Goal: Task Accomplishment & Management: Manage account settings

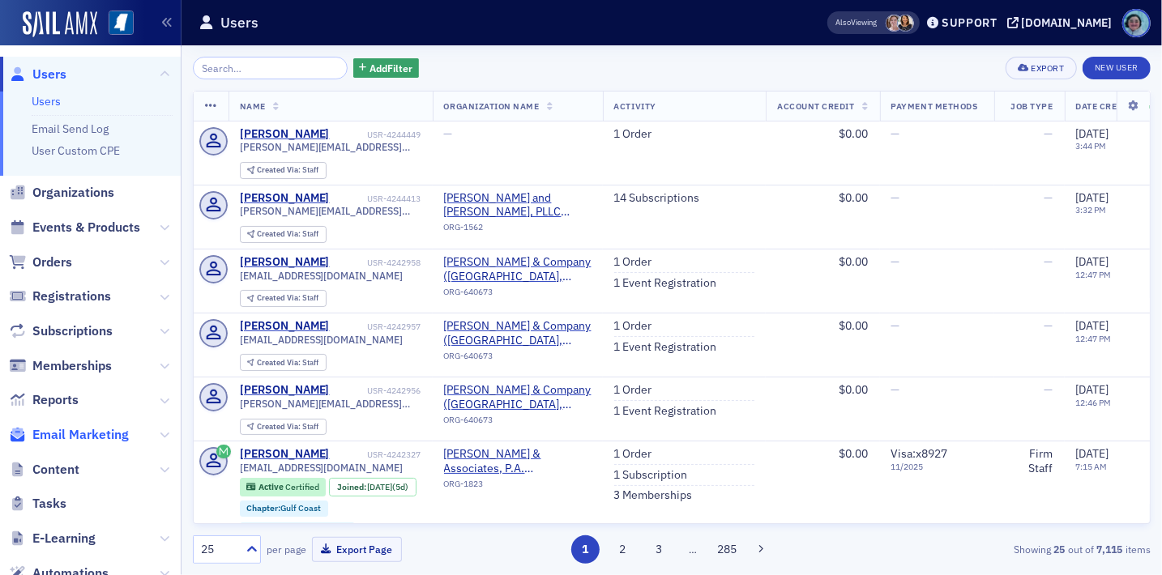
click at [88, 428] on span "Email Marketing" at bounding box center [80, 435] width 96 height 18
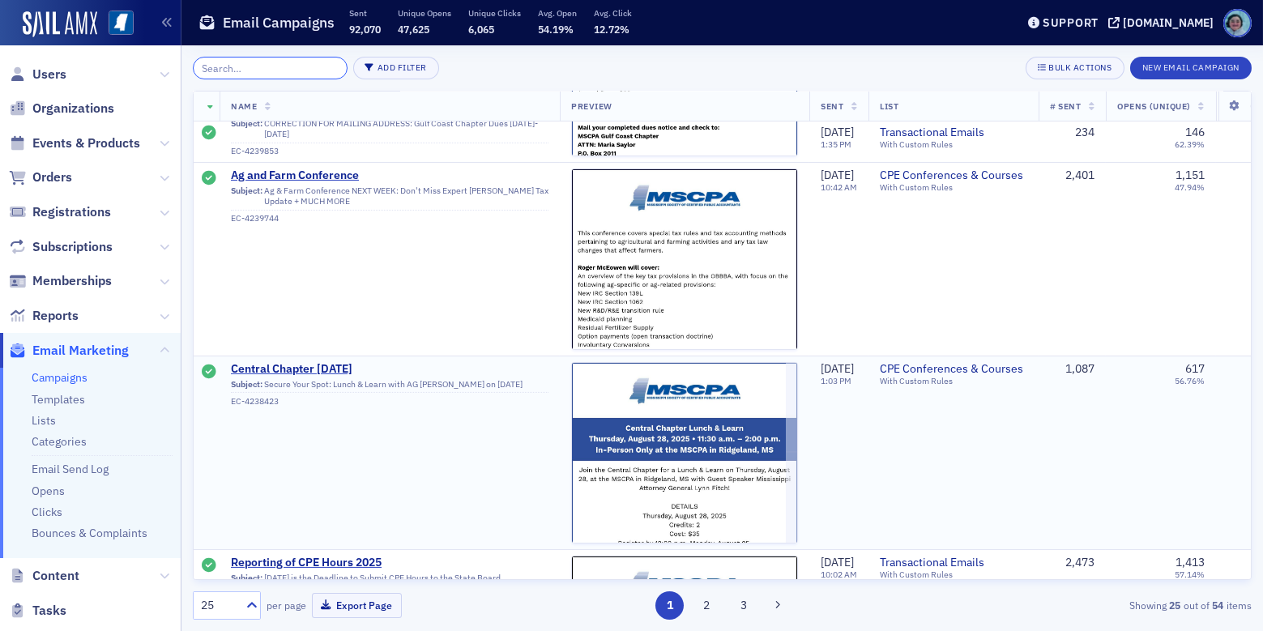
scroll to position [1783, 0]
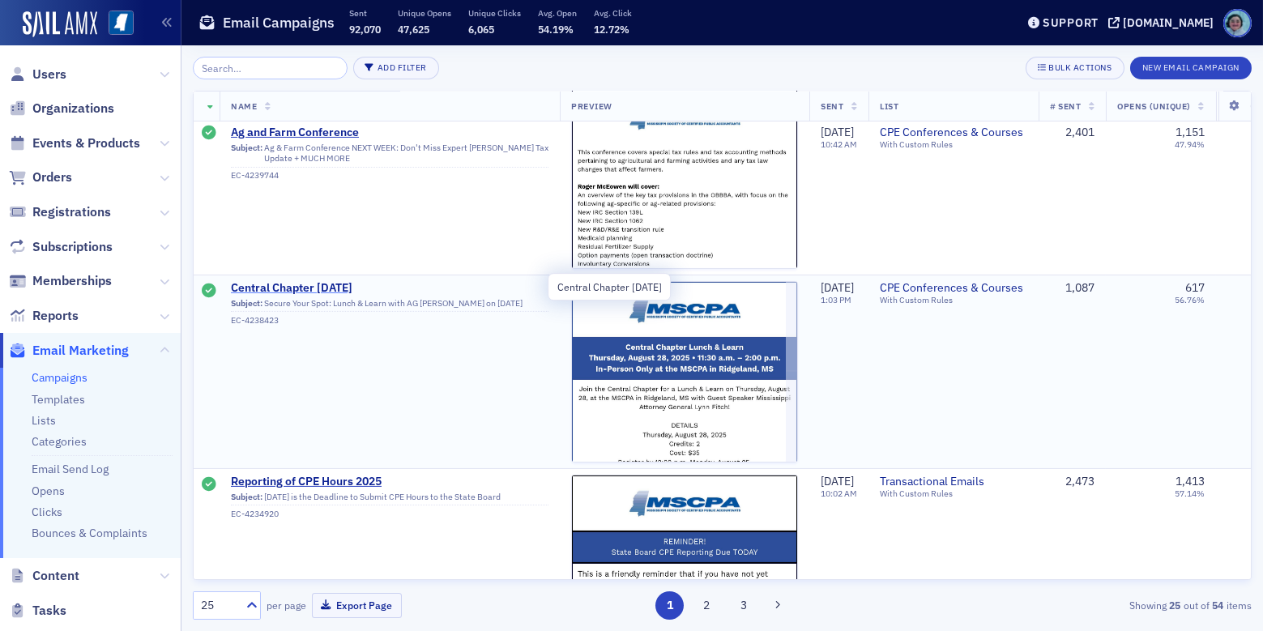
click at [351, 284] on span "Central Chapter [DATE]" at bounding box center [390, 288] width 318 height 15
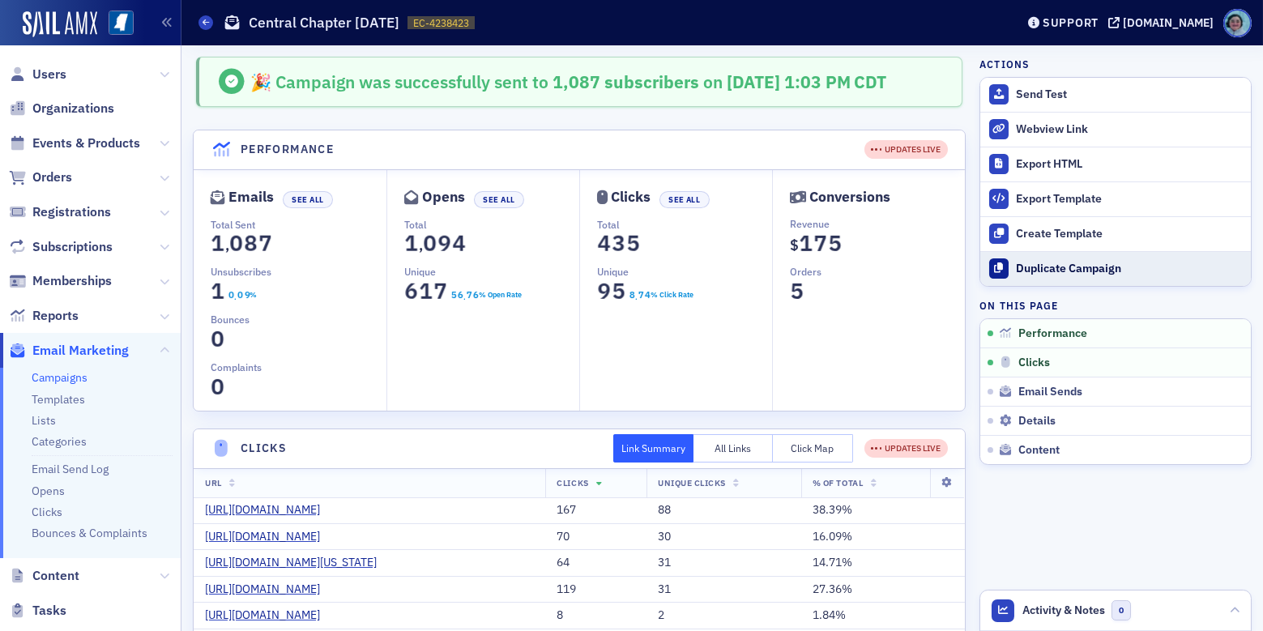
click at [1077, 262] on div "Duplicate Campaign" at bounding box center [1129, 269] width 227 height 15
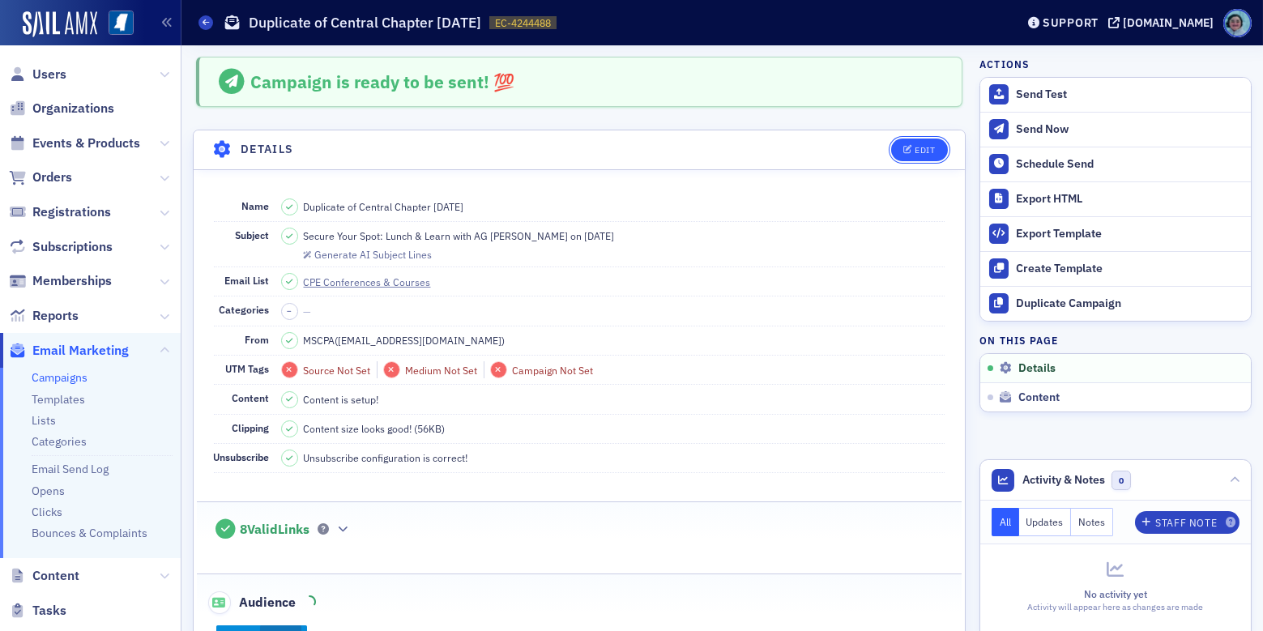
click at [917, 152] on div "Edit" at bounding box center [925, 150] width 20 height 9
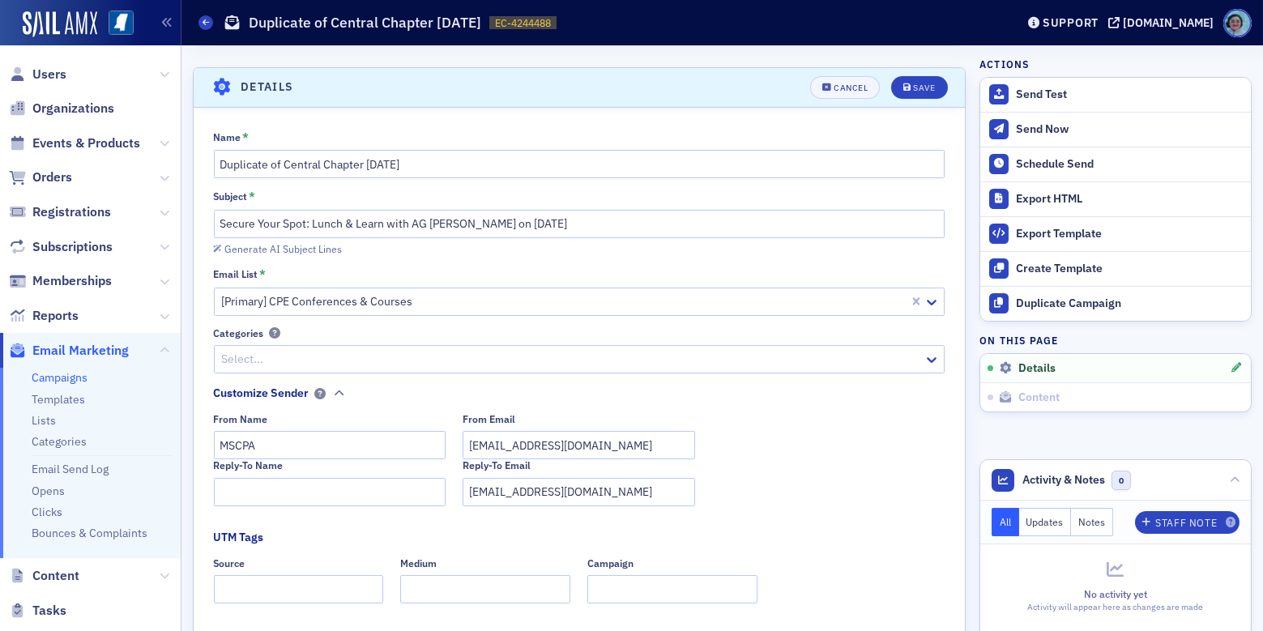
scroll to position [75, 0]
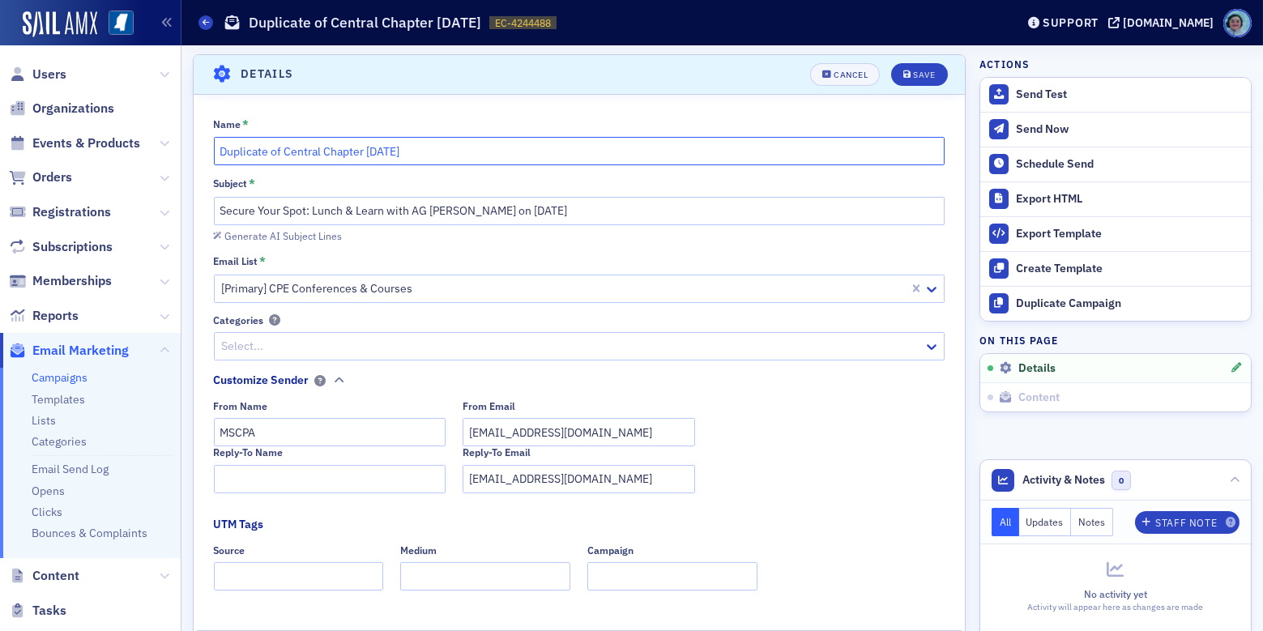
drag, startPoint x: 281, startPoint y: 147, endPoint x: 186, endPoint y: 148, distance: 94.8
type input "Resend of Central Chapter [DATE]"
click at [913, 74] on div "Save" at bounding box center [924, 75] width 22 height 9
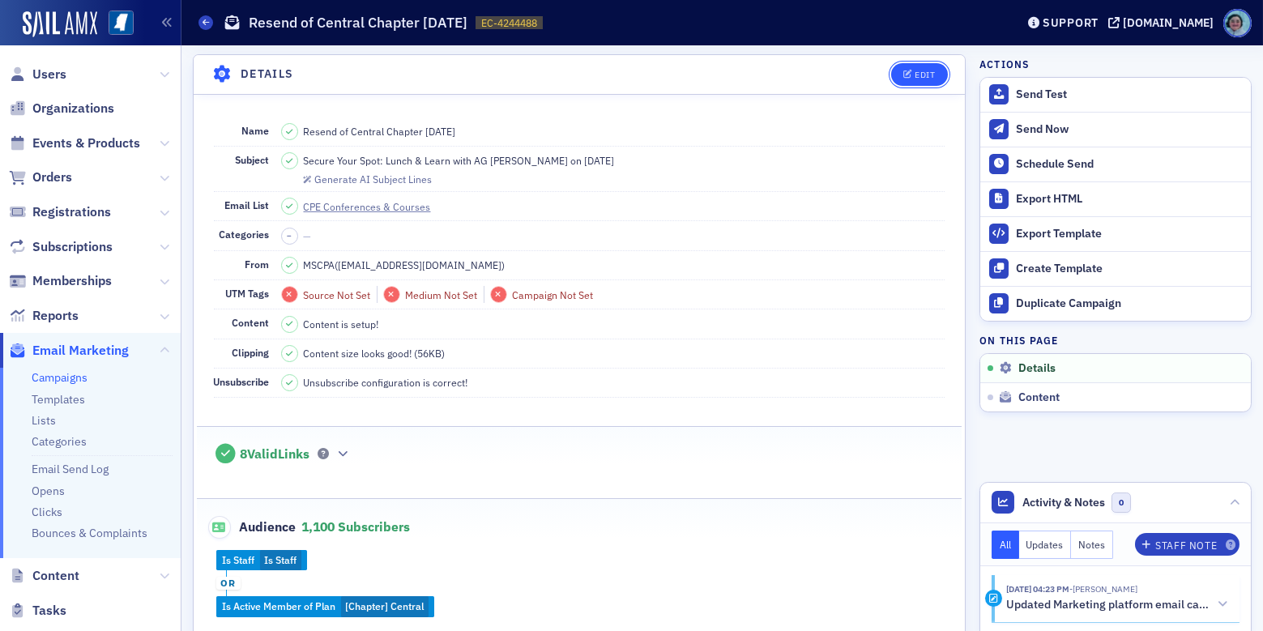
click at [915, 78] on div "Edit" at bounding box center [925, 75] width 20 height 9
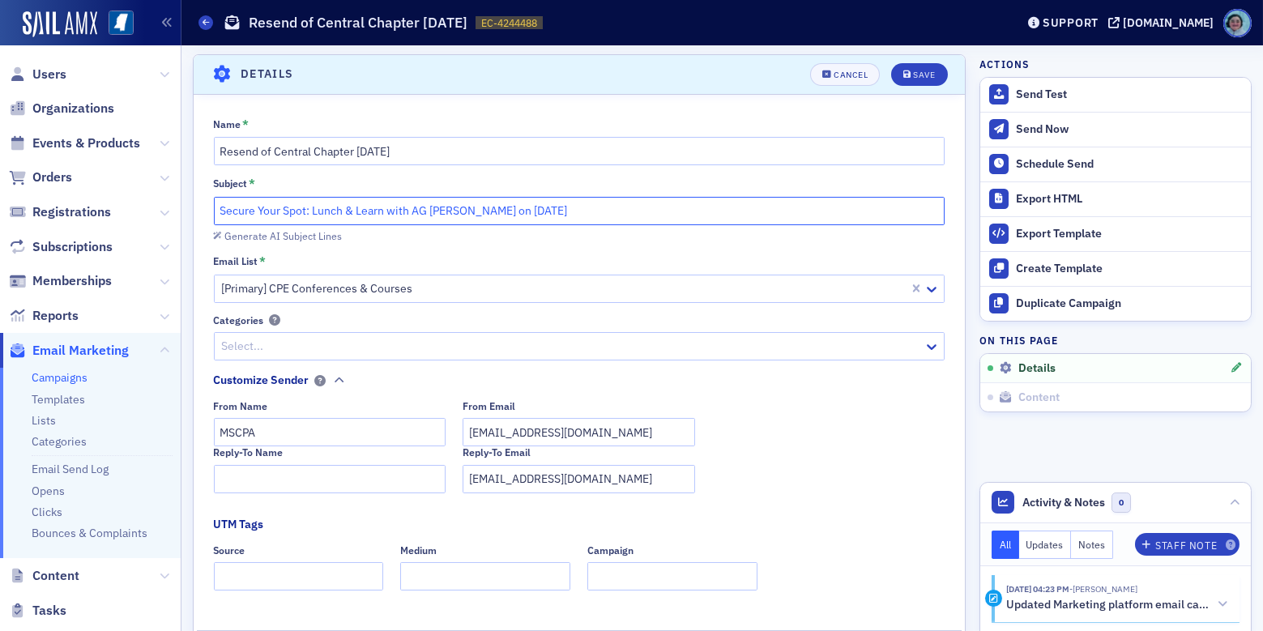
click at [486, 222] on input "Secure Your Spot: Lunch & Learn with AG [PERSON_NAME] on [DATE]" at bounding box center [580, 211] width 732 height 28
paste input "REMINDER: Central Chapter [DATE] w/ AG [PERSON_NAME] plus MORE/Register NOW/Dow…"
type input "REMINDER: Central Chapter [DATE] w/ AG [PERSON_NAME] plus MORE/Register NOW/Dow…"
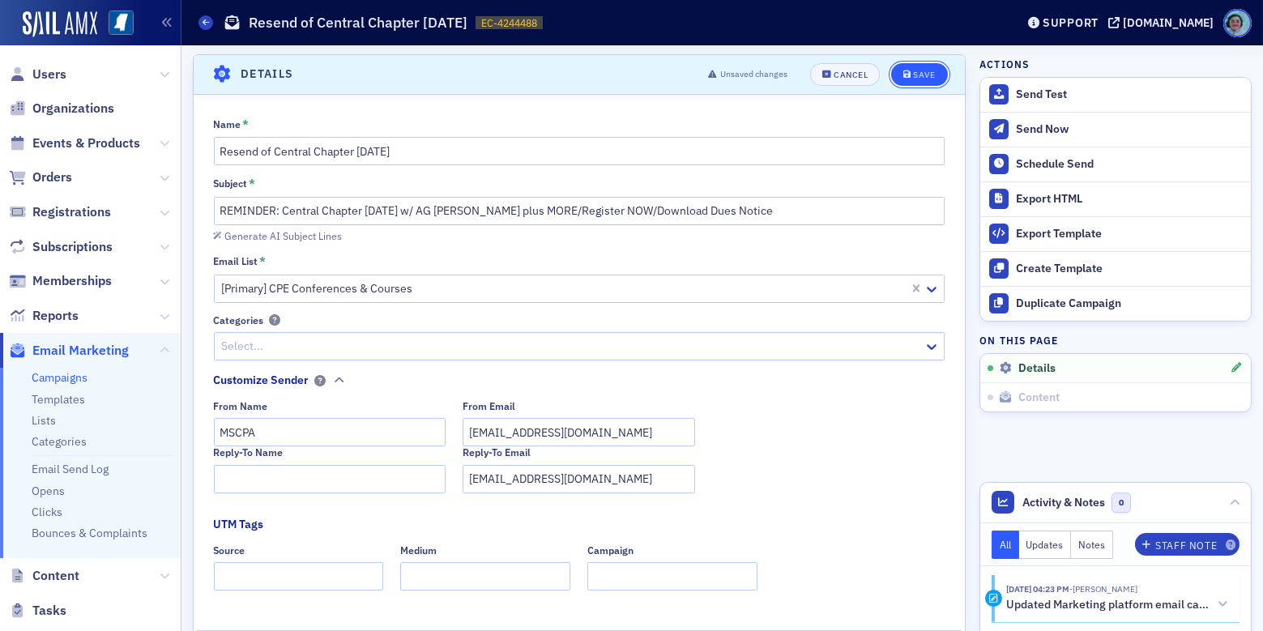
click at [919, 76] on div "Save" at bounding box center [924, 75] width 22 height 9
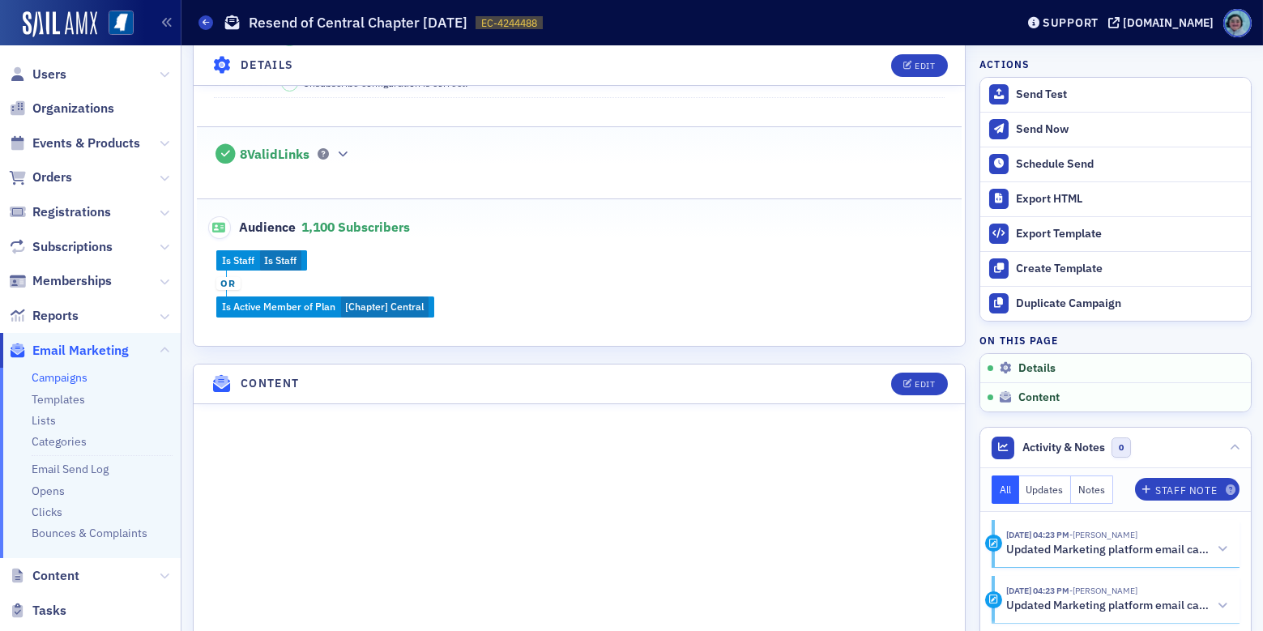
scroll to position [481, 0]
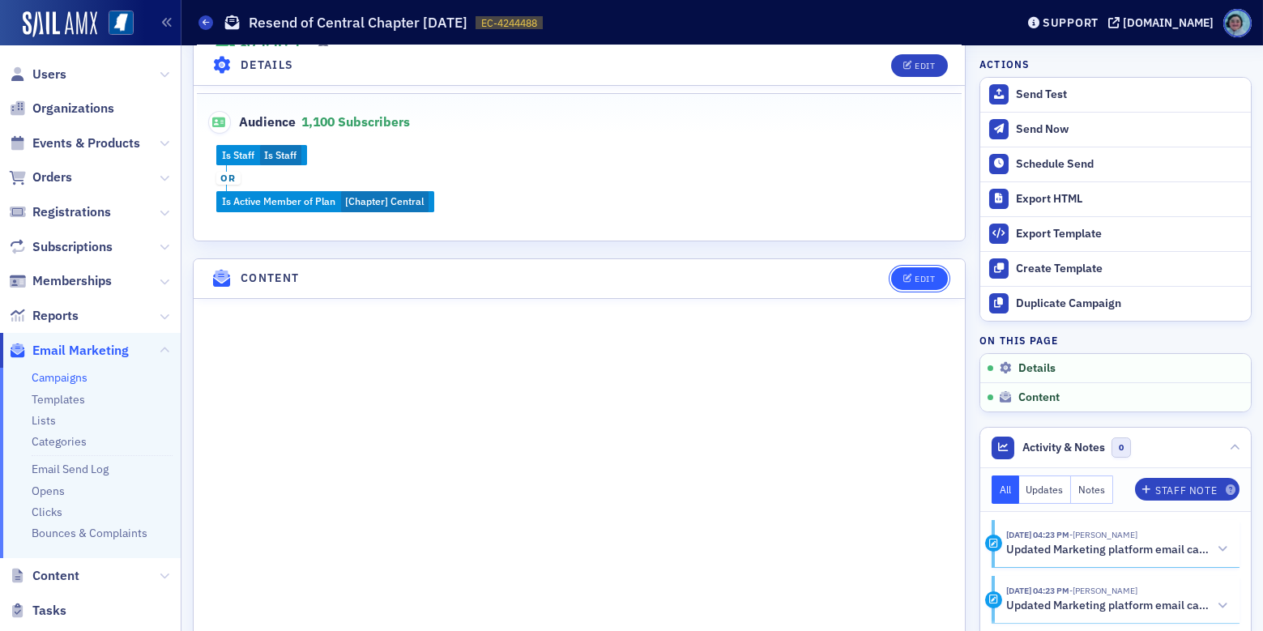
click at [902, 271] on button "Edit" at bounding box center [919, 278] width 56 height 23
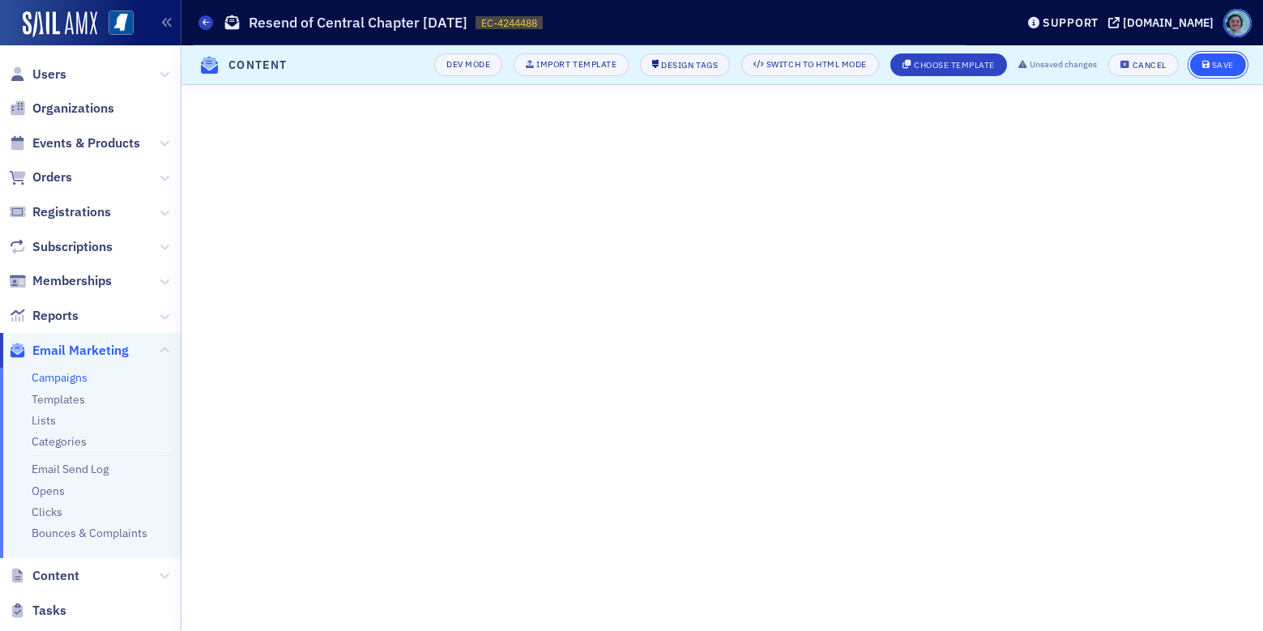
click at [1161, 66] on icon "submit" at bounding box center [1207, 65] width 8 height 9
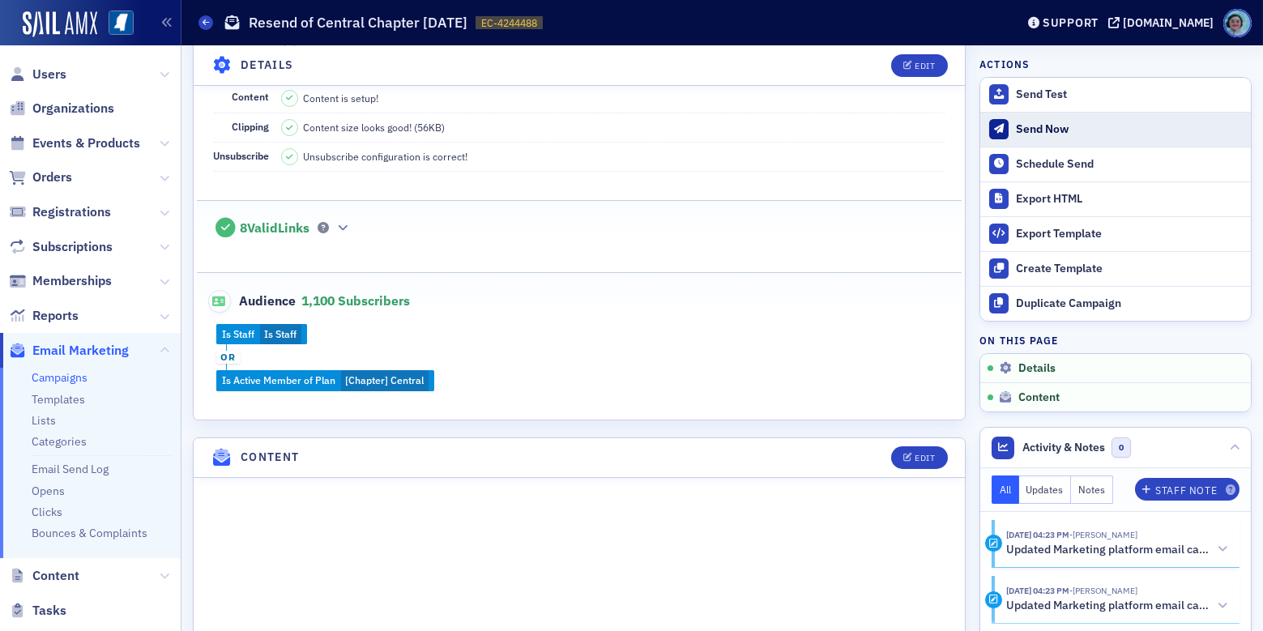
scroll to position [277, 0]
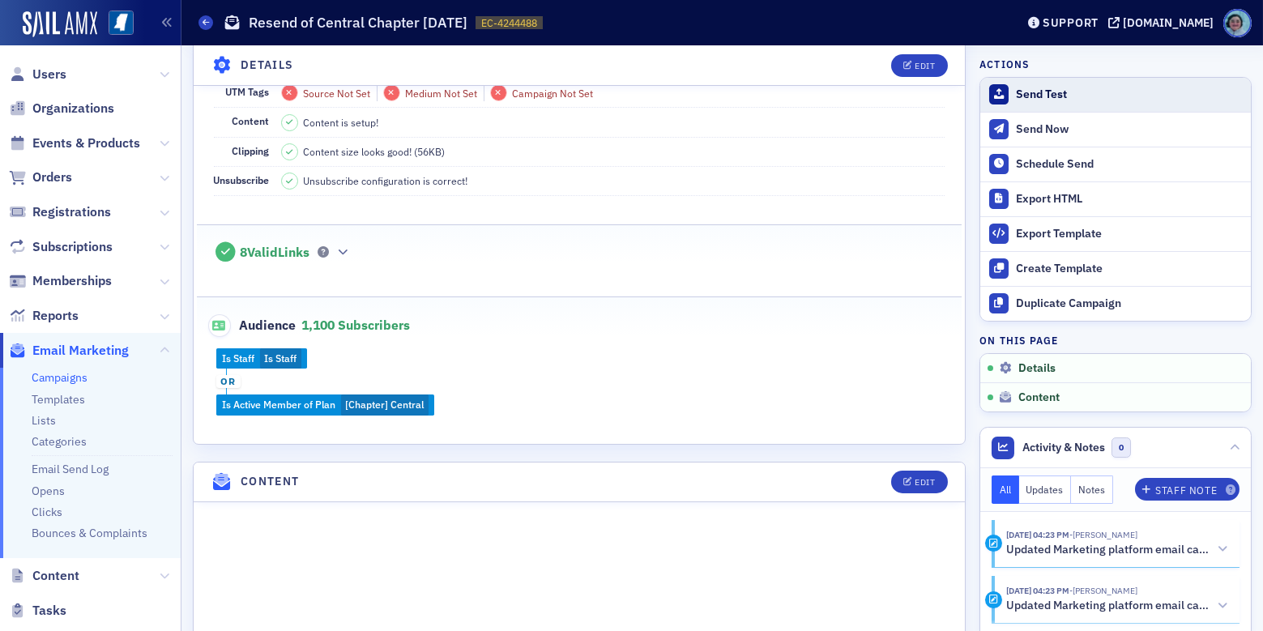
click at [1045, 92] on div "Send Test" at bounding box center [1129, 95] width 227 height 15
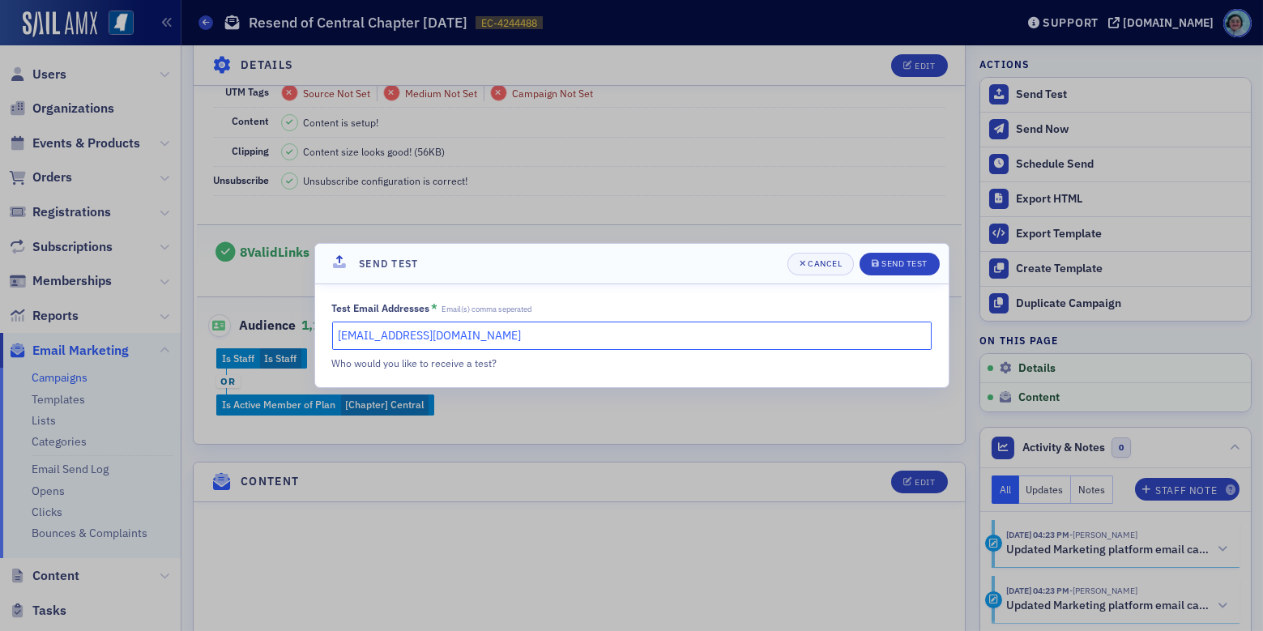
drag, startPoint x: 592, startPoint y: 323, endPoint x: 123, endPoint y: 288, distance: 469.8
click at [123, 288] on div "Send Test Cancel Send Test Test Email Addresses * Email(s) comma seperated rshi…" at bounding box center [631, 315] width 1263 height 631
type input "kmoody@ms-cpa.org"
click at [880, 258] on div "submit" at bounding box center [877, 264] width 10 height 13
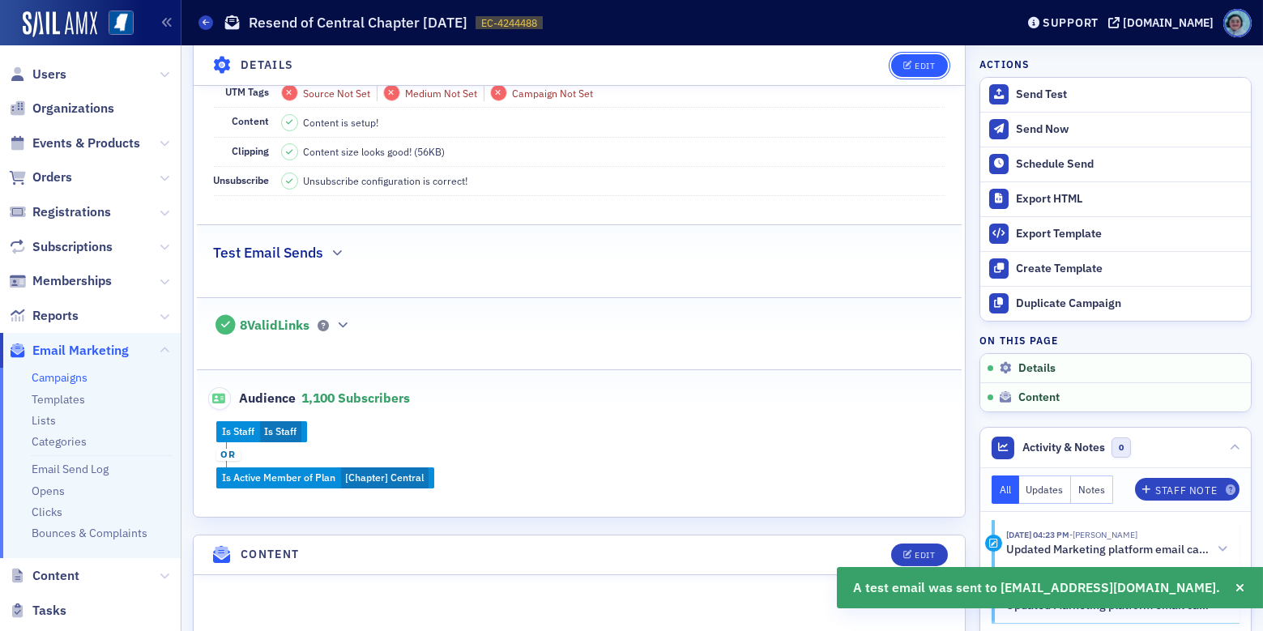
click at [904, 66] on span "Edit" at bounding box center [920, 65] width 32 height 9
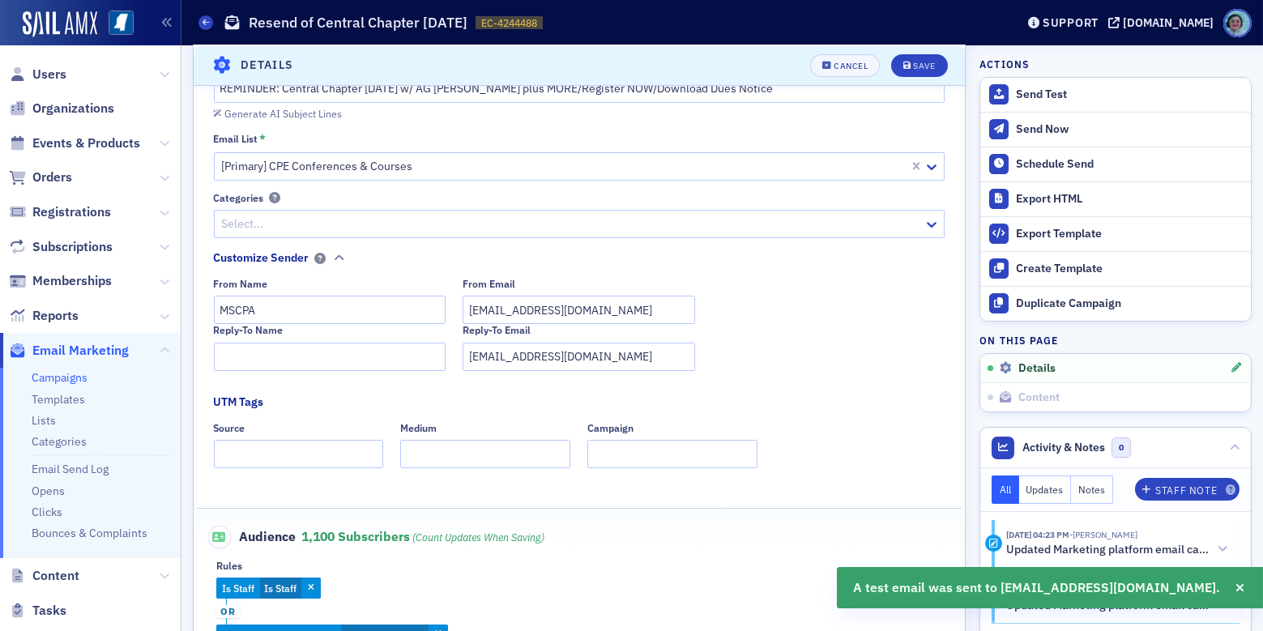
scroll to position [400, 0]
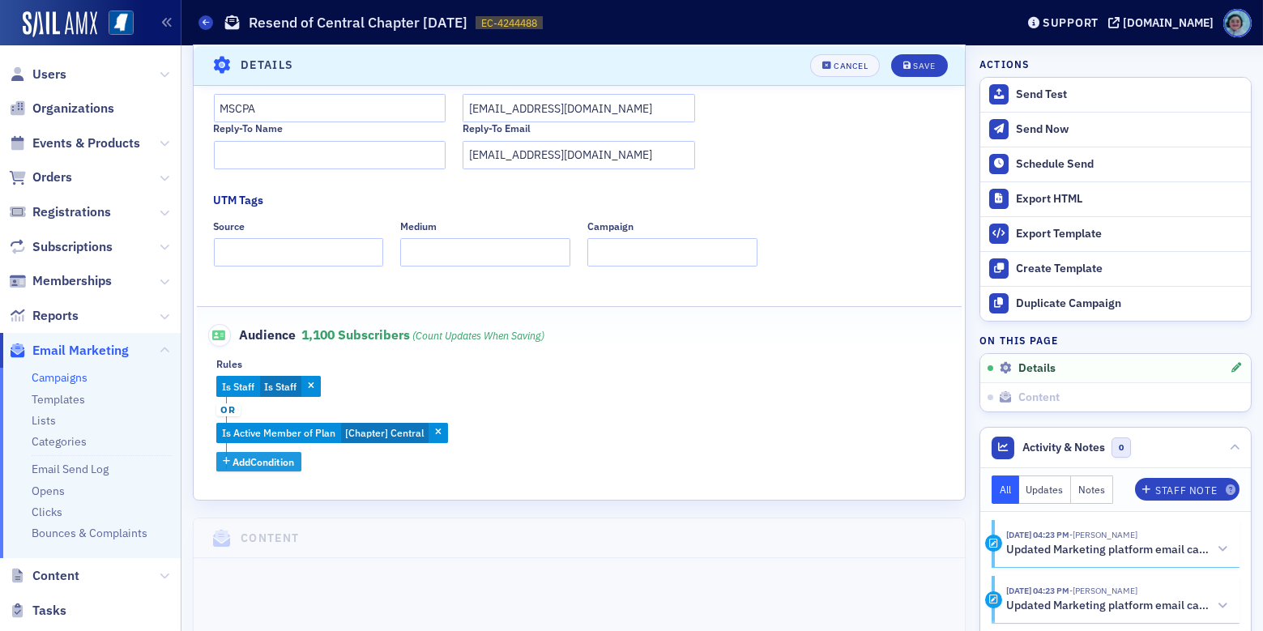
click at [274, 467] on span "Add Condition" at bounding box center [264, 462] width 62 height 15
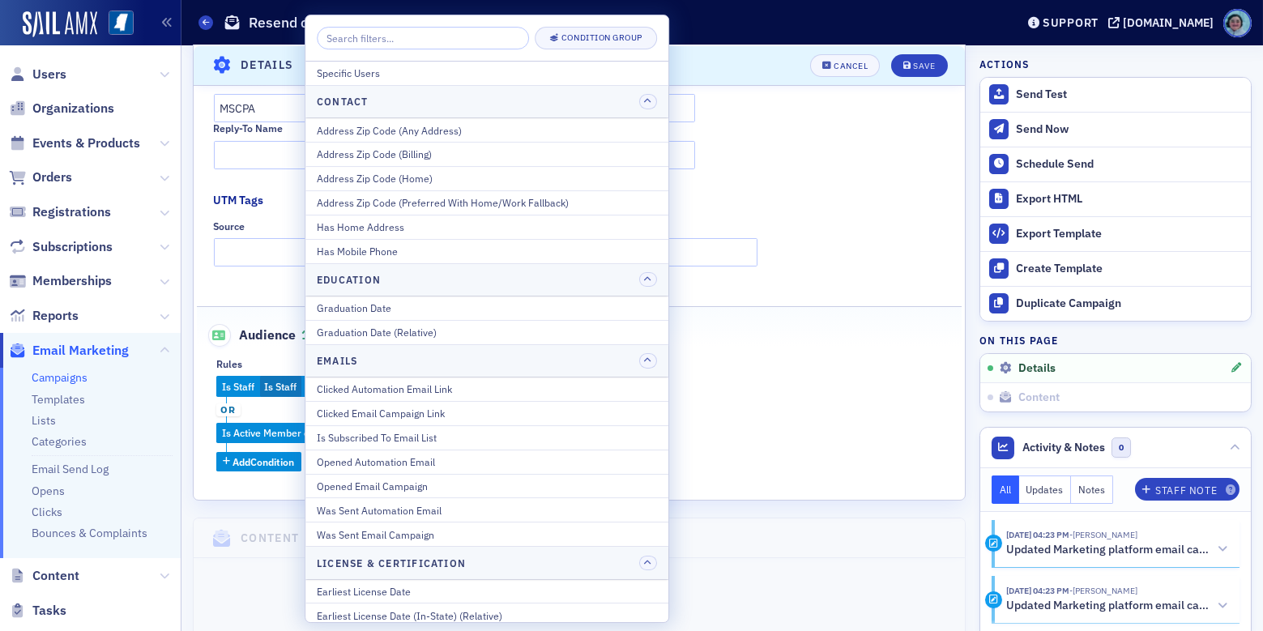
click at [422, 38] on input "search" at bounding box center [423, 38] width 212 height 23
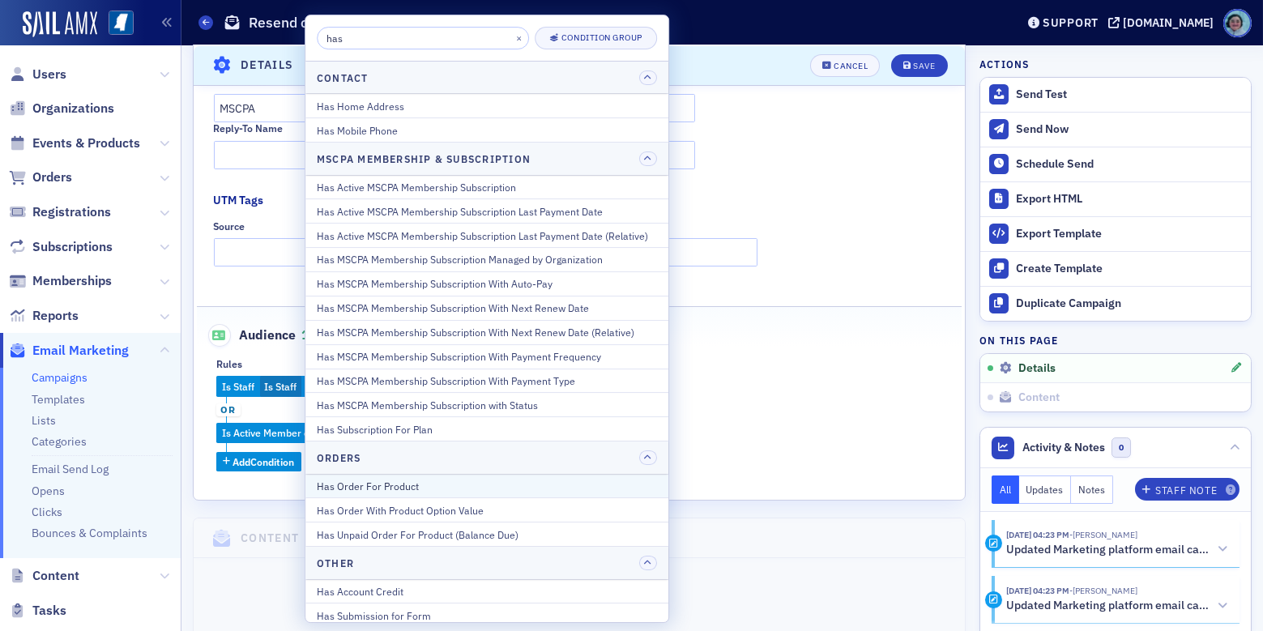
scroll to position [81, 0]
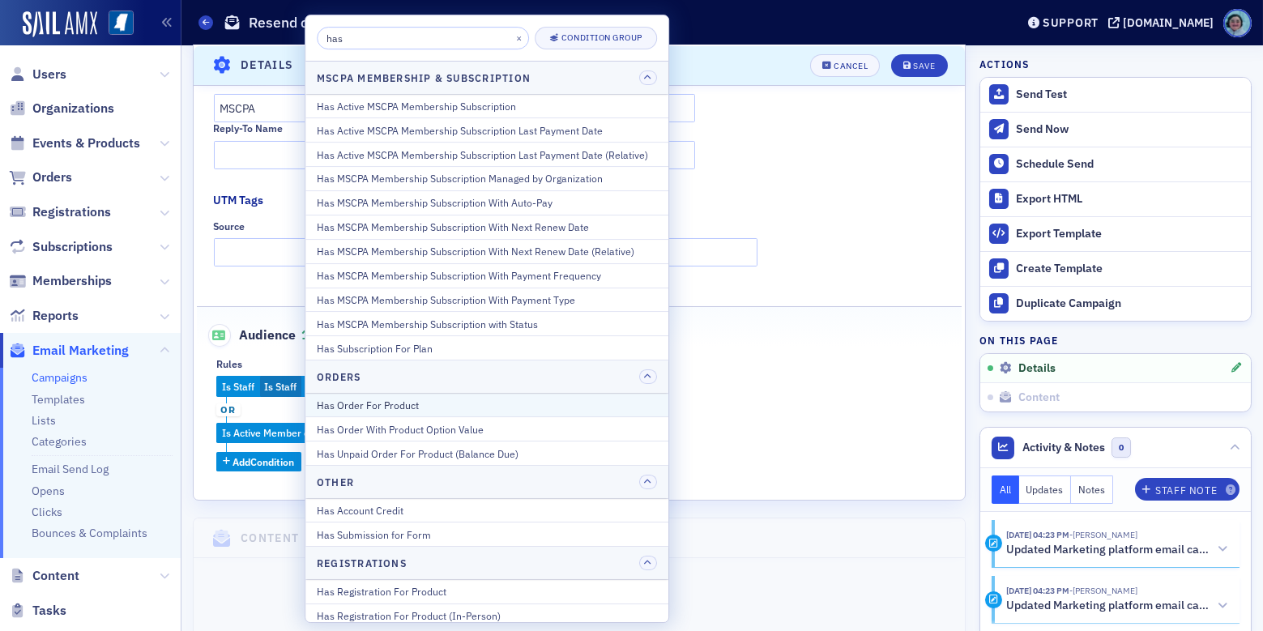
type input "has"
click at [511, 412] on button "Has Order For Product" at bounding box center [487, 406] width 363 height 24
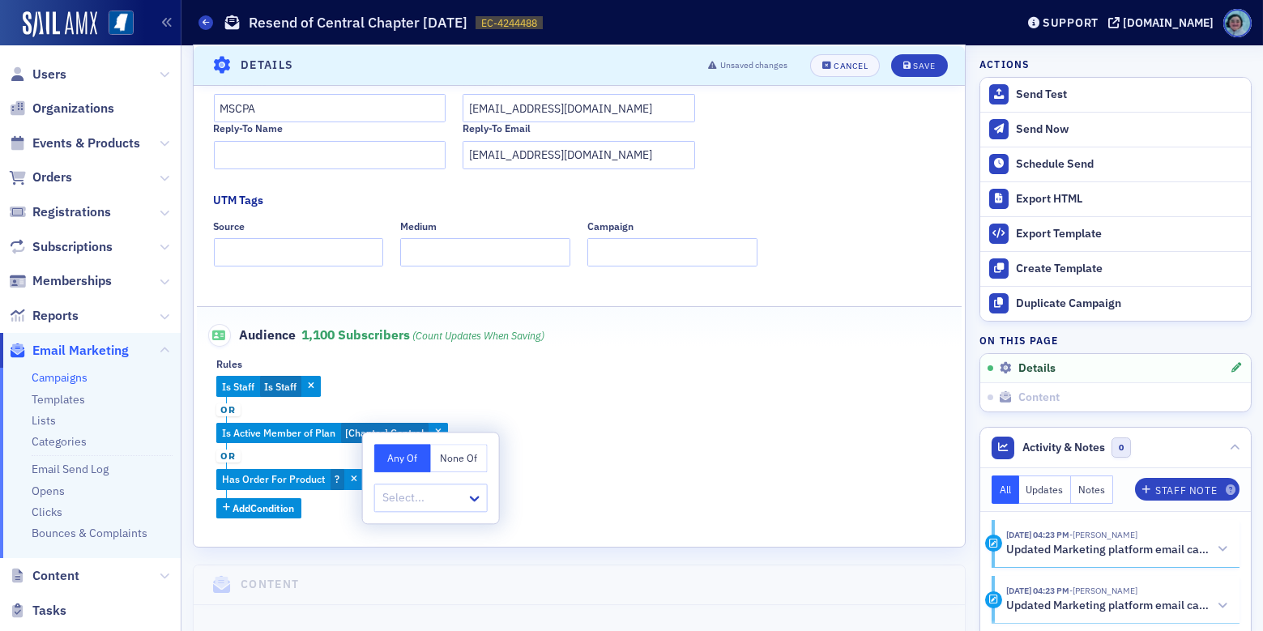
click at [472, 455] on button "None Of" at bounding box center [459, 458] width 57 height 28
click at [453, 494] on div at bounding box center [423, 498] width 84 height 20
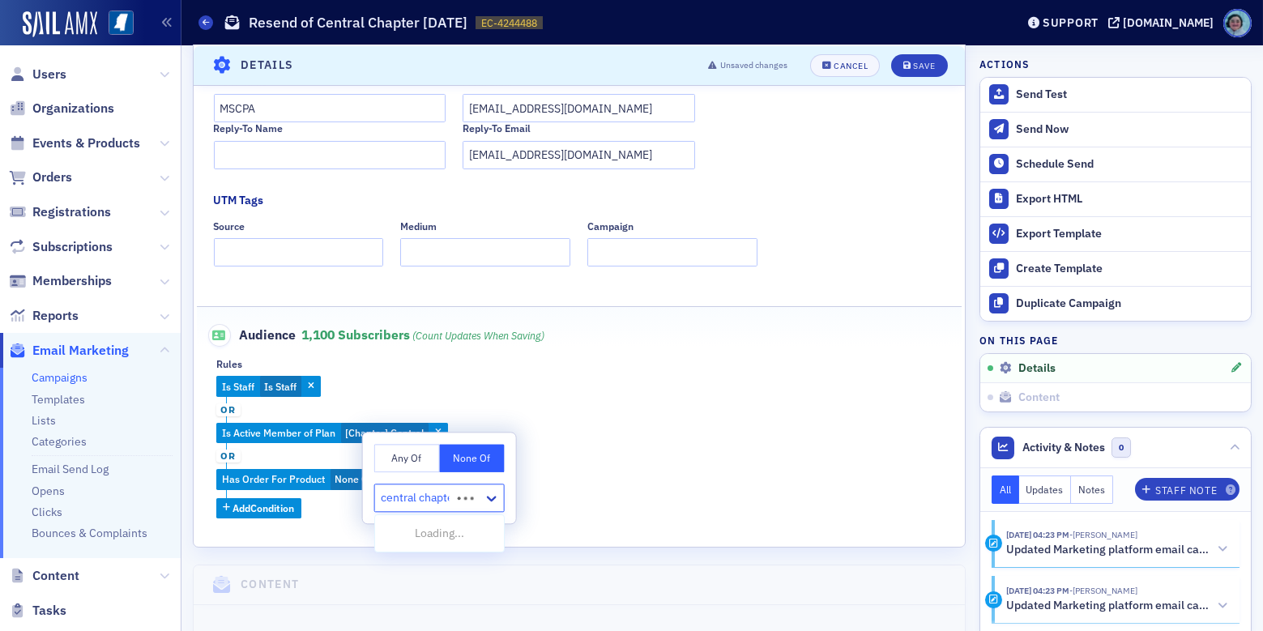
type input "central chapter"
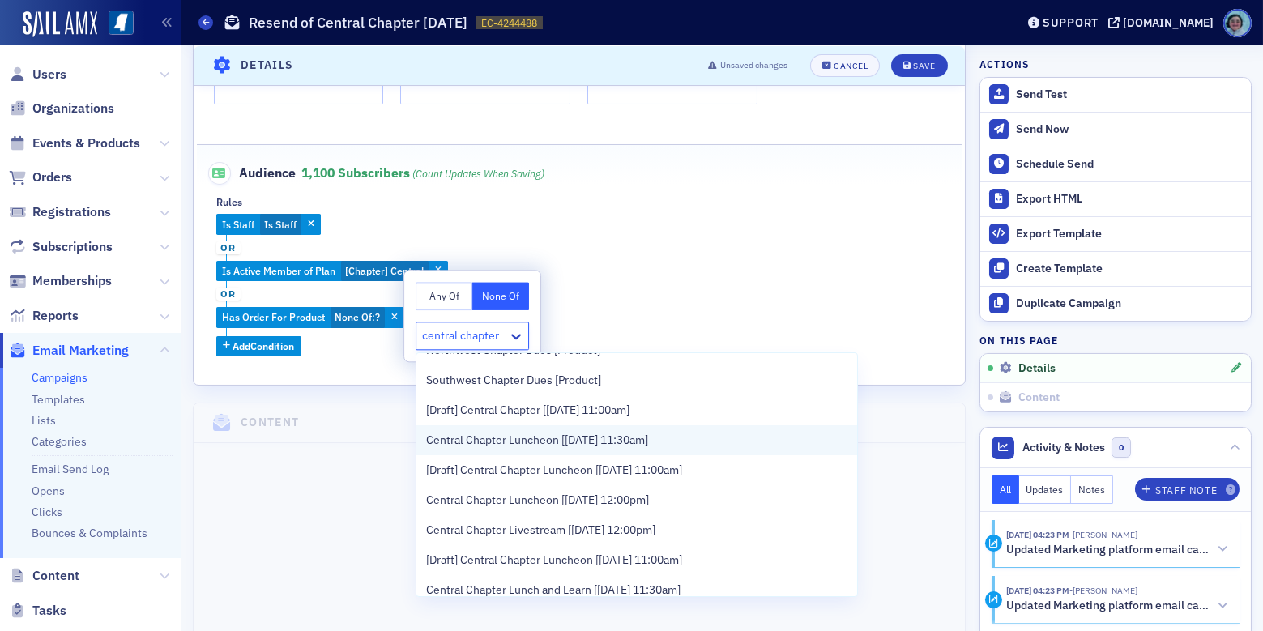
click at [648, 446] on span "Central Chapter Luncheon [8/28/2025 11:30am]" at bounding box center [537, 440] width 222 height 17
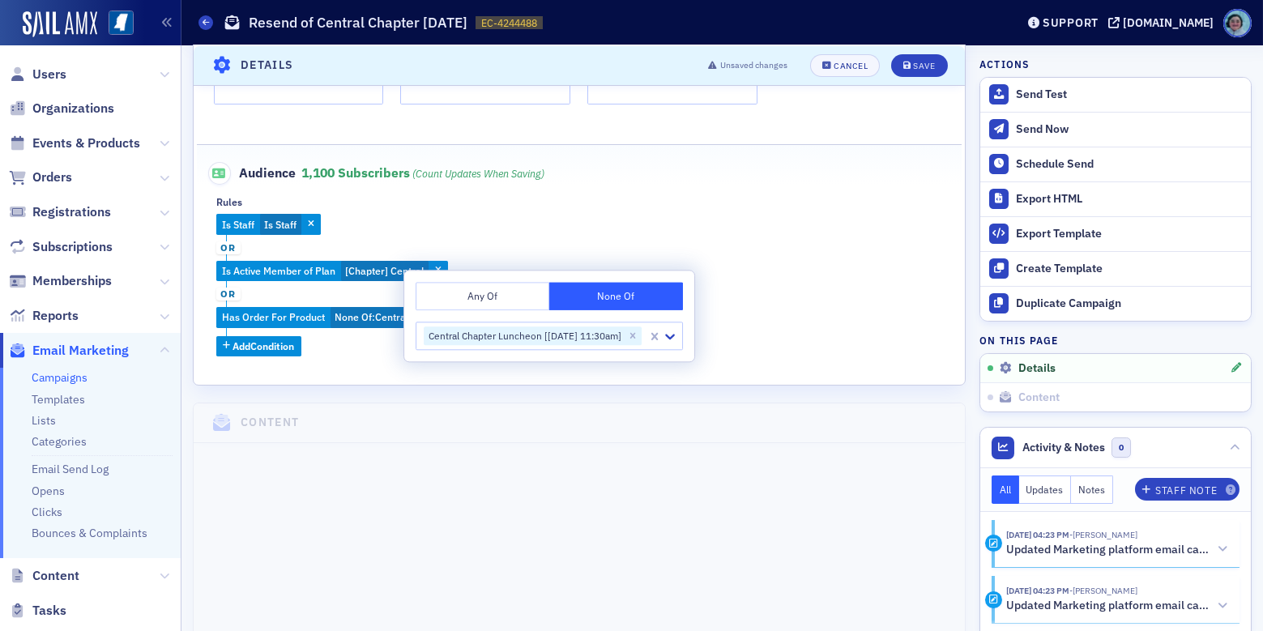
click at [756, 306] on div "Is Staff Is Staff or Is Active Member of Plan [Chapter] Central or Has Order Fo…" at bounding box center [579, 285] width 726 height 142
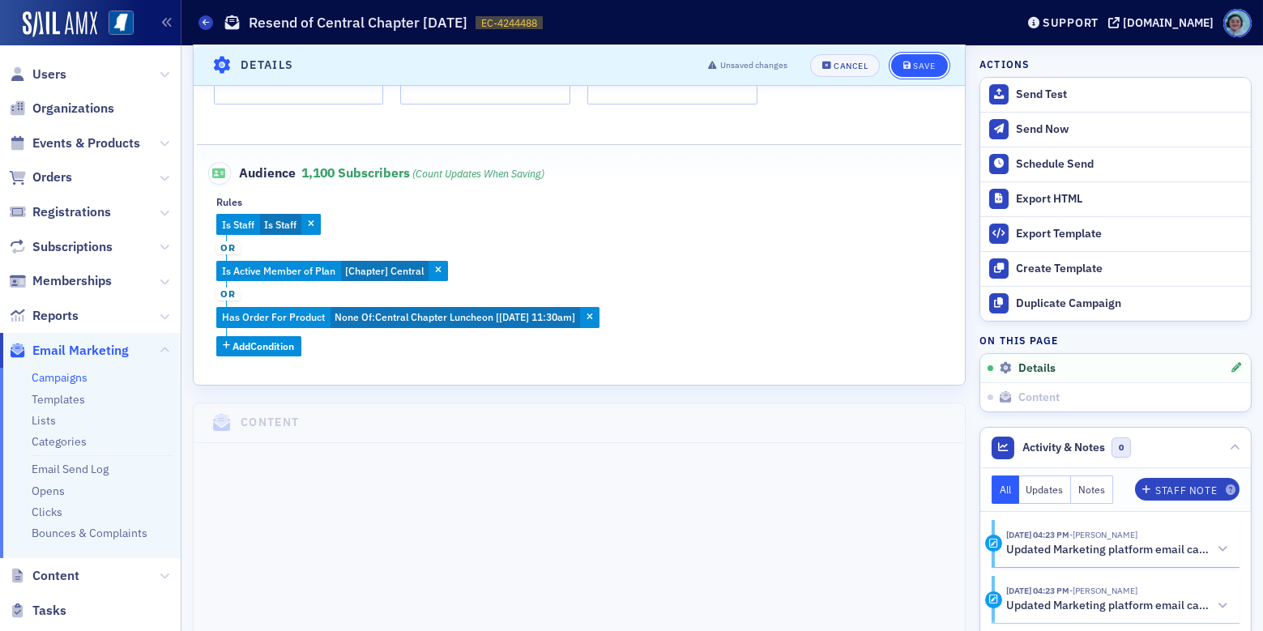
click at [913, 55] on button "Save" at bounding box center [919, 64] width 56 height 23
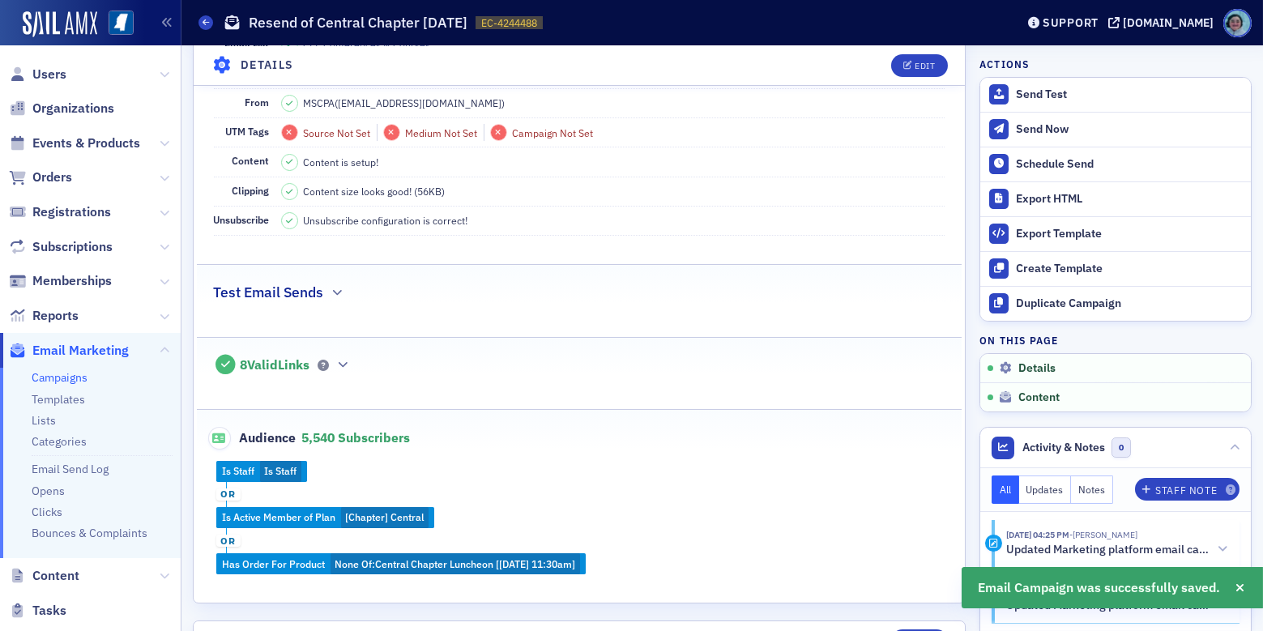
scroll to position [318, 0]
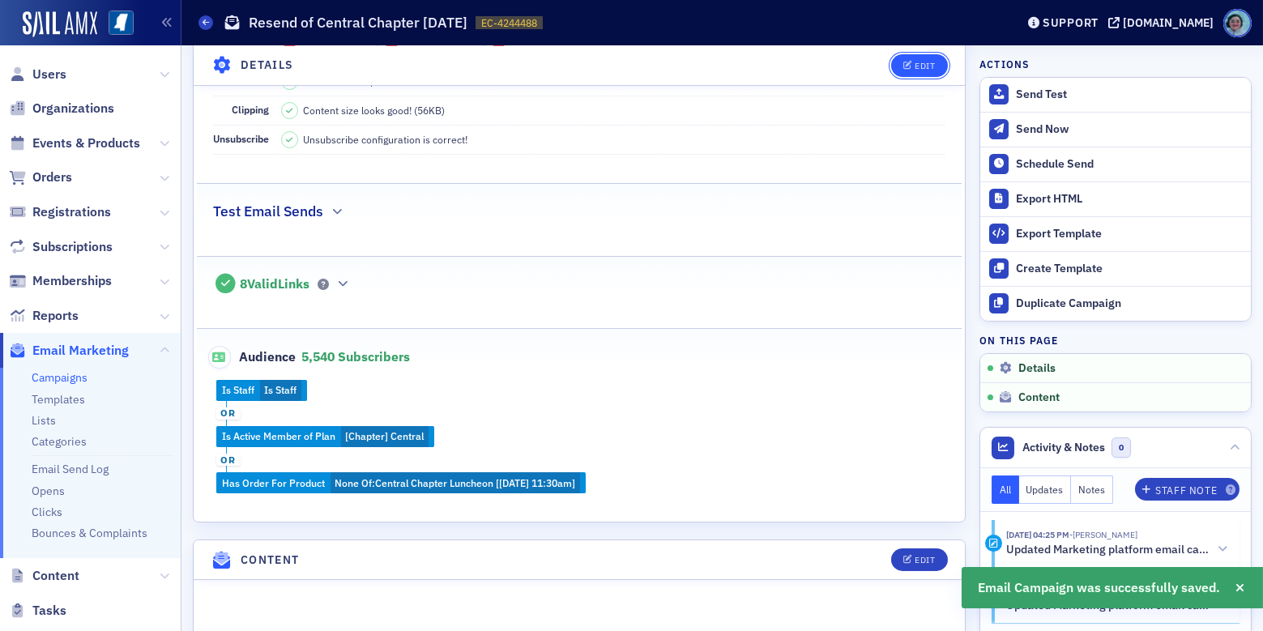
click at [915, 62] on div "Edit" at bounding box center [925, 65] width 20 height 9
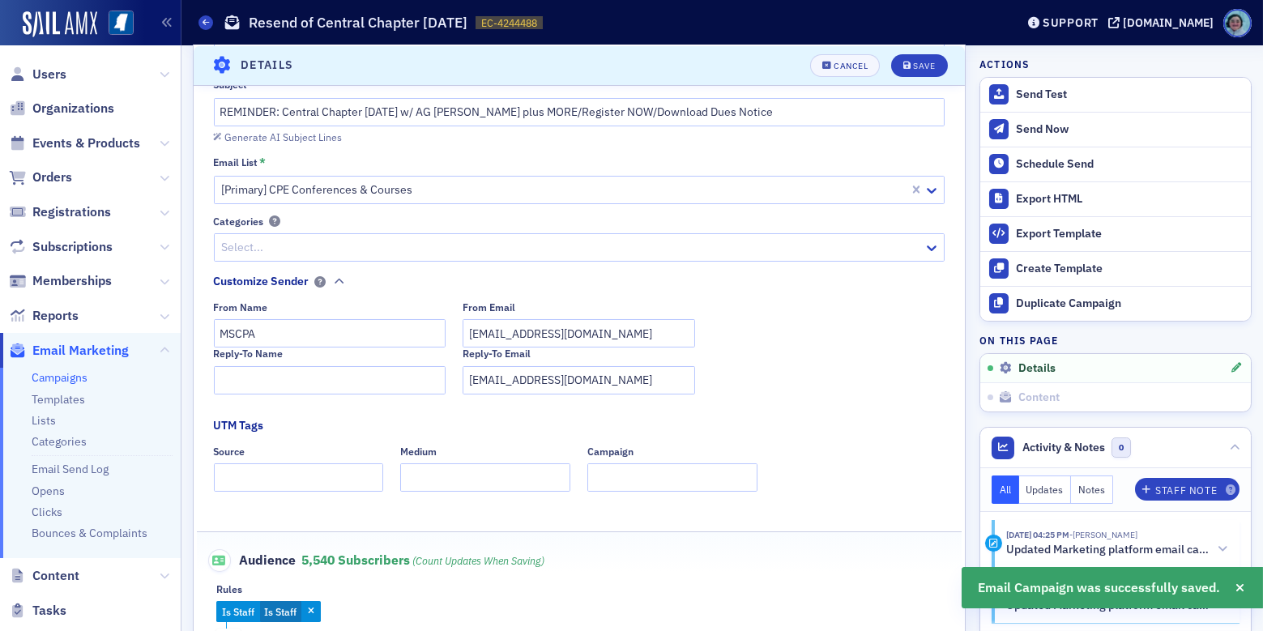
scroll to position [400, 0]
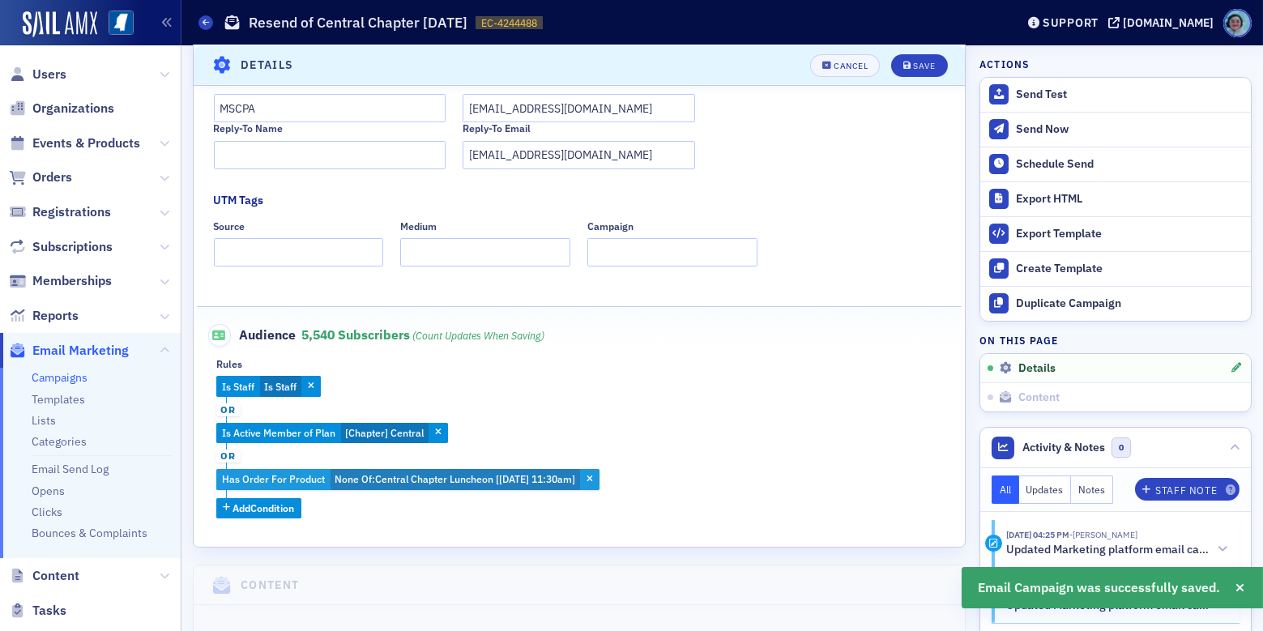
click at [368, 473] on span "None Of :" at bounding box center [355, 478] width 41 height 13
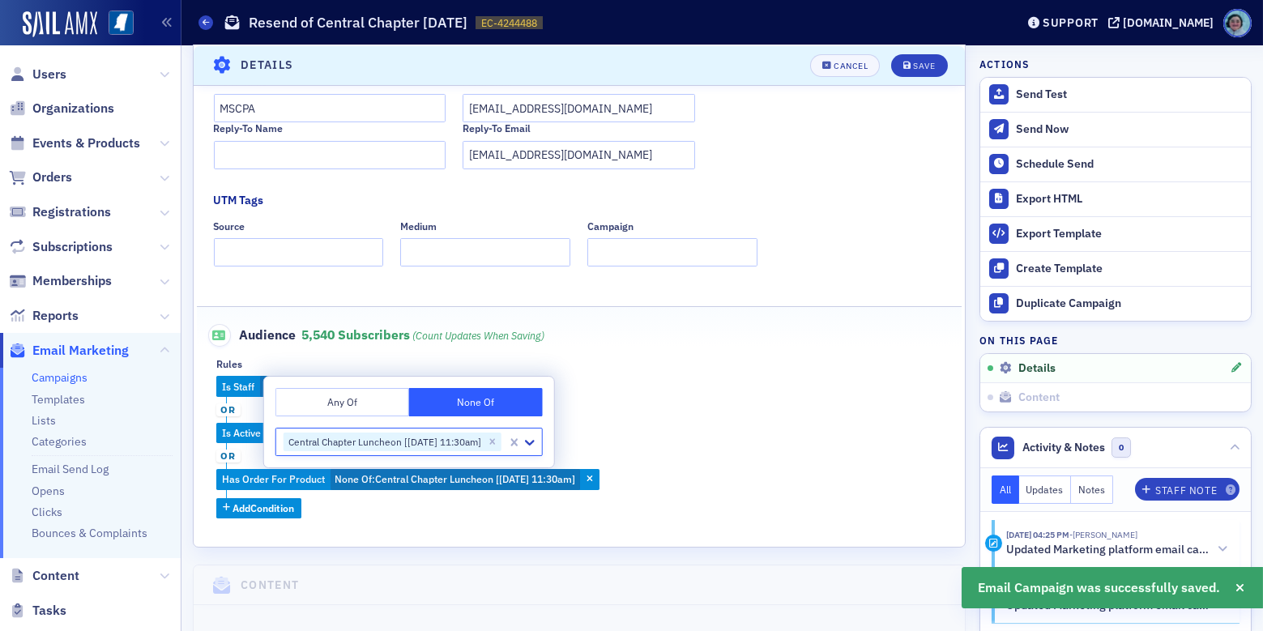
click at [357, 401] on button "Any Of" at bounding box center [343, 402] width 134 height 28
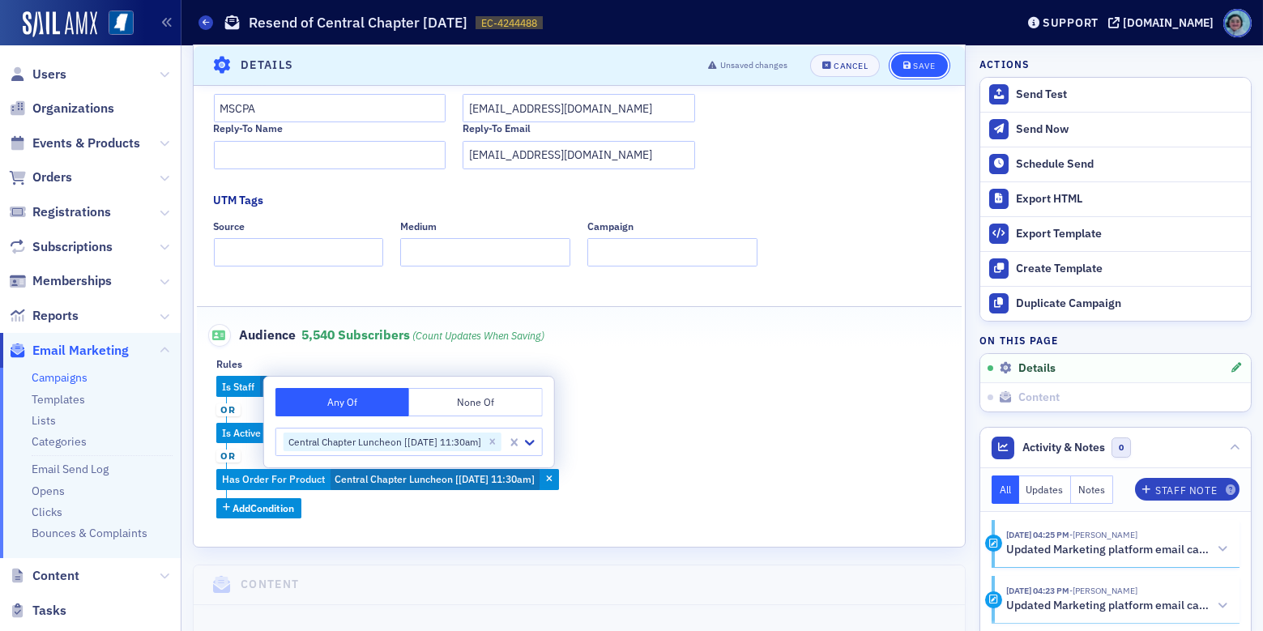
click at [912, 57] on button "Save" at bounding box center [919, 64] width 56 height 23
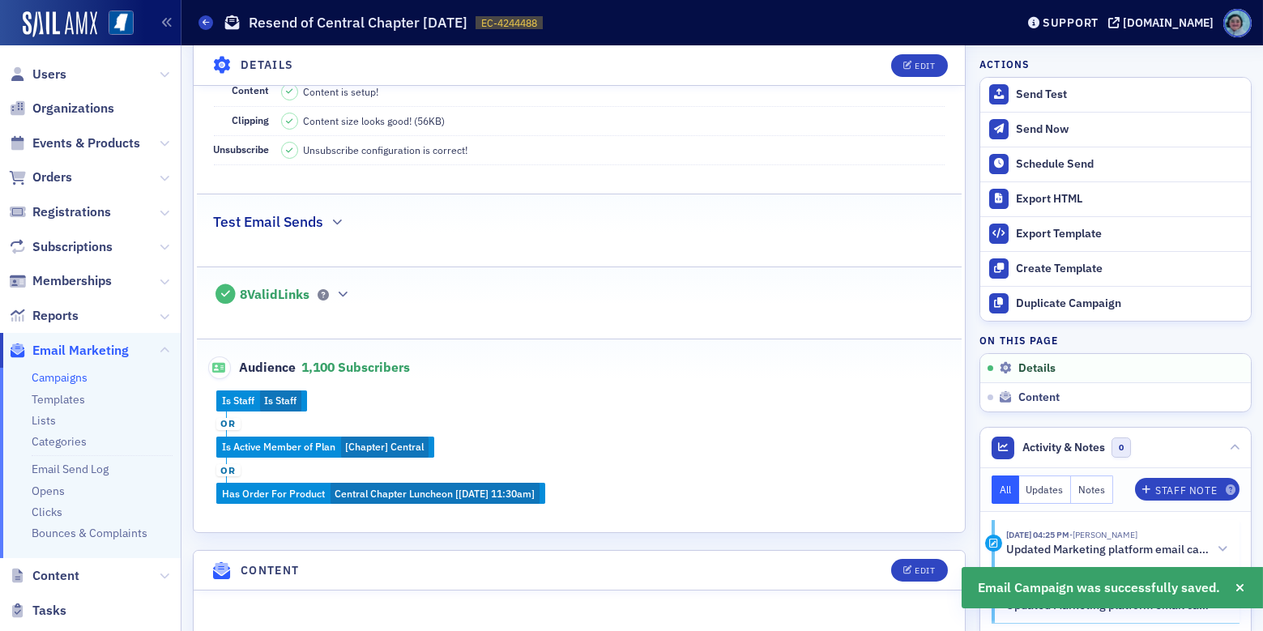
scroll to position [318, 0]
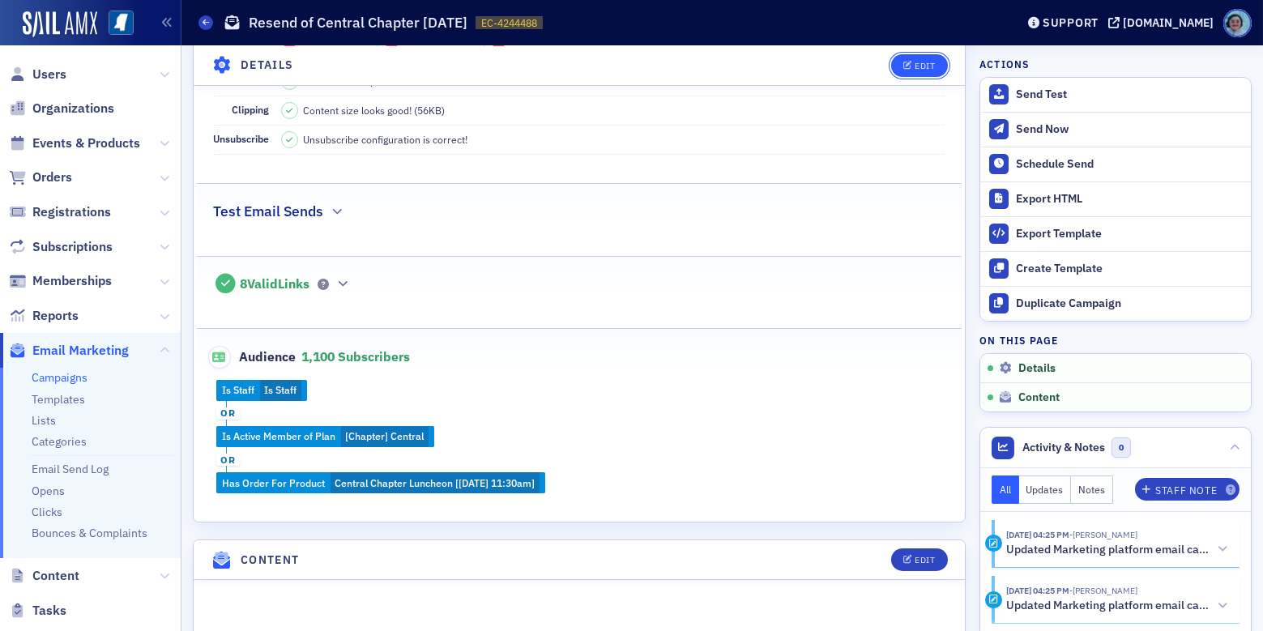
click at [915, 64] on div "Edit" at bounding box center [925, 65] width 20 height 9
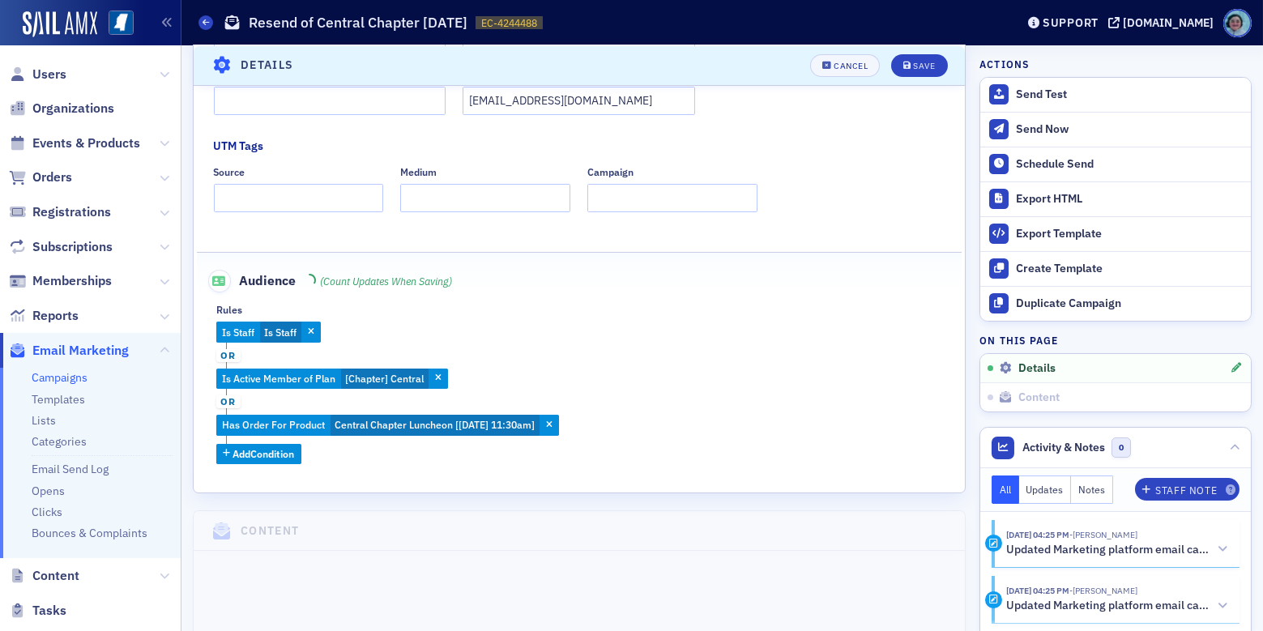
scroll to position [562, 0]
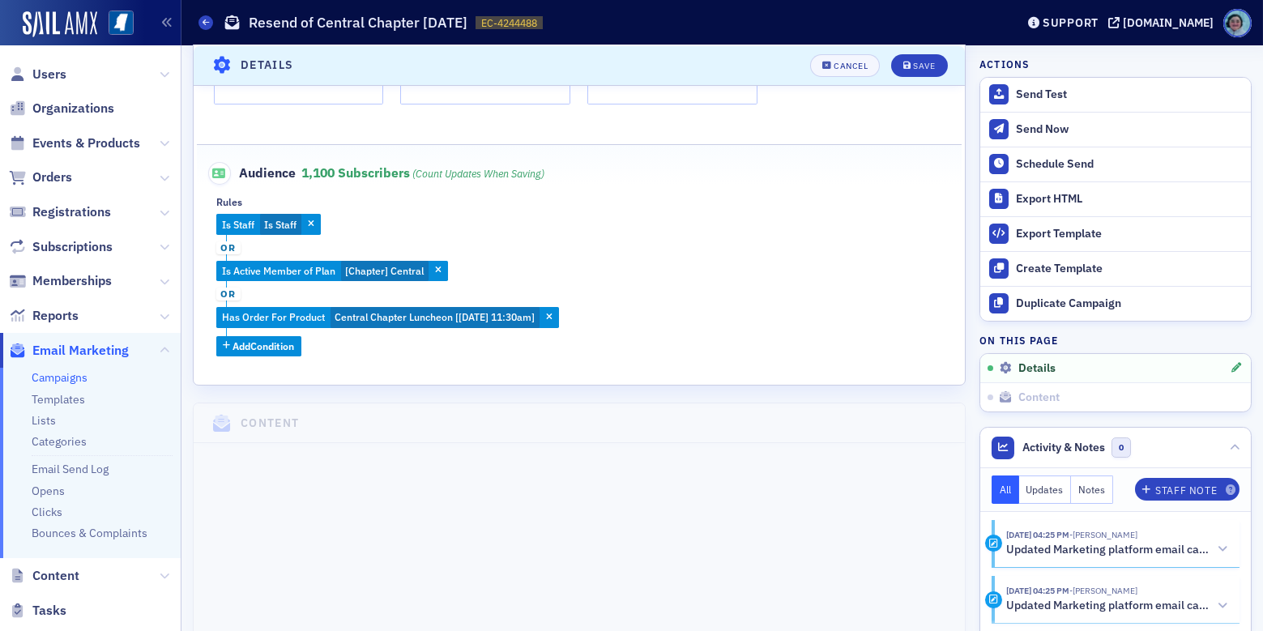
click at [282, 335] on div "Is Staff Is Staff or Is Active Member of Plan [Chapter] Central or Has Order Fo…" at bounding box center [579, 285] width 726 height 142
click at [281, 341] on span "Add Condition" at bounding box center [264, 346] width 62 height 15
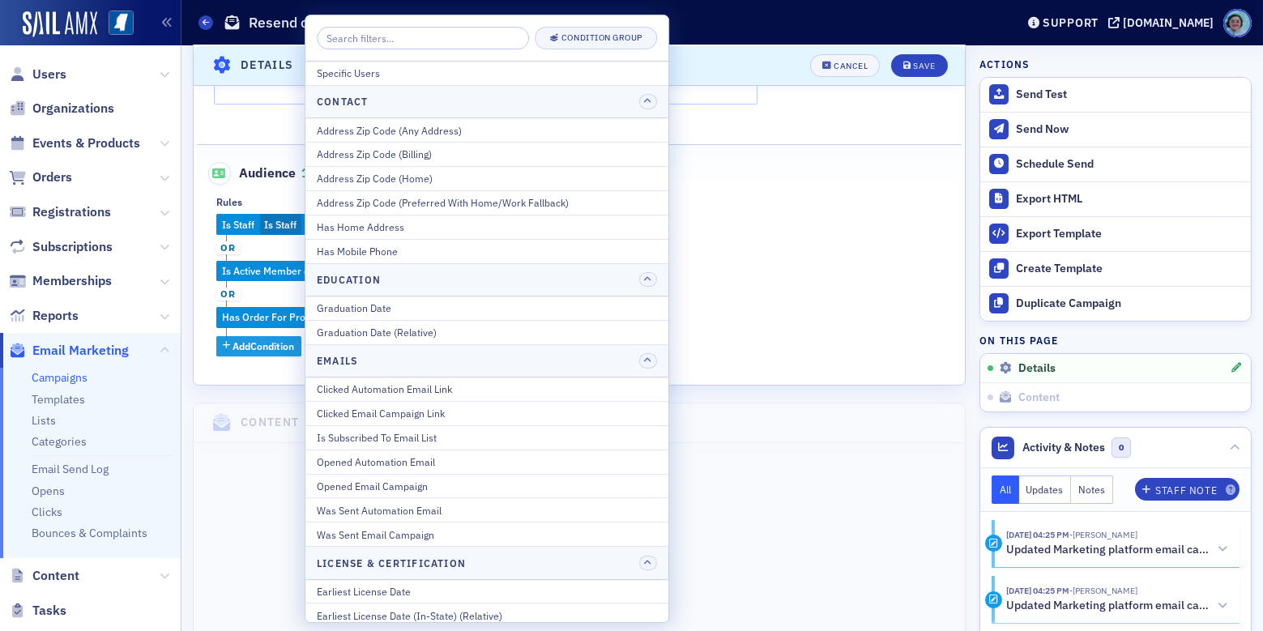
click at [284, 344] on span "Add Condition" at bounding box center [264, 346] width 62 height 15
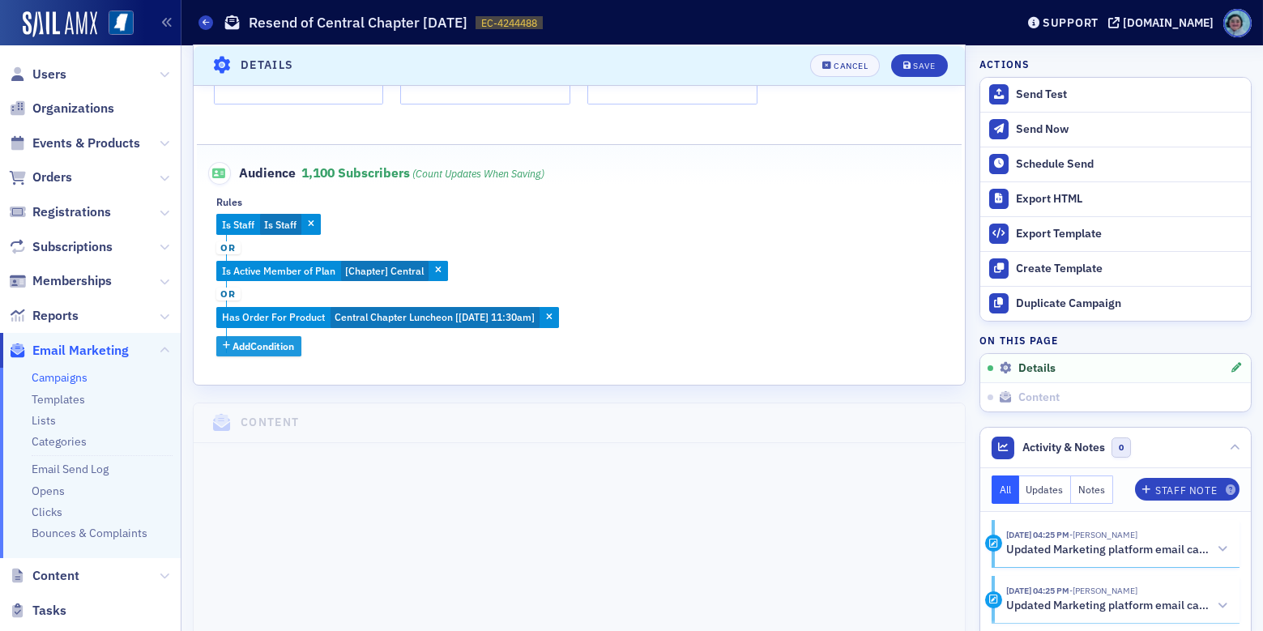
click at [275, 341] on span "Add Condition" at bounding box center [264, 346] width 62 height 15
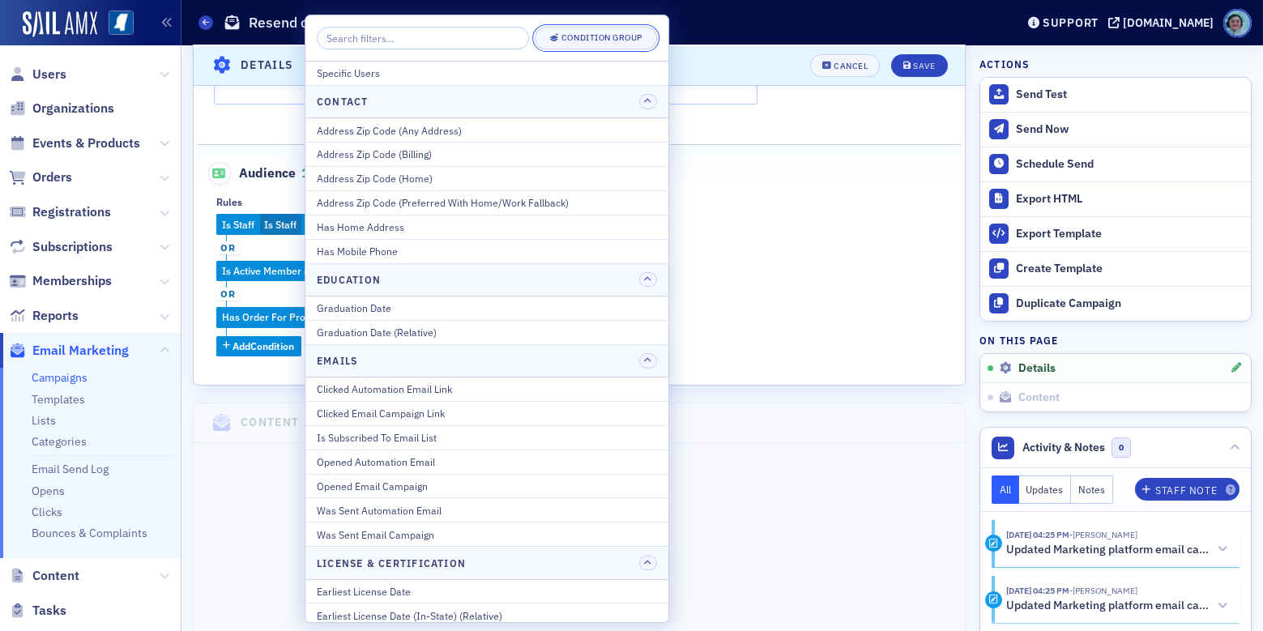
click at [599, 28] on button "Condition Group" at bounding box center [596, 38] width 122 height 23
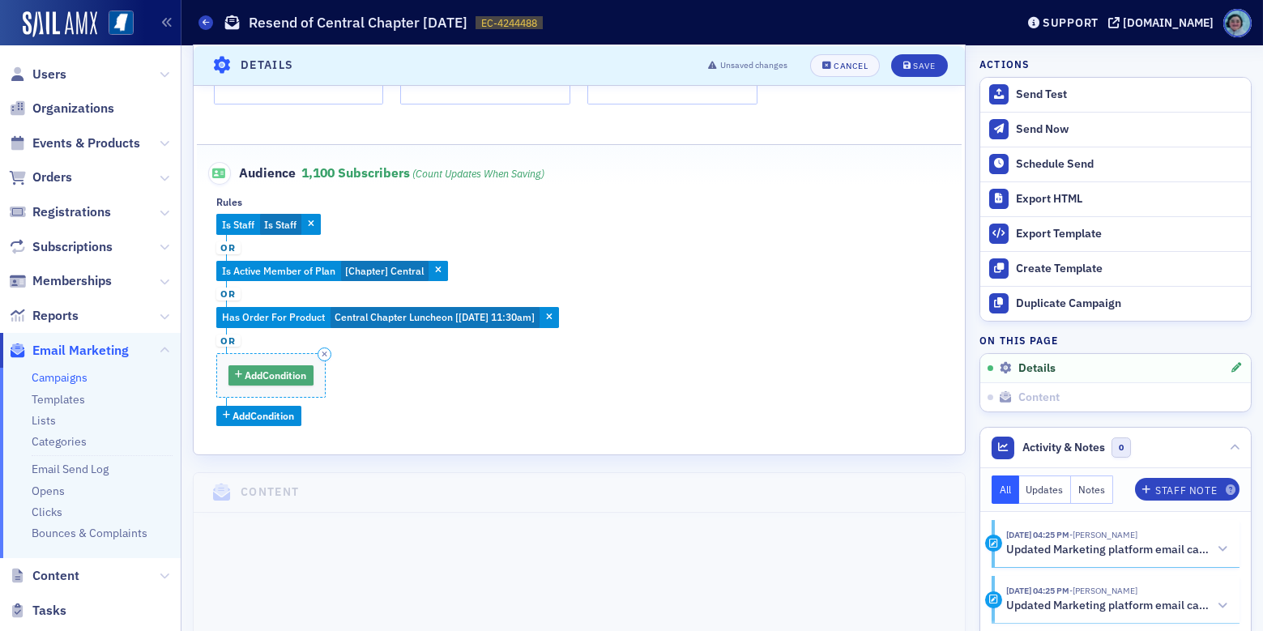
click at [297, 368] on span "Add Condition" at bounding box center [277, 375] width 62 height 15
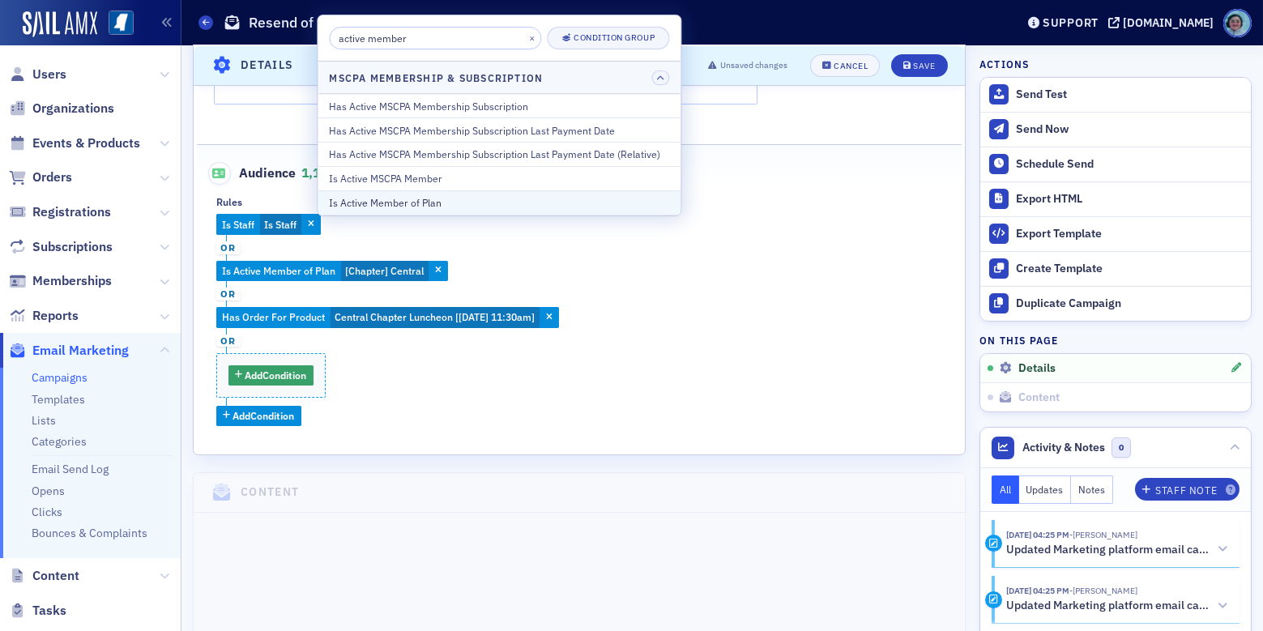
type input "active member"
click at [492, 194] on button "Is Active Member of Plan" at bounding box center [499, 202] width 363 height 24
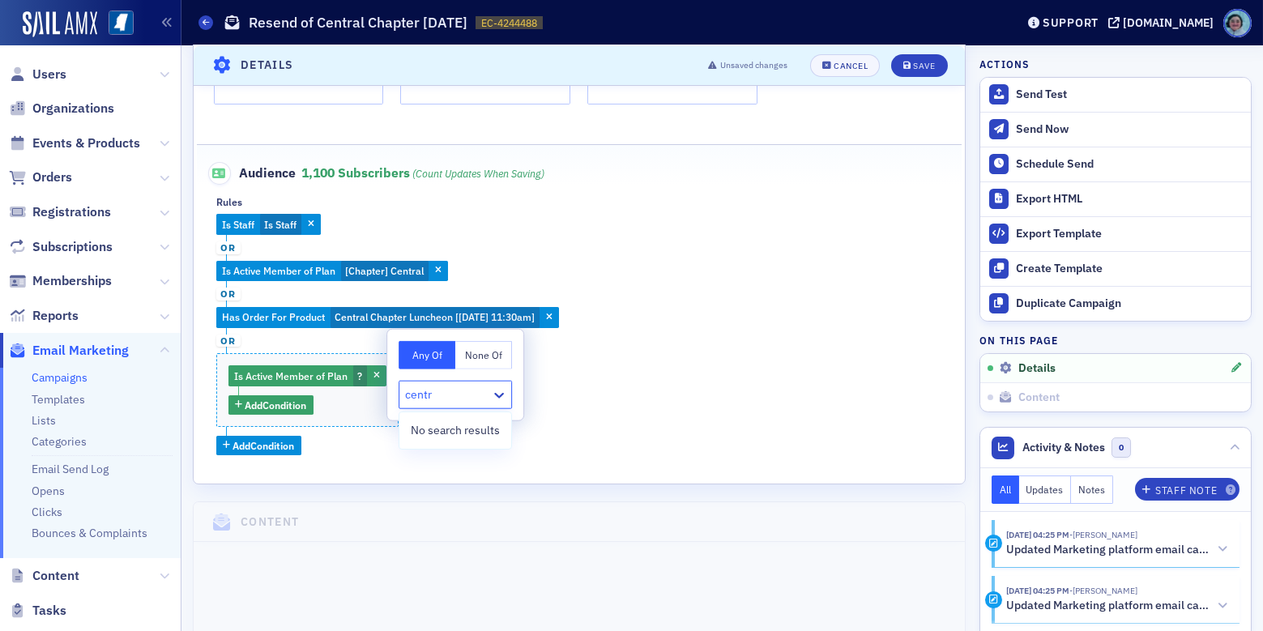
type input "cent"
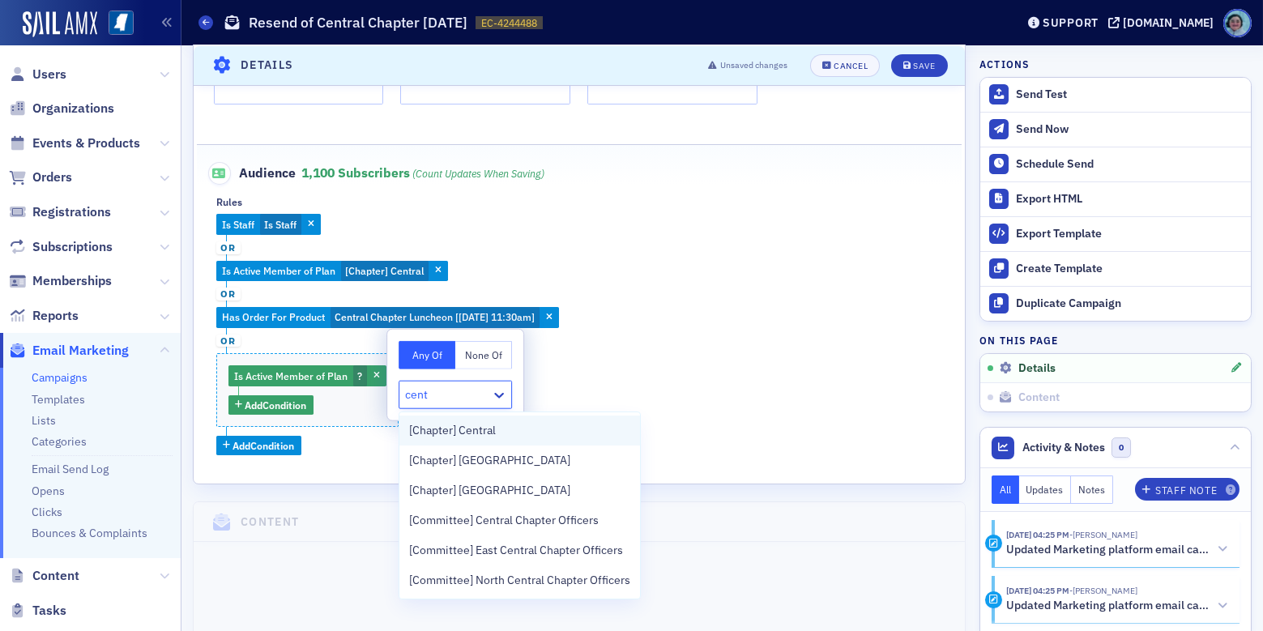
click at [484, 427] on span "[Chapter] Central" at bounding box center [452, 430] width 87 height 17
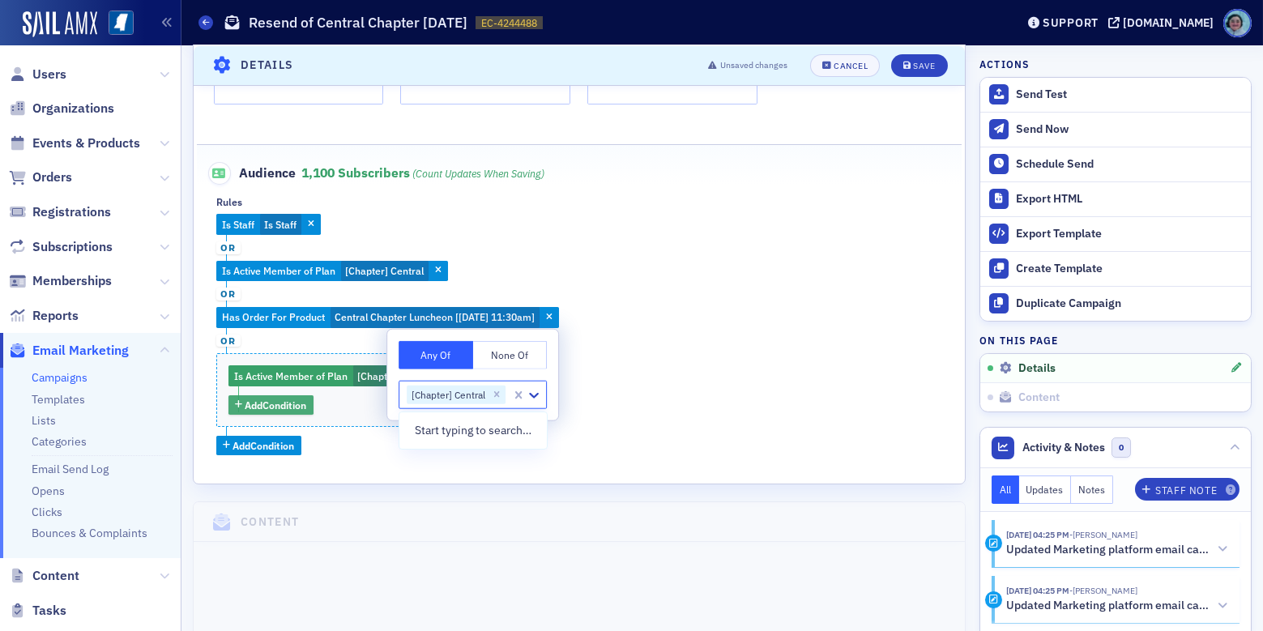
click at [306, 405] on span "Add Condition" at bounding box center [277, 405] width 62 height 15
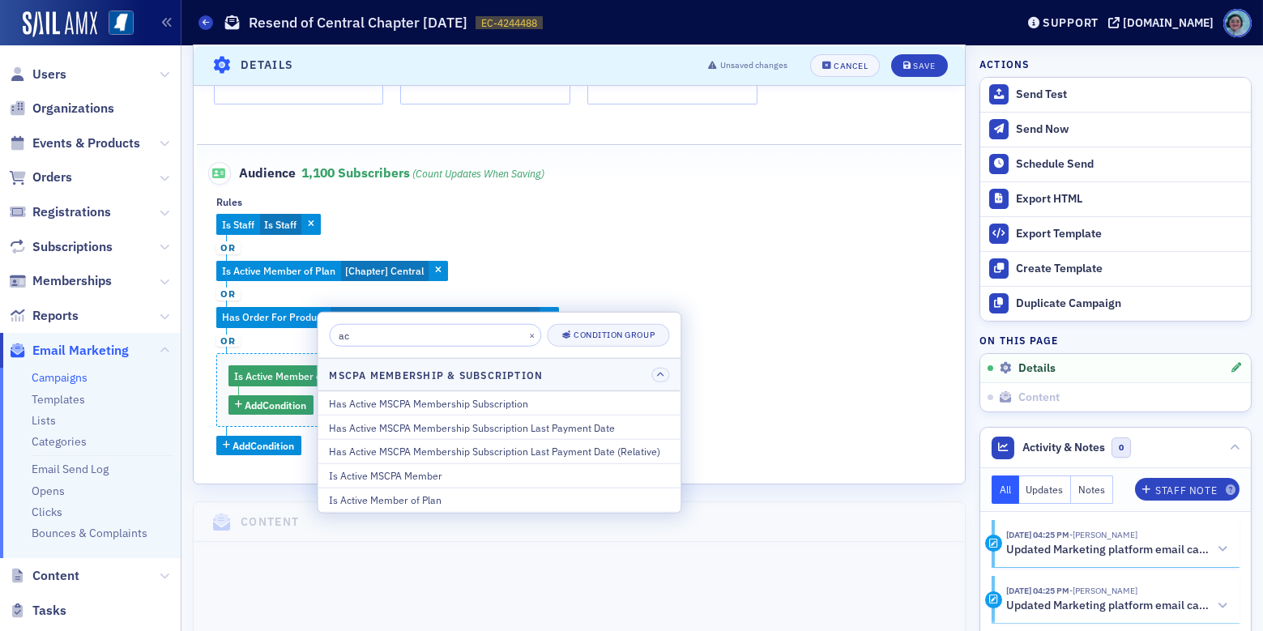
type input "a"
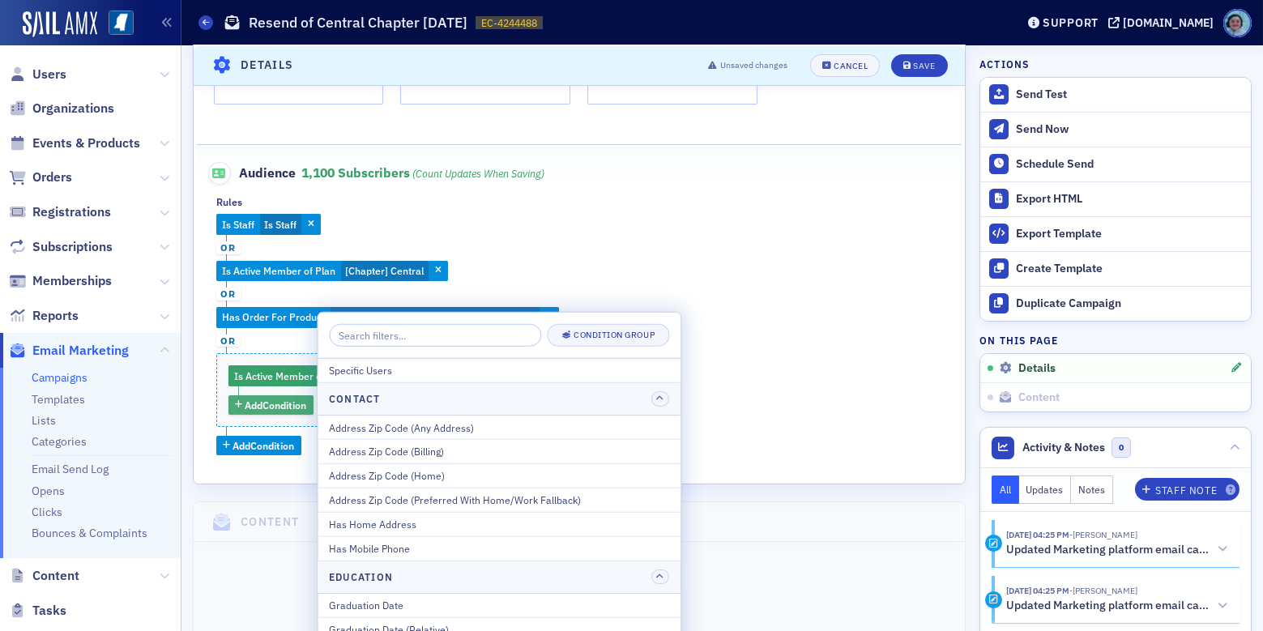
click at [299, 404] on span "Add Condition" at bounding box center [277, 405] width 62 height 15
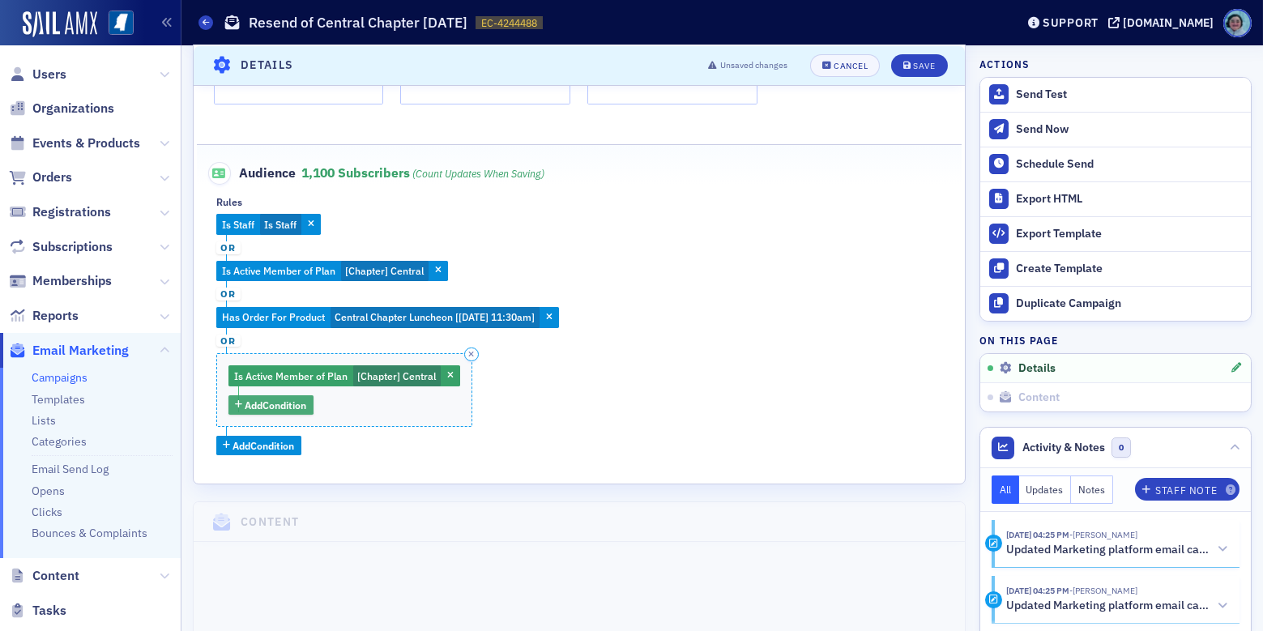
click at [299, 404] on span "Add Condition" at bounding box center [277, 405] width 62 height 15
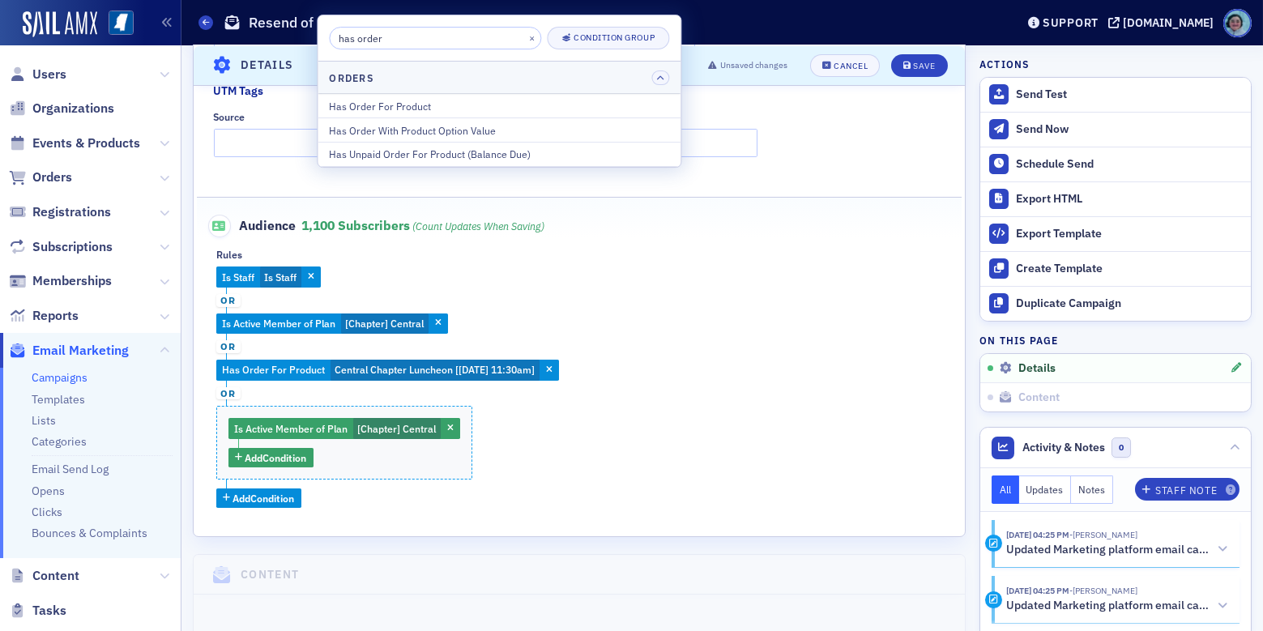
scroll to position [481, 0]
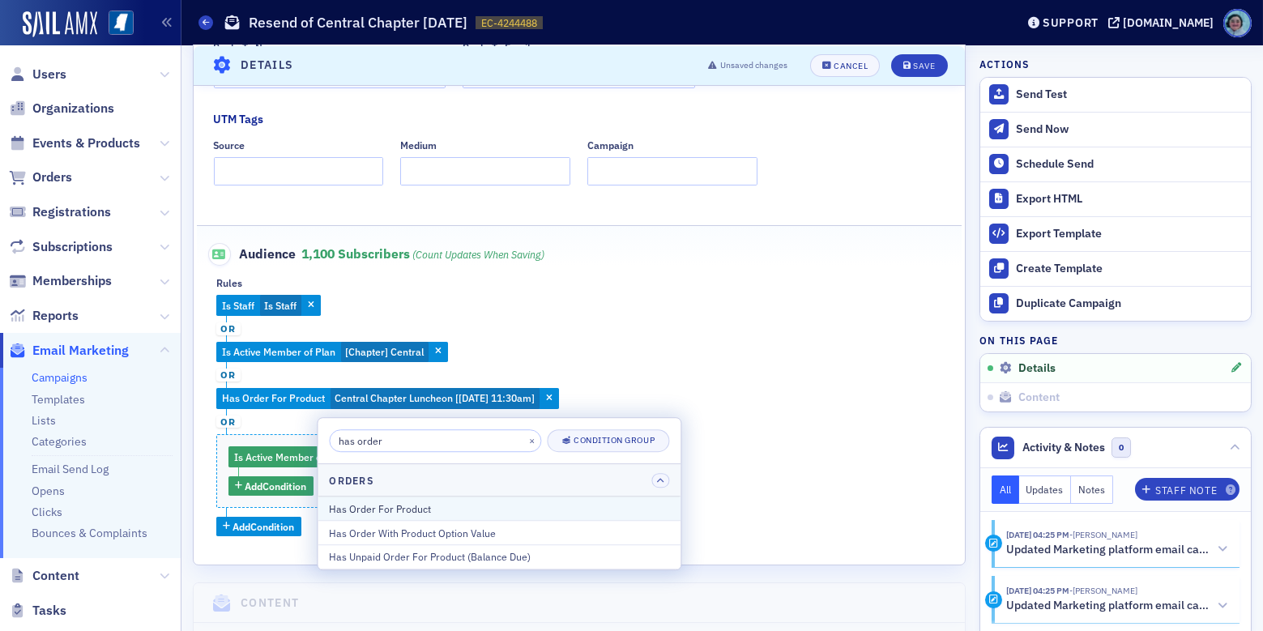
type input "has order"
click at [461, 516] on button "Has Order For Product" at bounding box center [499, 510] width 363 height 24
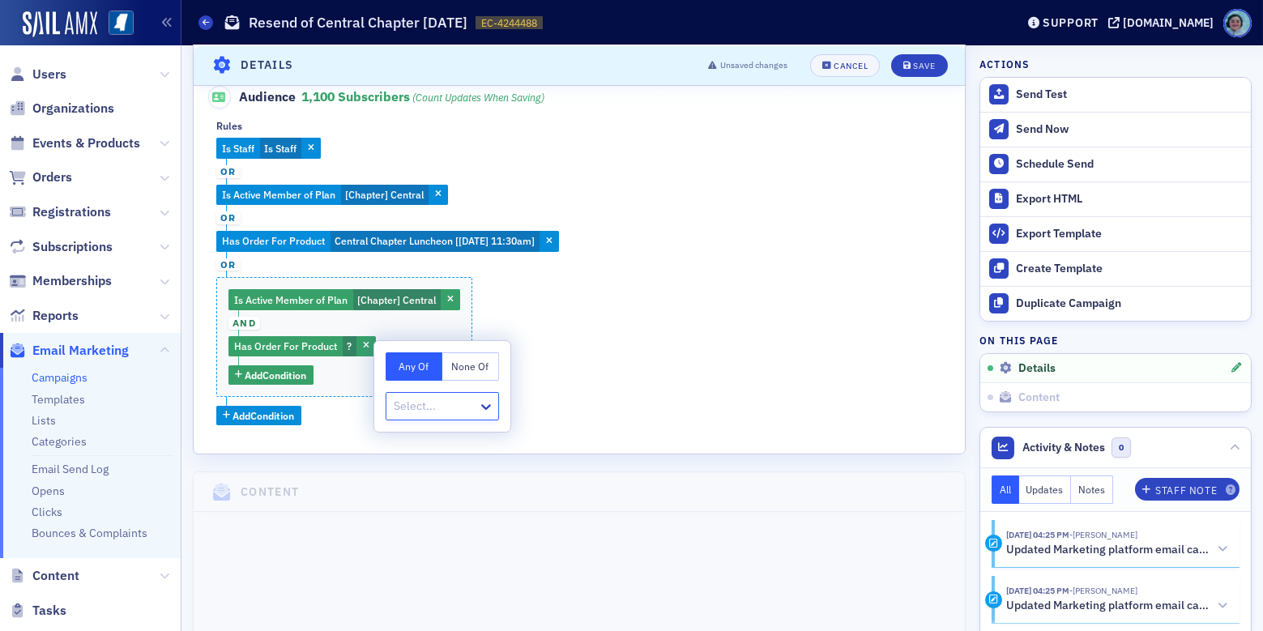
scroll to position [643, 0]
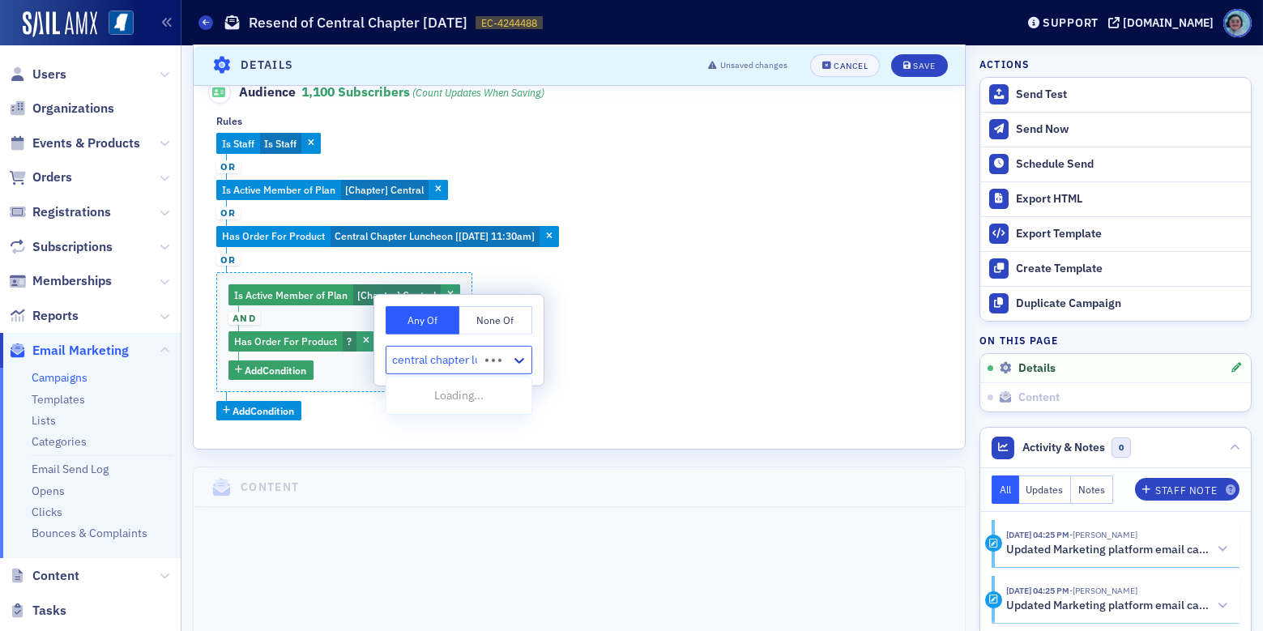
type input "central chapter lun"
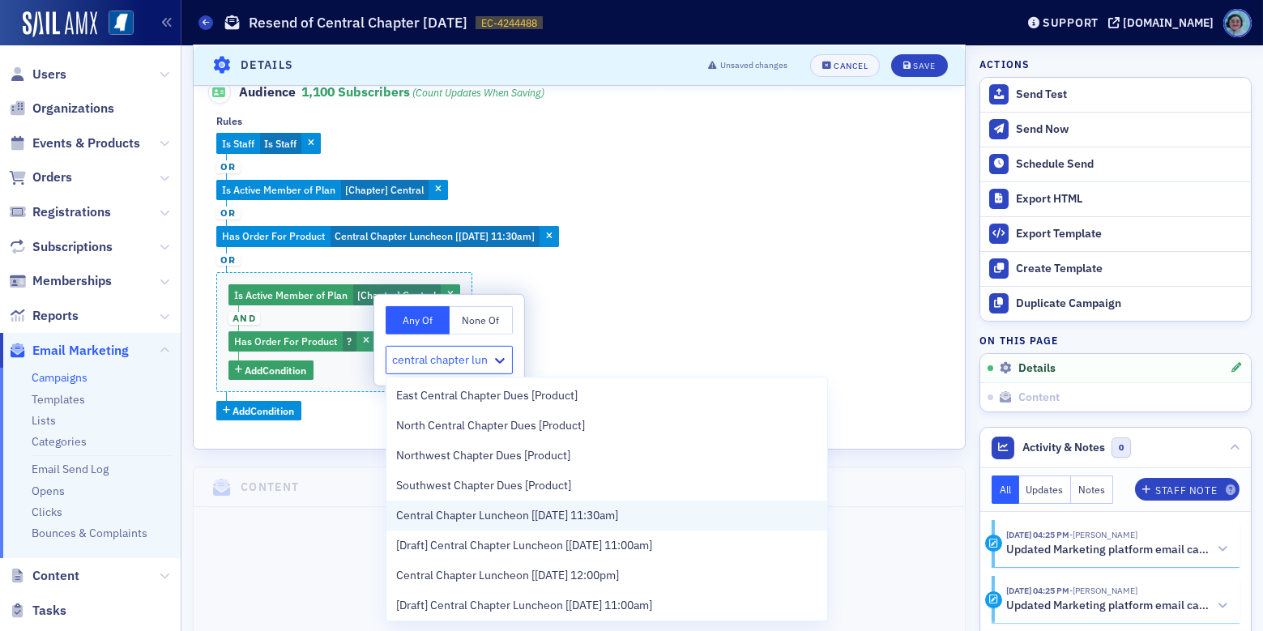
click at [576, 502] on div "Central Chapter Luncheon [8/28/2025 11:30am]" at bounding box center [607, 516] width 441 height 30
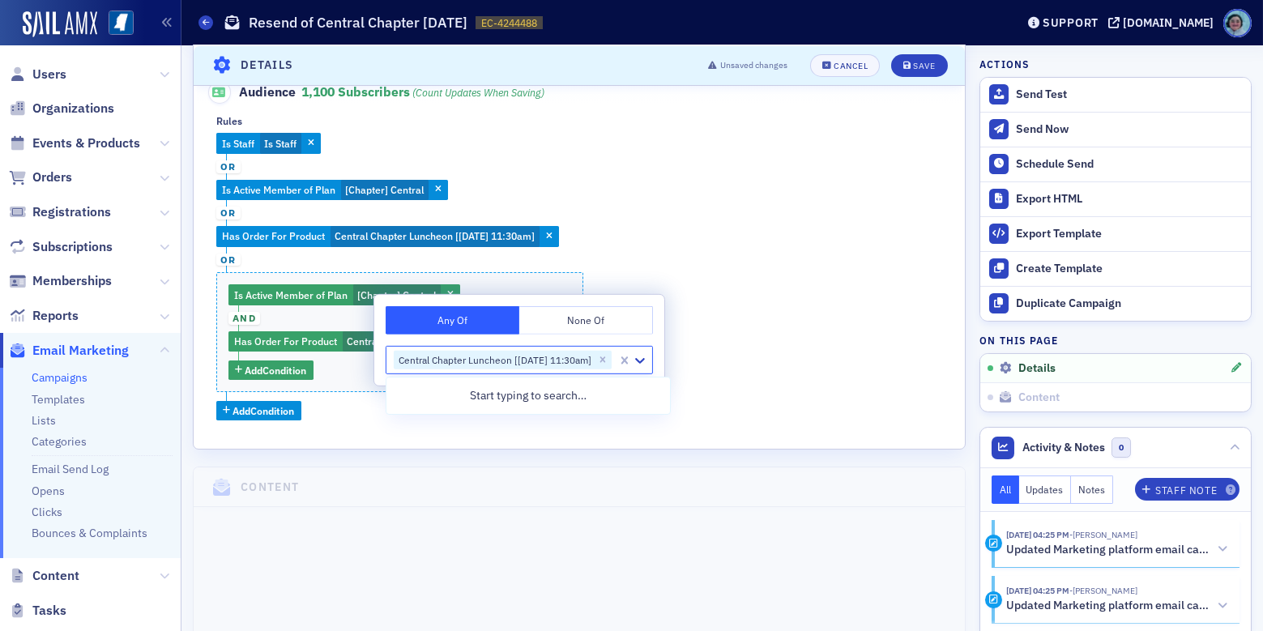
click at [729, 343] on div "Is Staff Is Staff or Is Active Member of Plan [Chapter] Central or Has Order Fo…" at bounding box center [579, 277] width 726 height 288
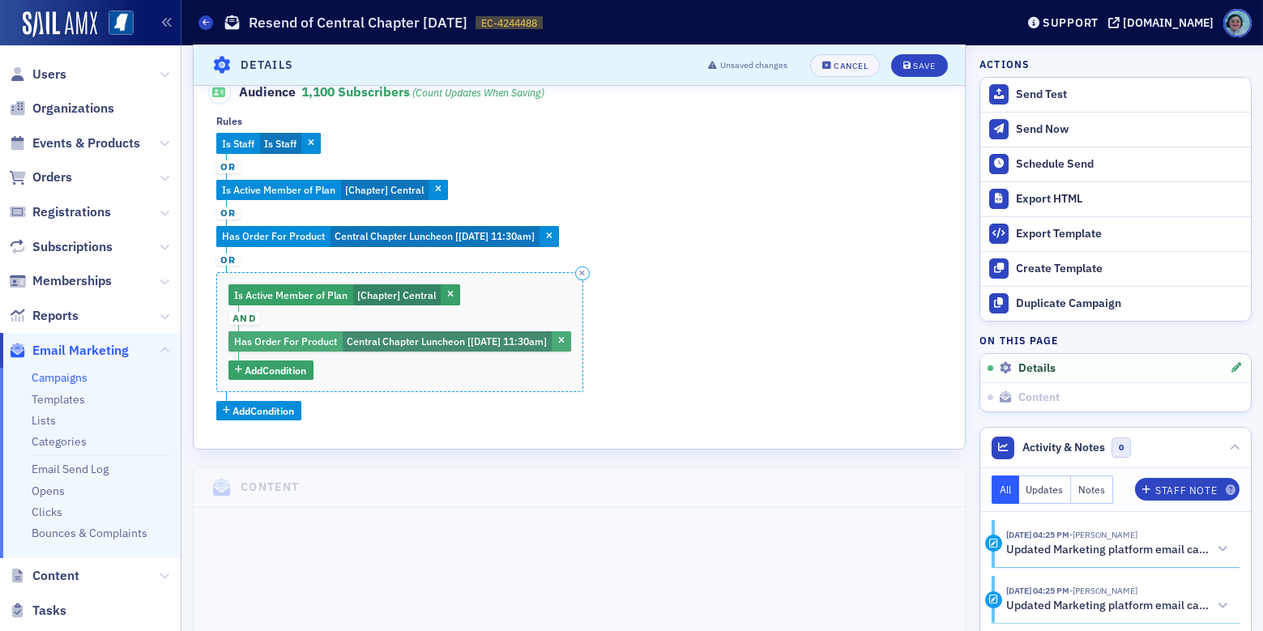
click at [392, 348] on span "Central Chapter Luncheon [8/28/2025 11:30am]" at bounding box center [447, 341] width 209 height 21
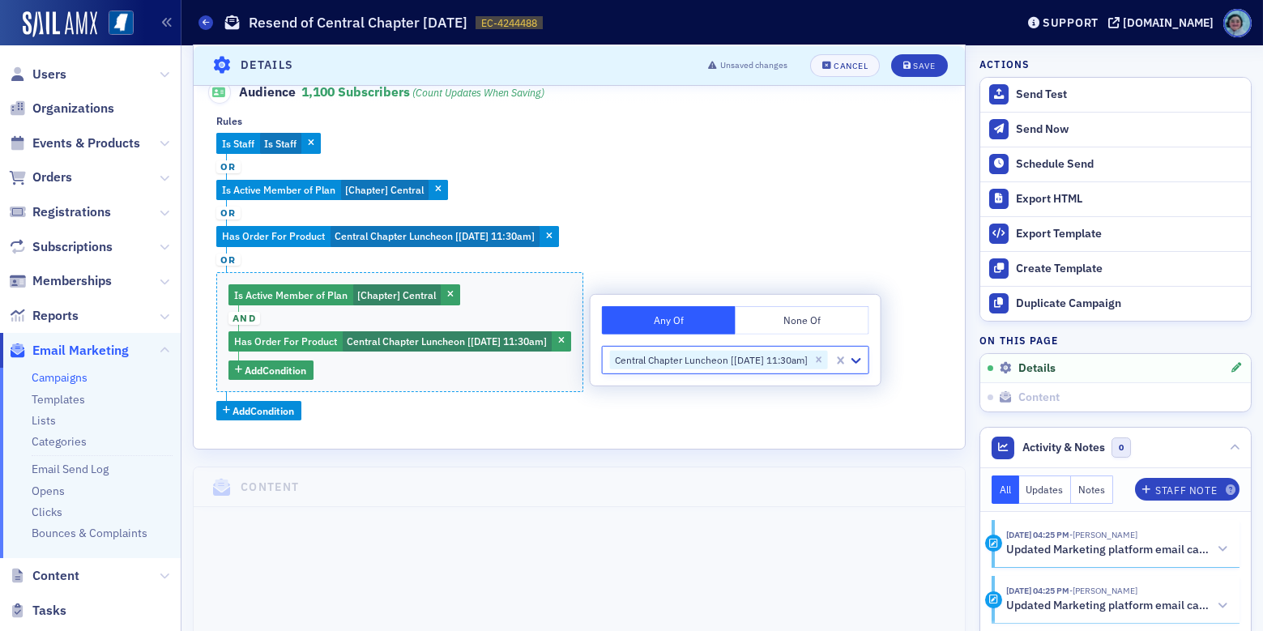
click at [812, 318] on button "None Of" at bounding box center [803, 320] width 134 height 28
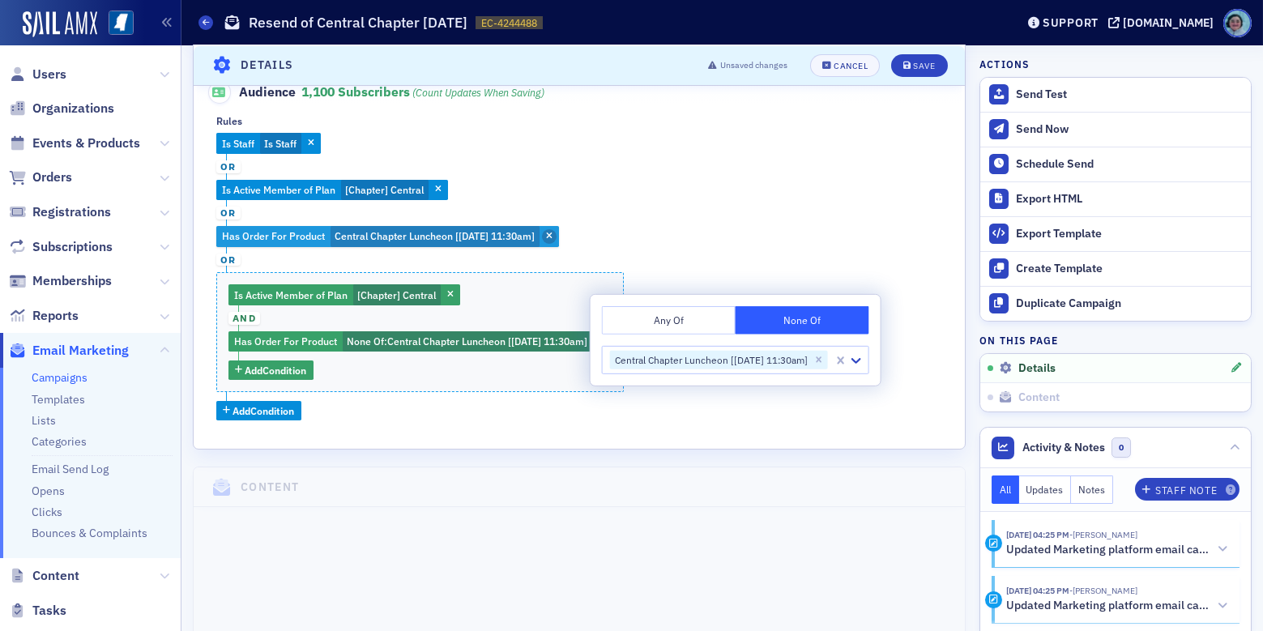
click at [557, 233] on span "button" at bounding box center [549, 236] width 15 height 15
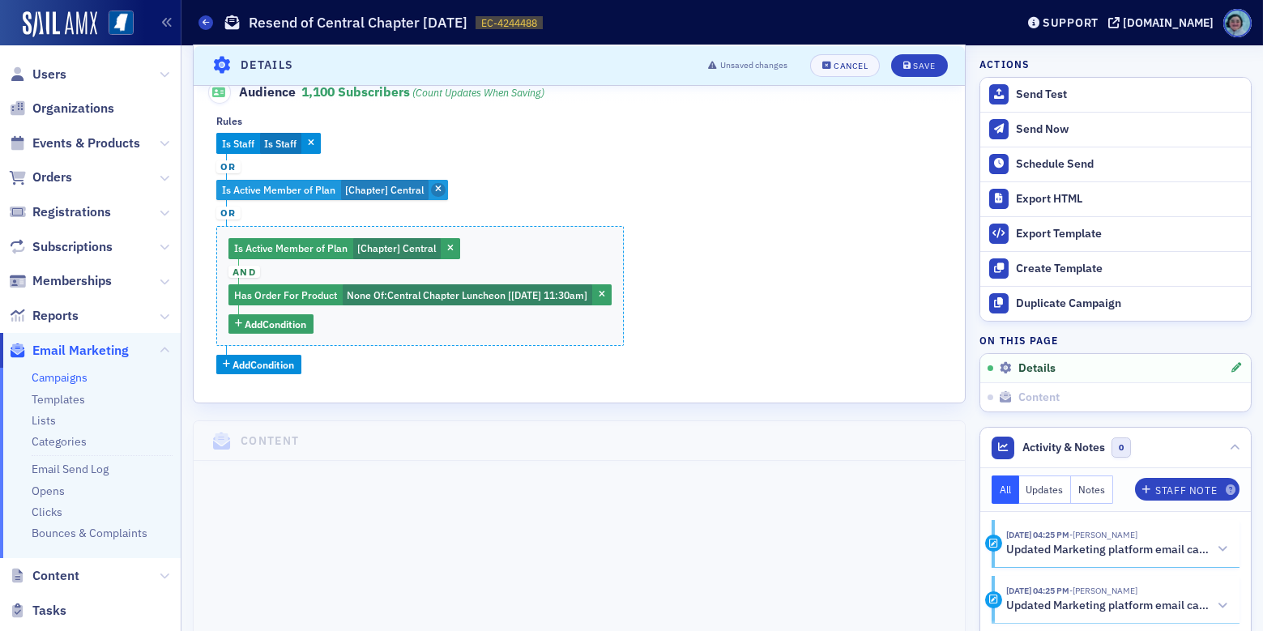
click at [436, 188] on icon "button" at bounding box center [438, 190] width 6 height 9
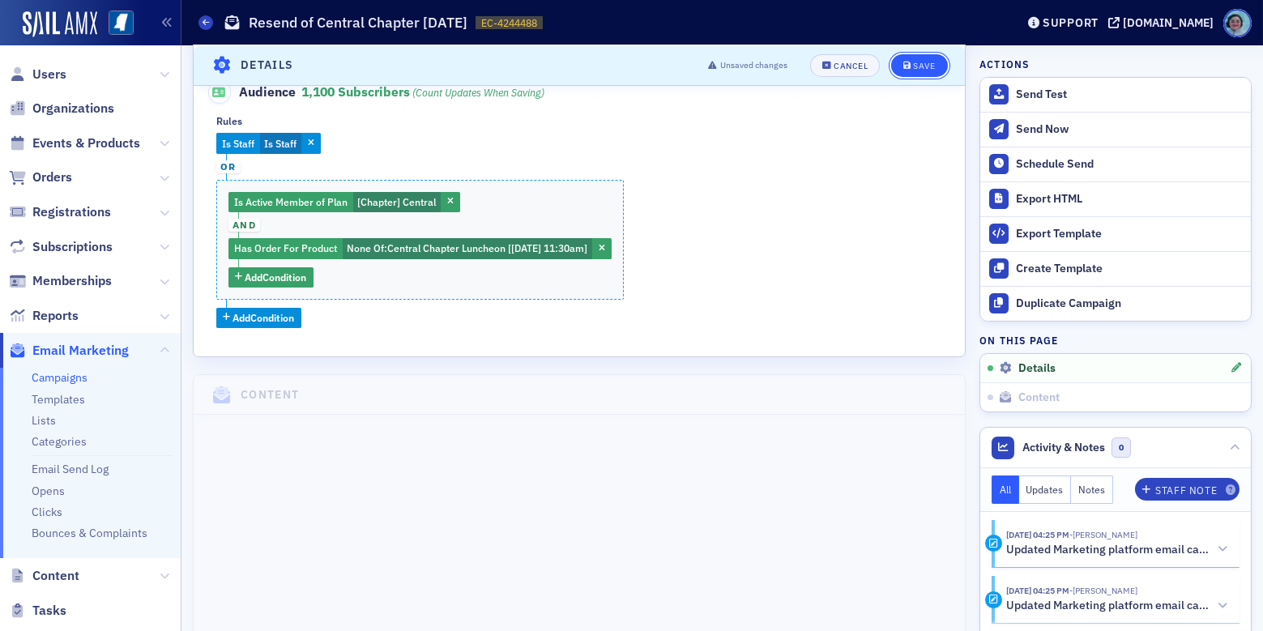
click at [913, 64] on div "Save" at bounding box center [924, 65] width 22 height 9
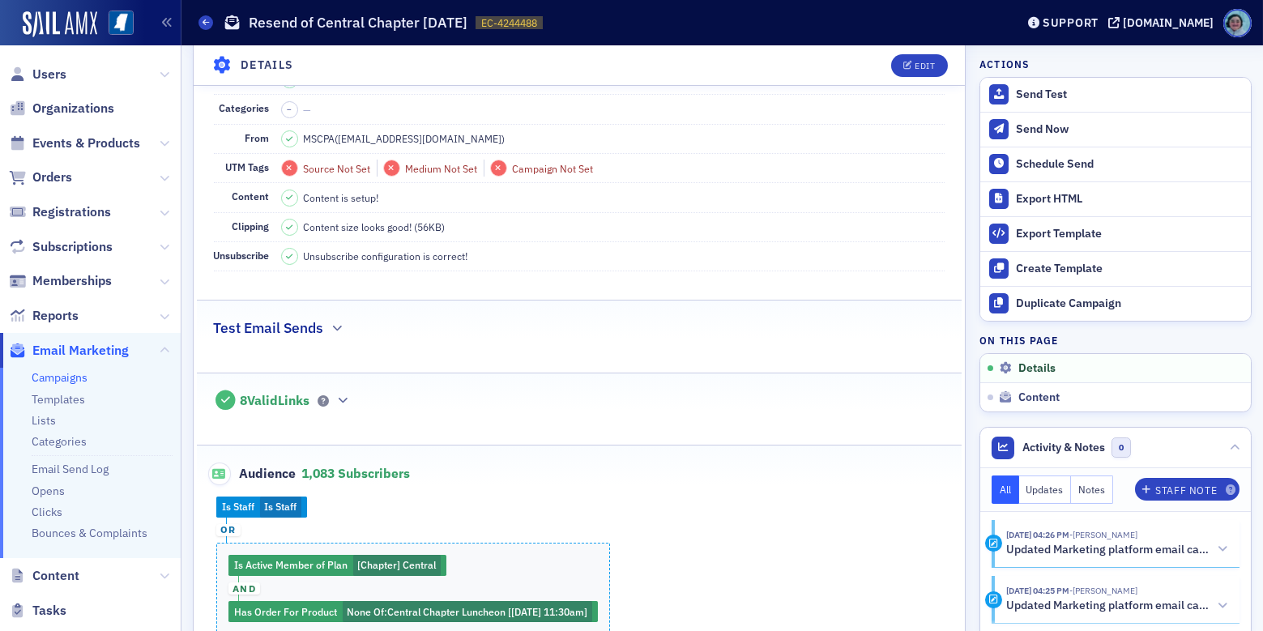
scroll to position [480, 0]
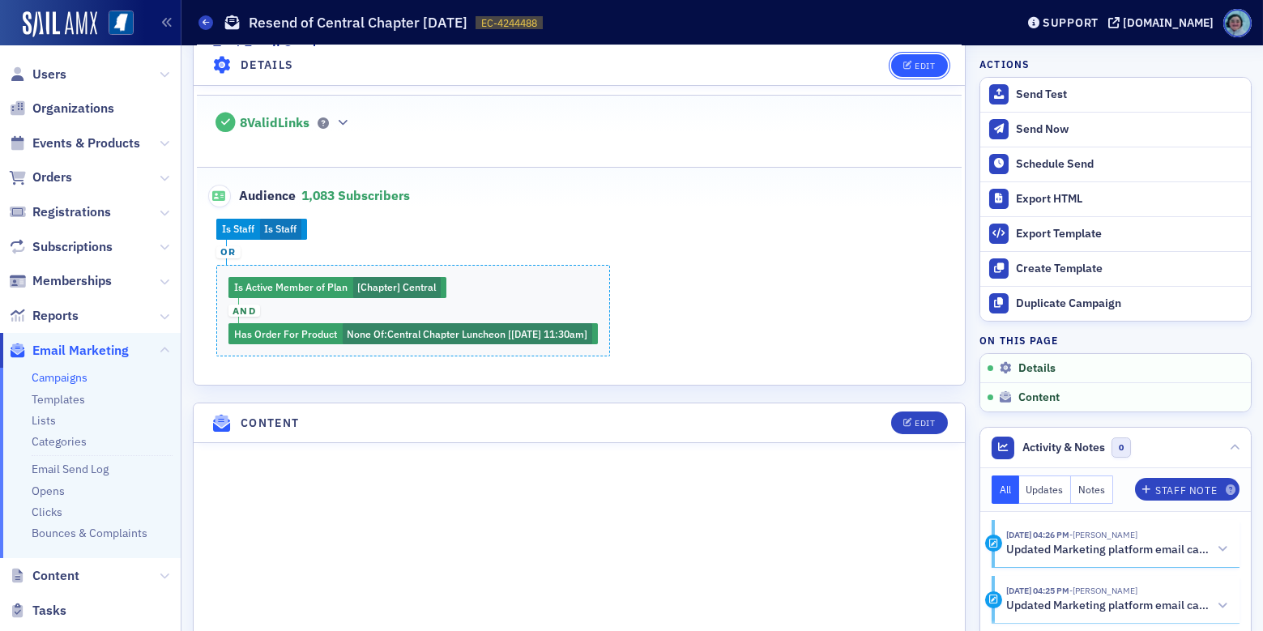
click at [915, 64] on div "Edit" at bounding box center [925, 65] width 20 height 9
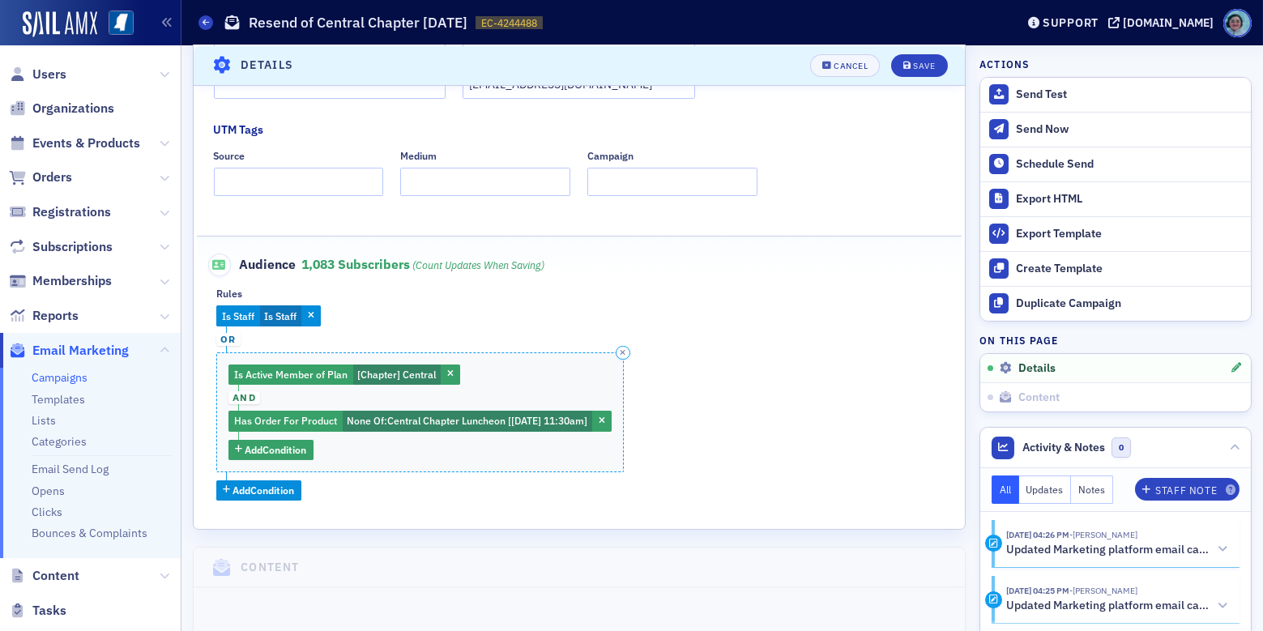
scroll to position [481, 0]
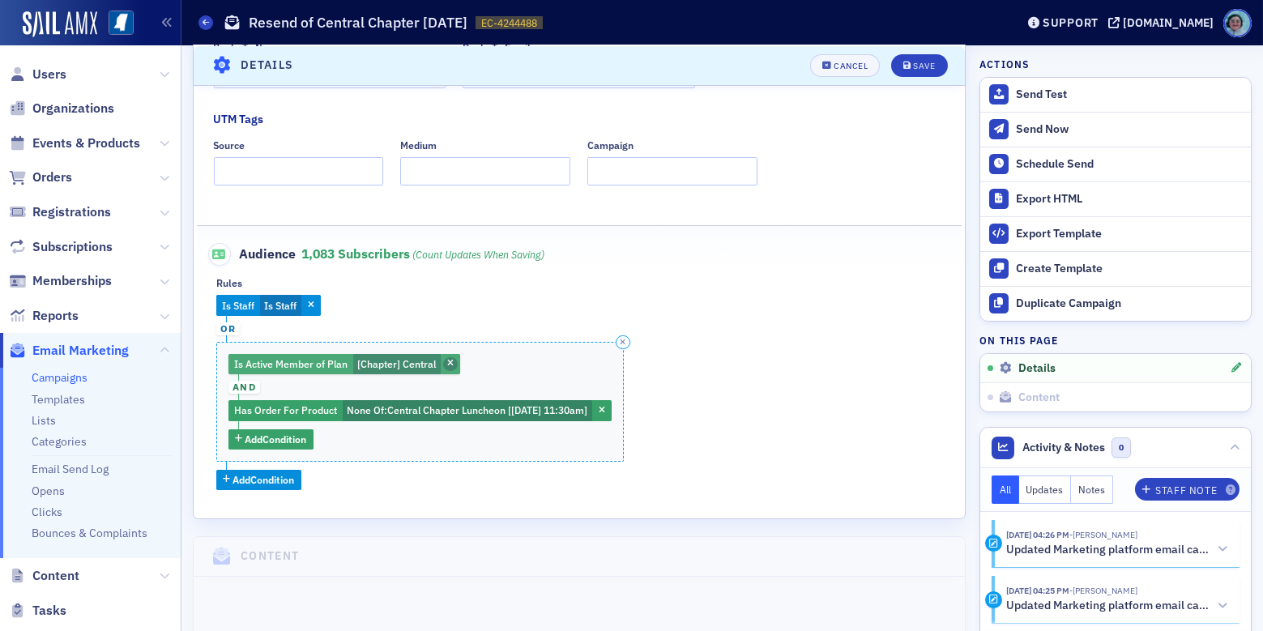
click at [449, 361] on icon "button" at bounding box center [450, 364] width 6 height 9
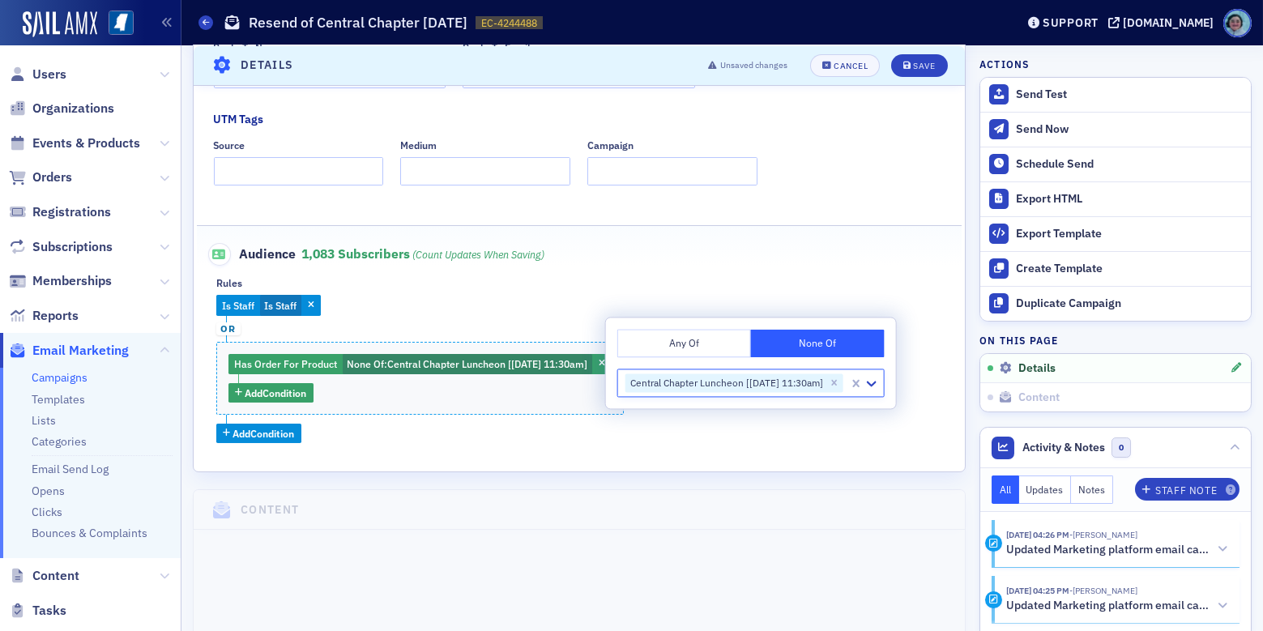
click at [596, 336] on div "Is Staff Is Staff or Has Order For Product None Of : Central Chapter Luncheon […" at bounding box center [579, 369] width 726 height 148
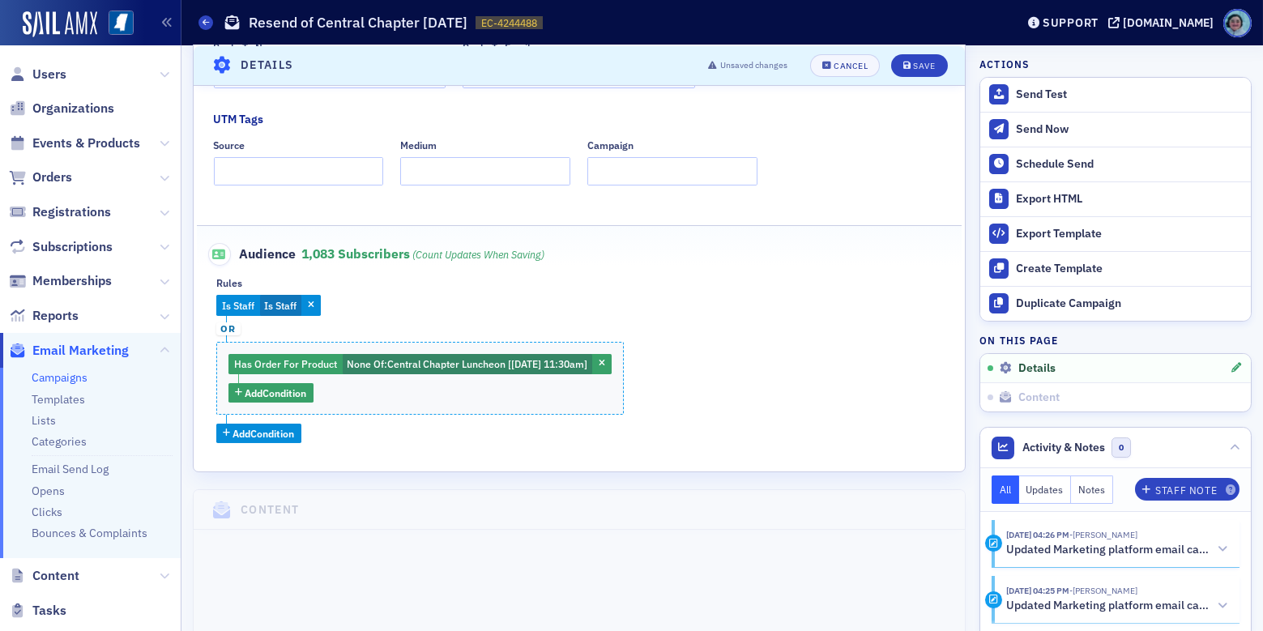
click at [605, 361] on icon "button" at bounding box center [602, 364] width 6 height 9
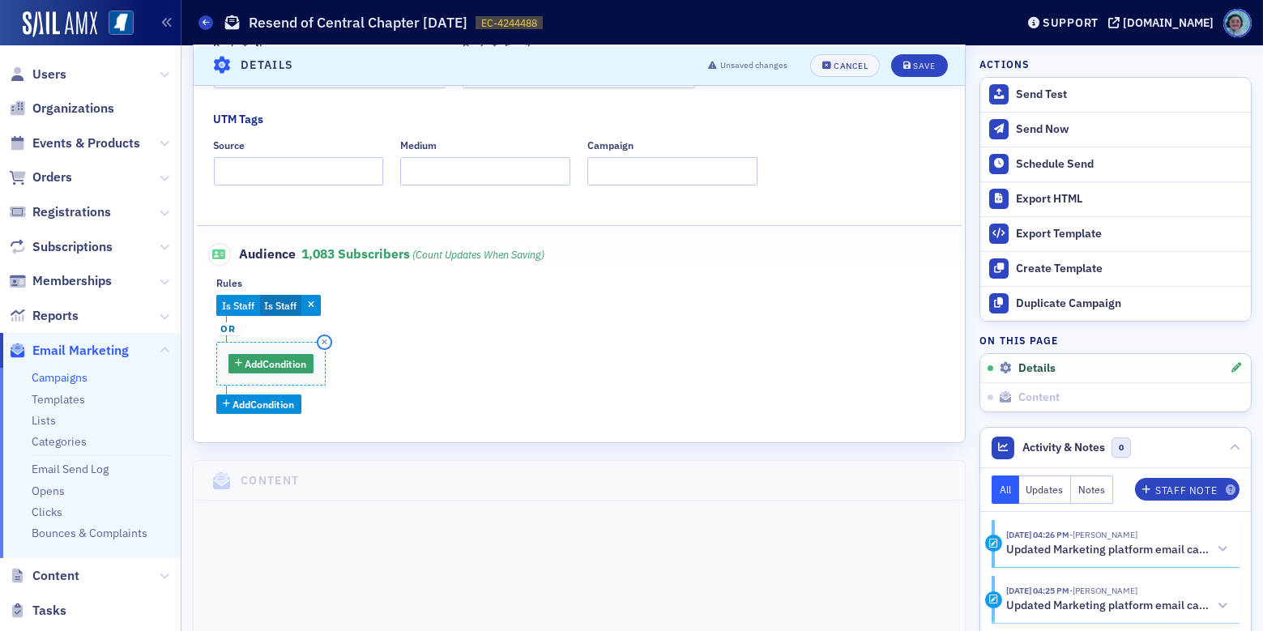
click at [322, 344] on button "button" at bounding box center [325, 343] width 15 height 15
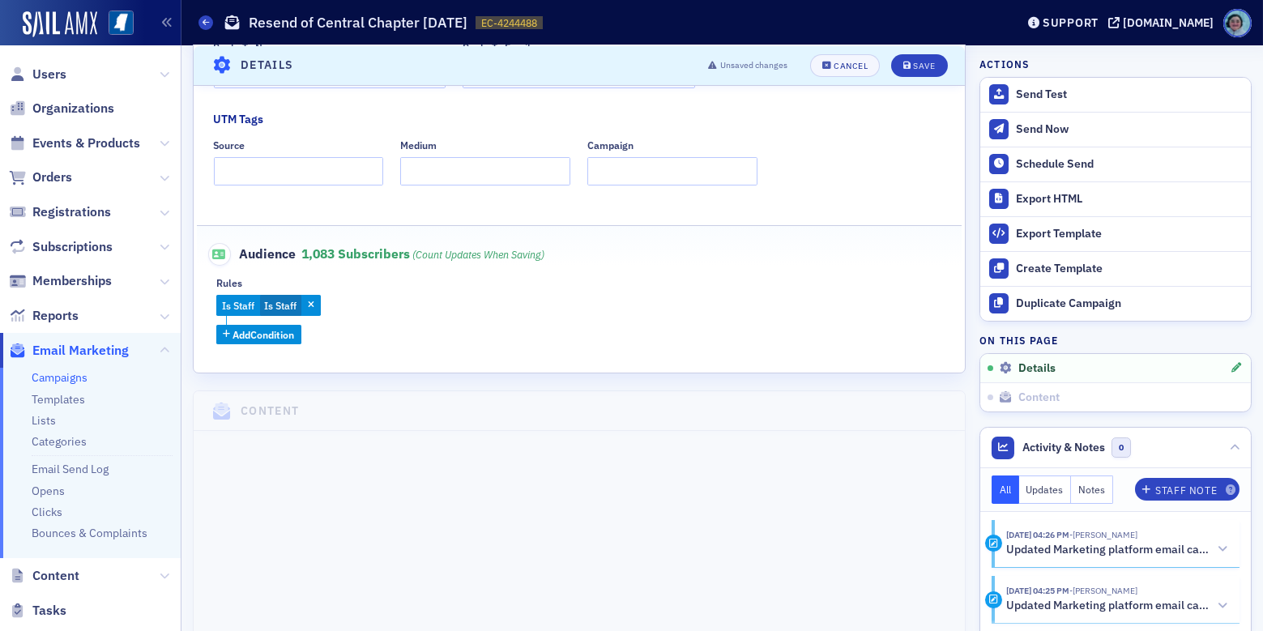
click at [293, 344] on fieldset "Audience 1,083 Subscribers (count updates when saving) Rules Is Staff Is Staff …" at bounding box center [580, 287] width 766 height 125
click at [288, 332] on span "Add Condition" at bounding box center [264, 334] width 62 height 15
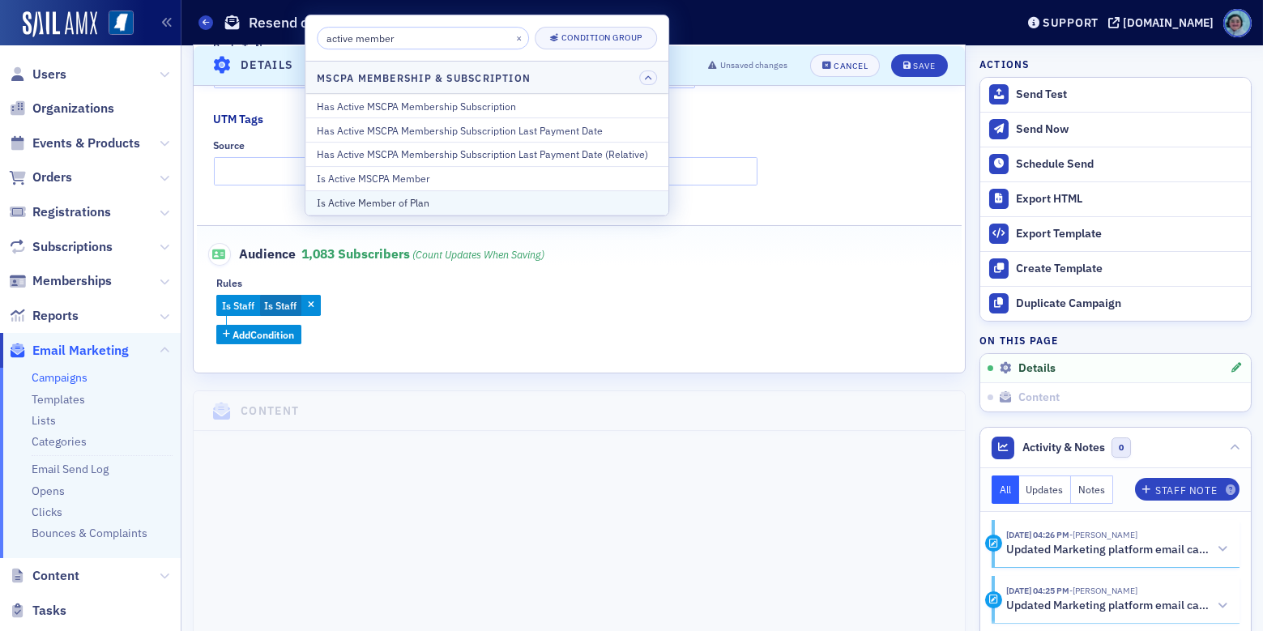
type input "active member"
click at [407, 199] on div "Is Active Member of Plan" at bounding box center [487, 202] width 340 height 15
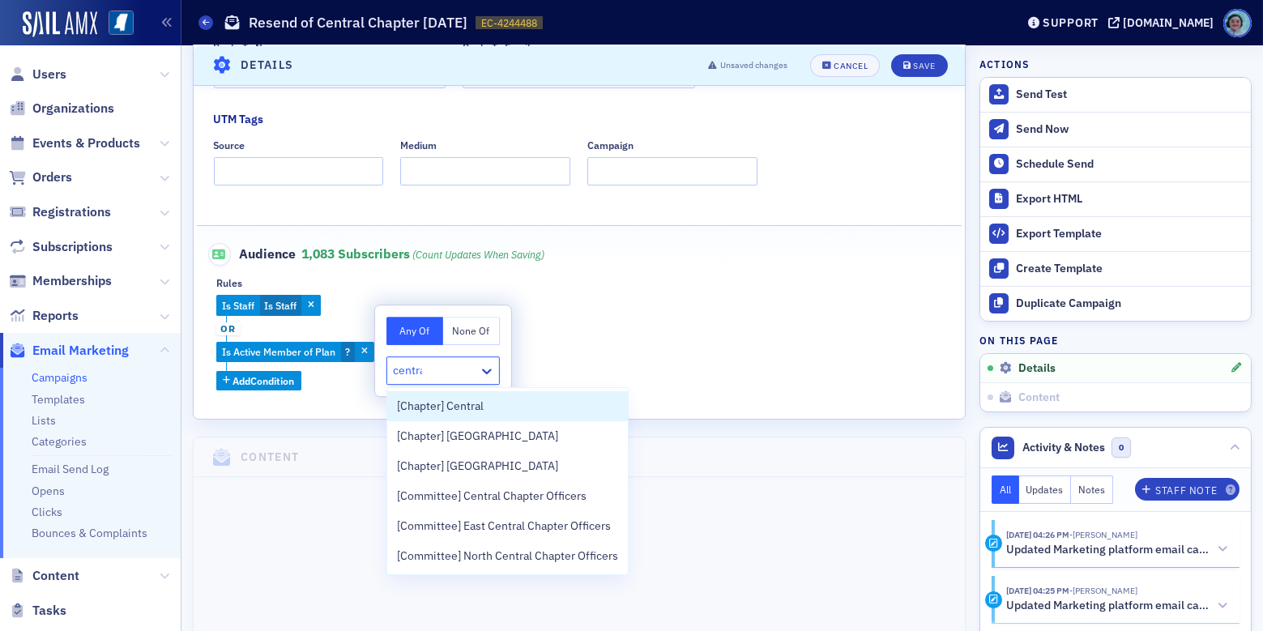
type input "central"
click at [472, 410] on span "[Chapter] Central" at bounding box center [440, 406] width 87 height 17
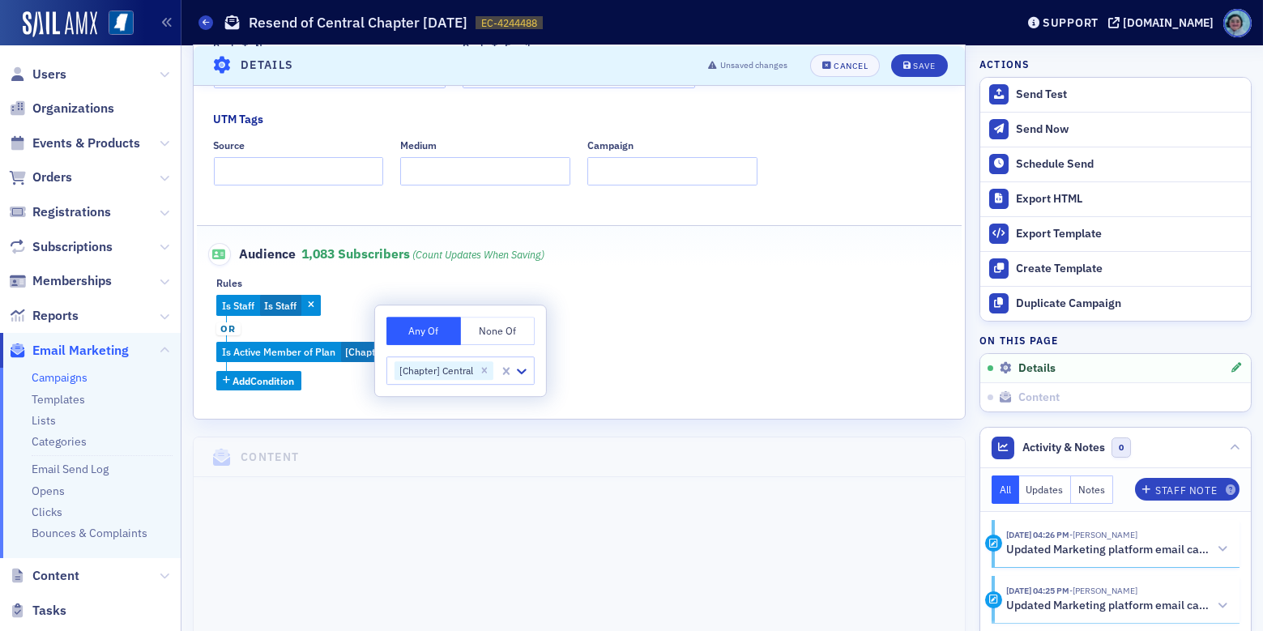
click at [626, 348] on div "Is Staff Is Staff or Is Active Member of Plan [Chapter] Central Add Condition" at bounding box center [579, 343] width 726 height 96
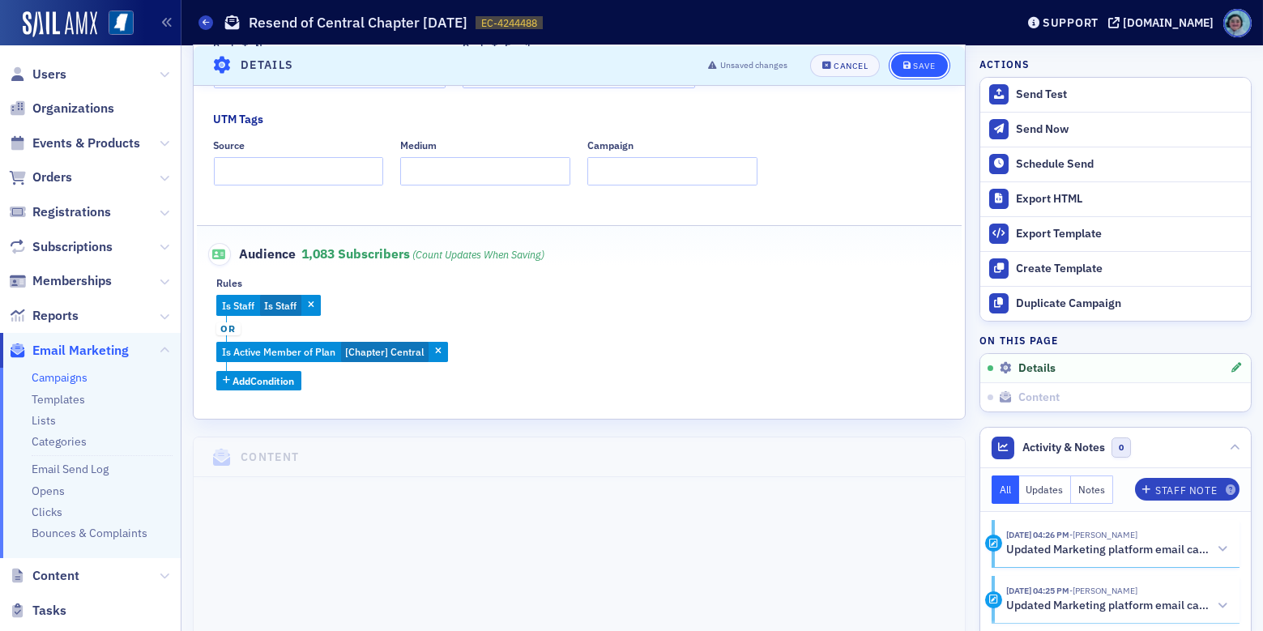
click at [913, 65] on div "Save" at bounding box center [924, 65] width 22 height 9
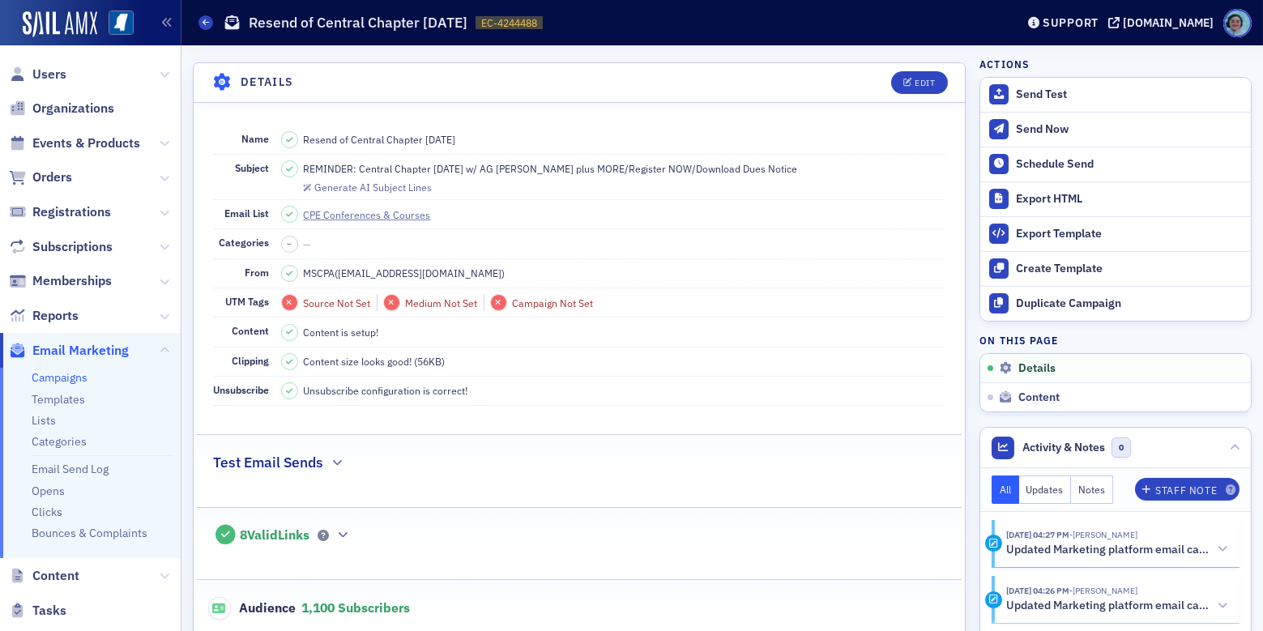
scroll to position [0, 0]
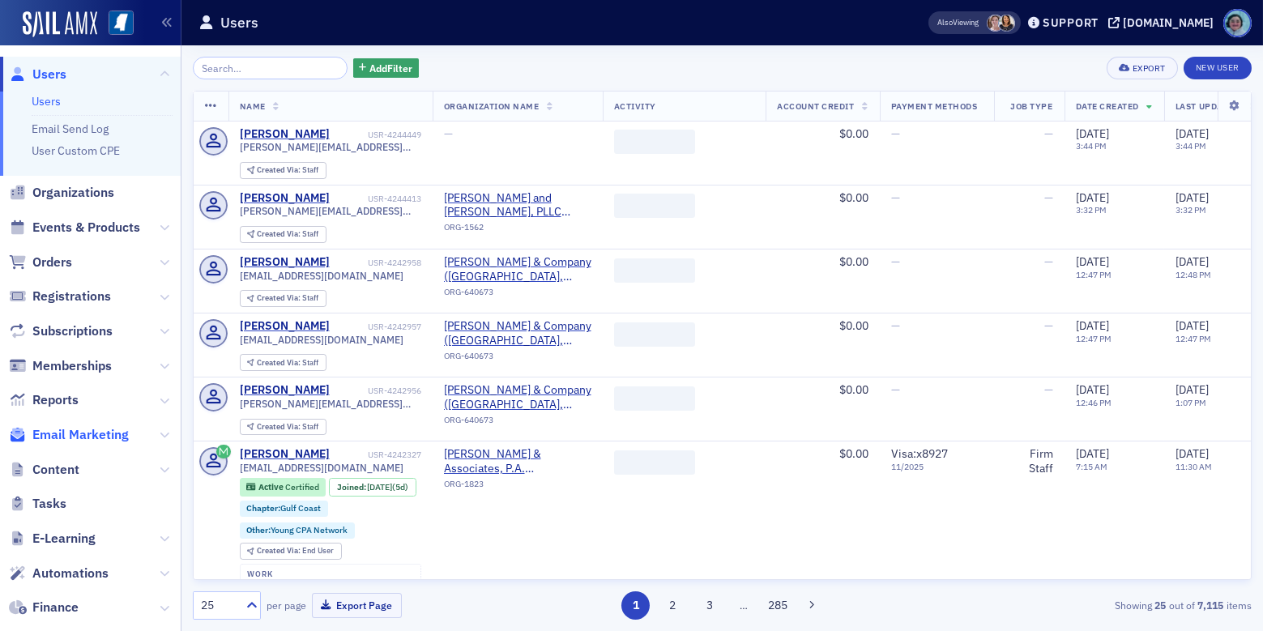
drag, startPoint x: 0, startPoint y: 0, endPoint x: 102, endPoint y: 434, distance: 446.2
click at [102, 434] on span "Email Marketing" at bounding box center [80, 435] width 96 height 18
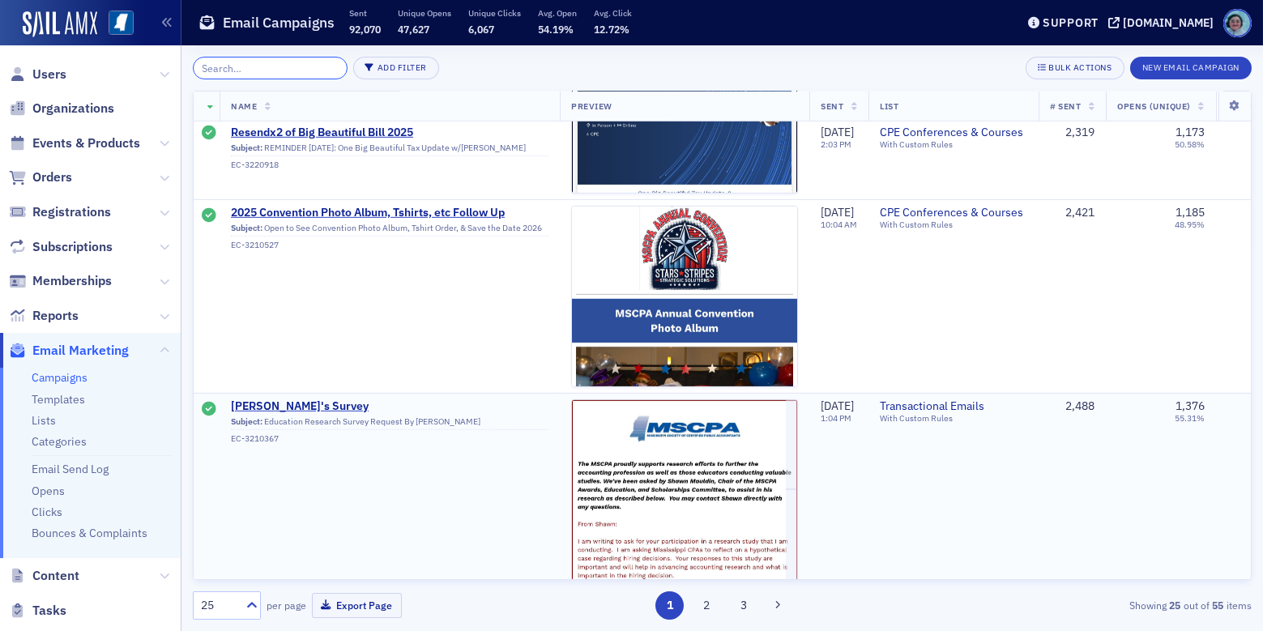
scroll to position [4133, 0]
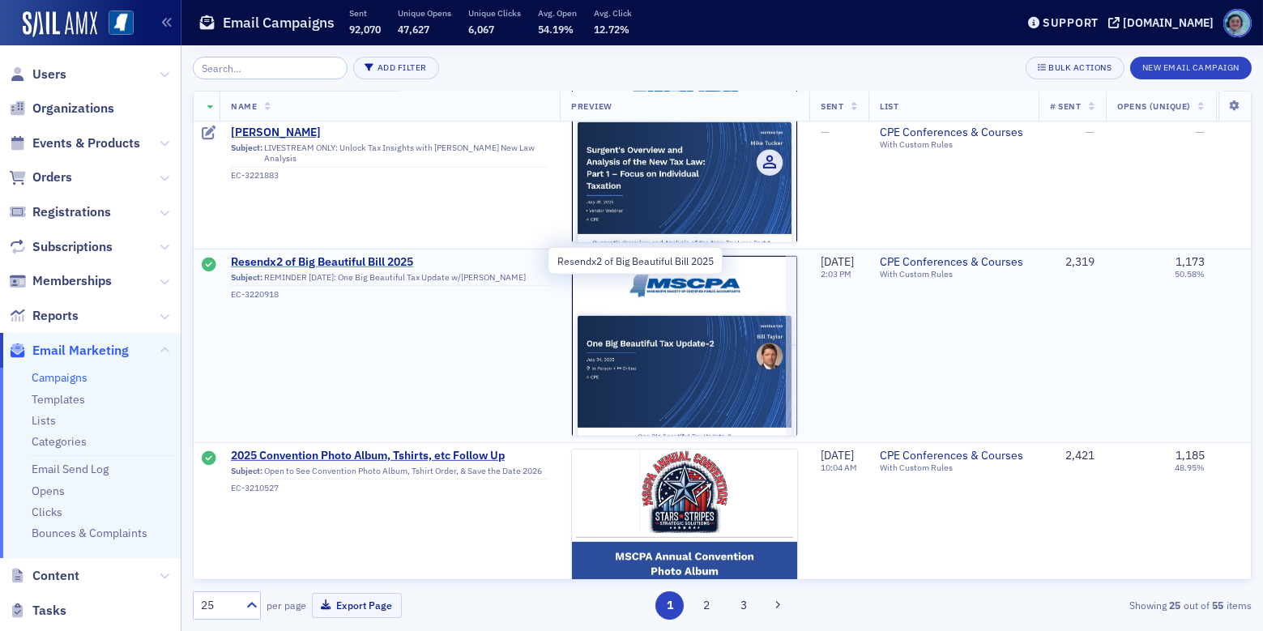
click at [388, 255] on span "Resendx2 of Big Beautiful Bill 2025" at bounding box center [390, 262] width 318 height 15
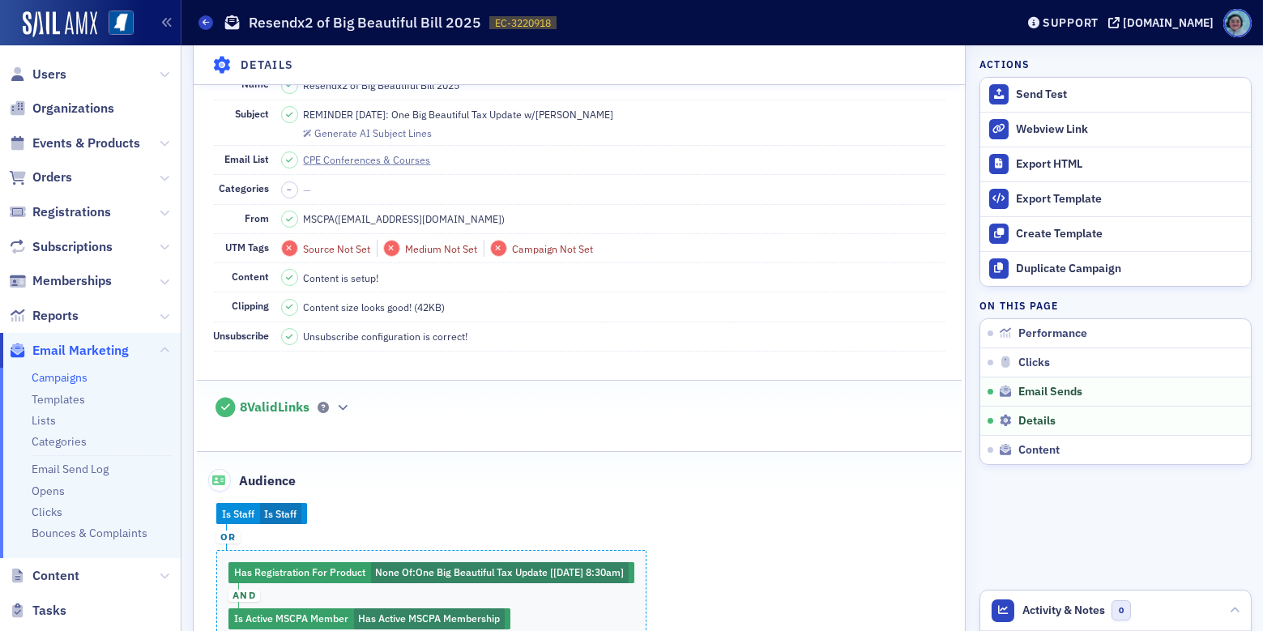
scroll to position [891, 0]
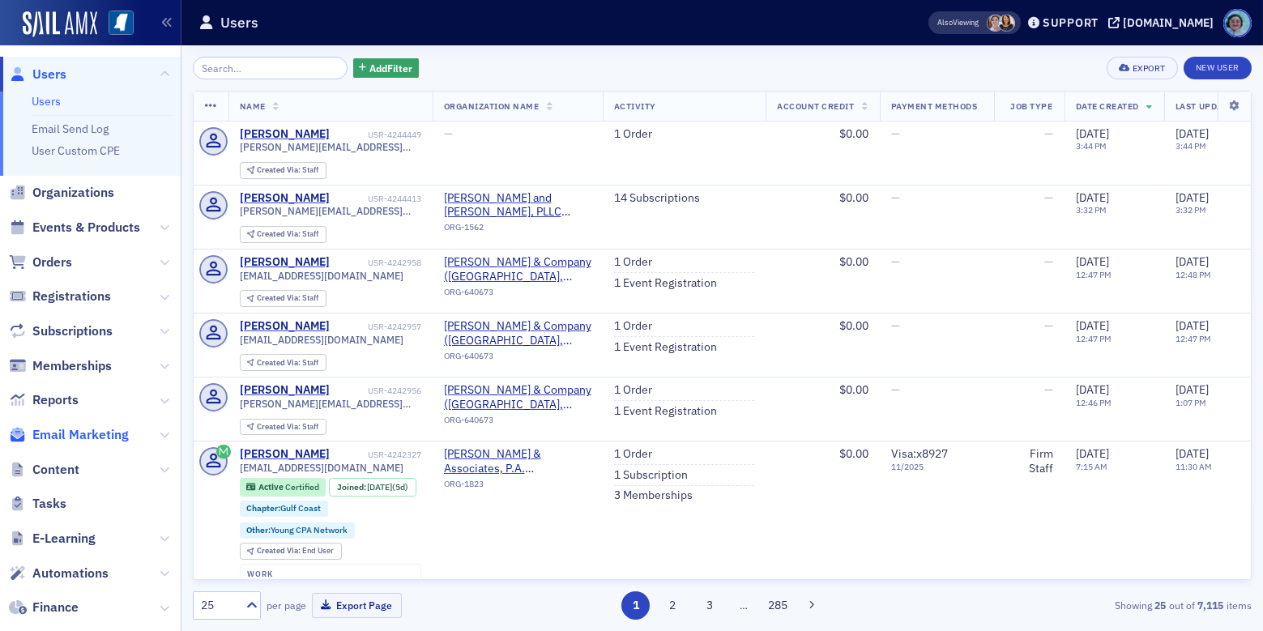
click at [86, 426] on span "Email Marketing" at bounding box center [80, 435] width 96 height 18
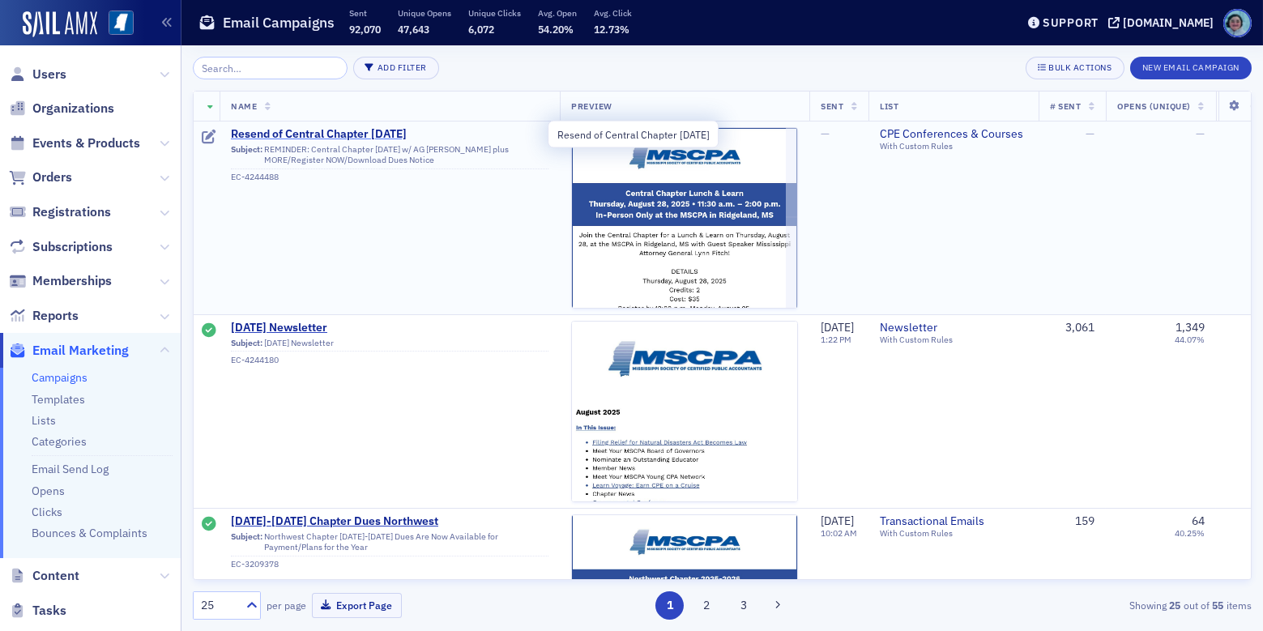
click at [380, 131] on span "Resend of Central Chapter [DATE]" at bounding box center [390, 134] width 318 height 15
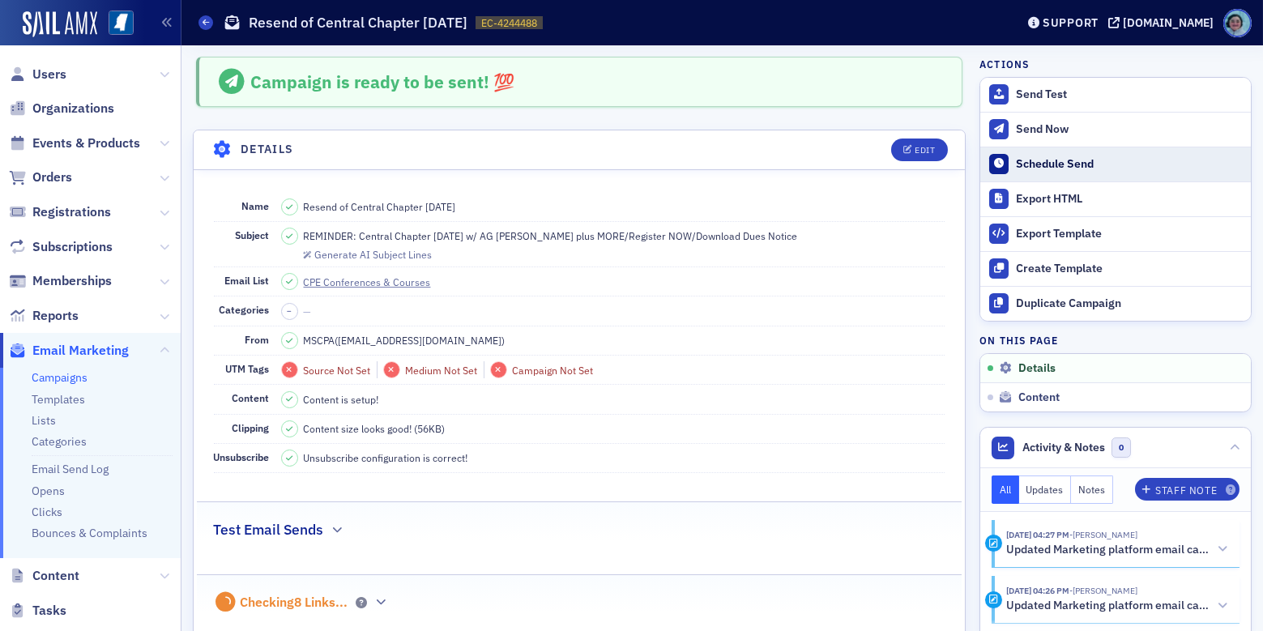
click at [1020, 171] on button "Schedule Send" at bounding box center [1116, 164] width 271 height 35
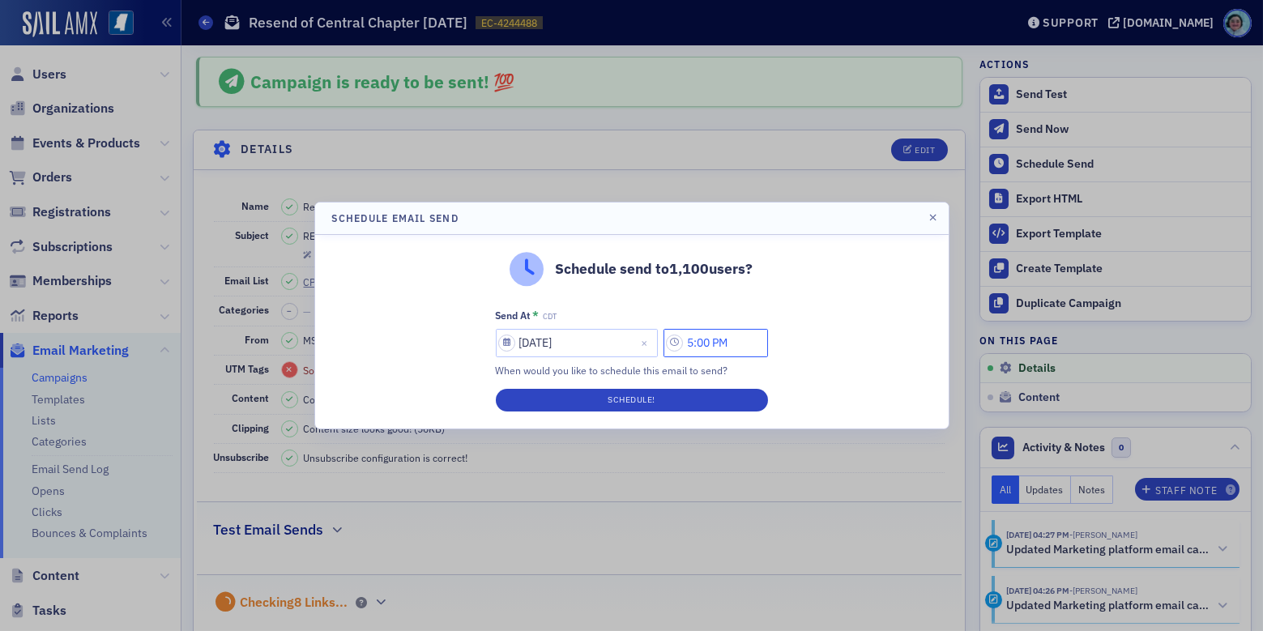
click at [697, 343] on input "5:00 PM" at bounding box center [716, 343] width 105 height 28
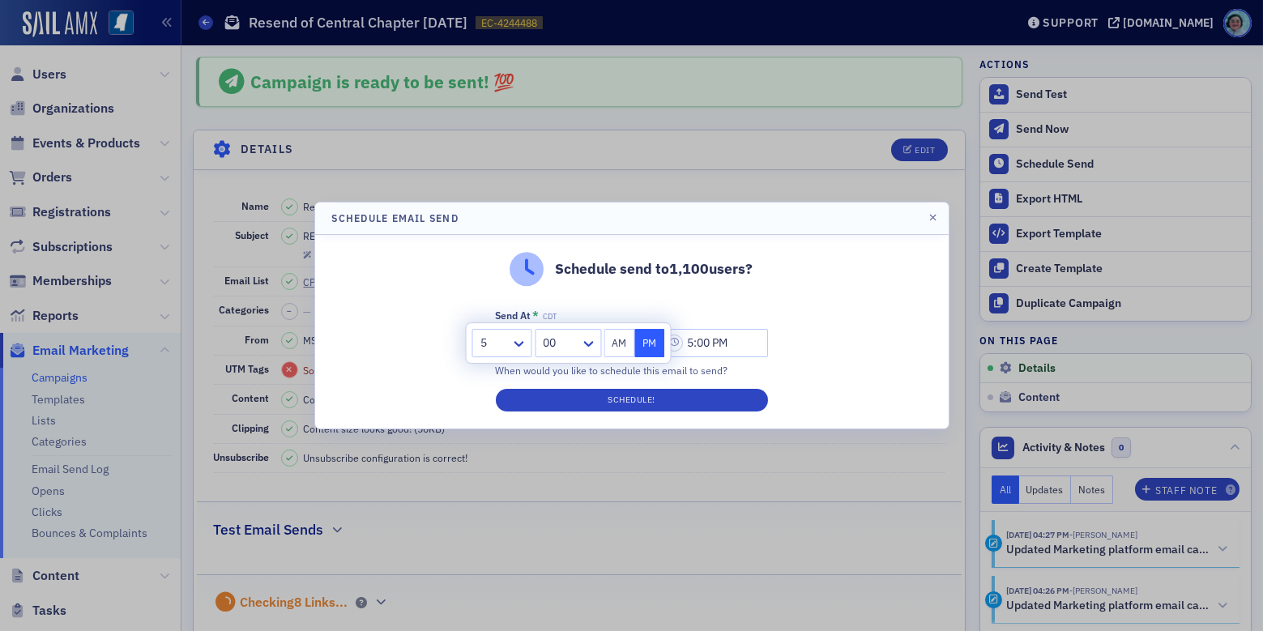
click at [503, 346] on div at bounding box center [494, 343] width 31 height 20
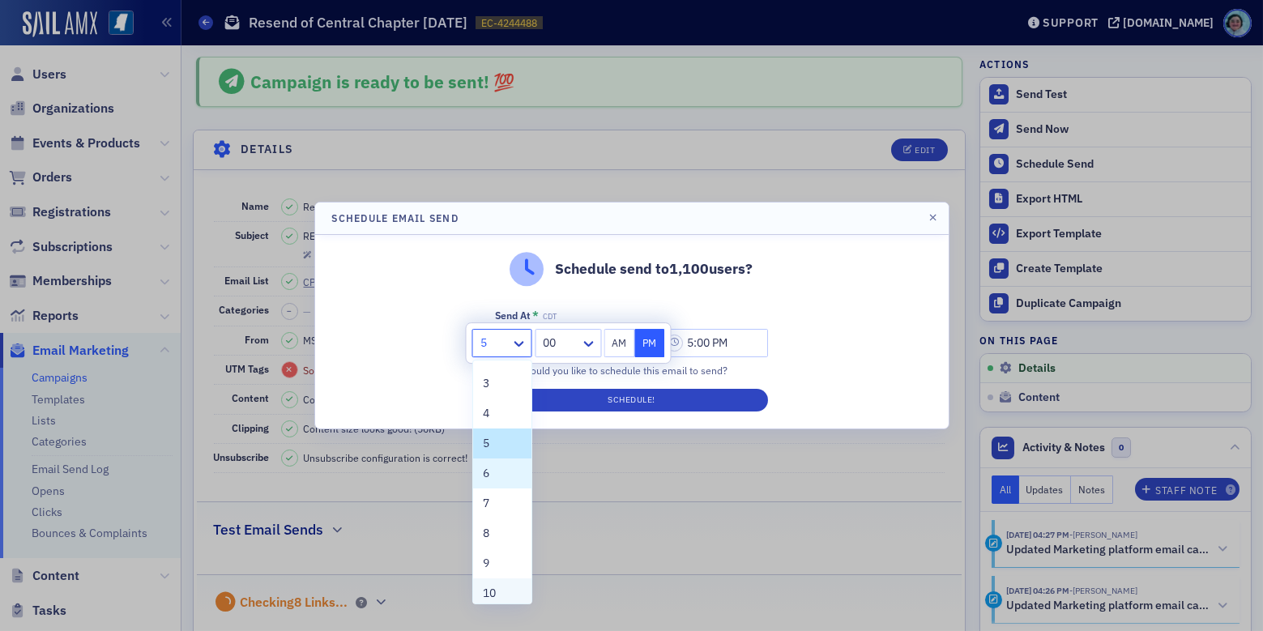
scroll to position [122, 0]
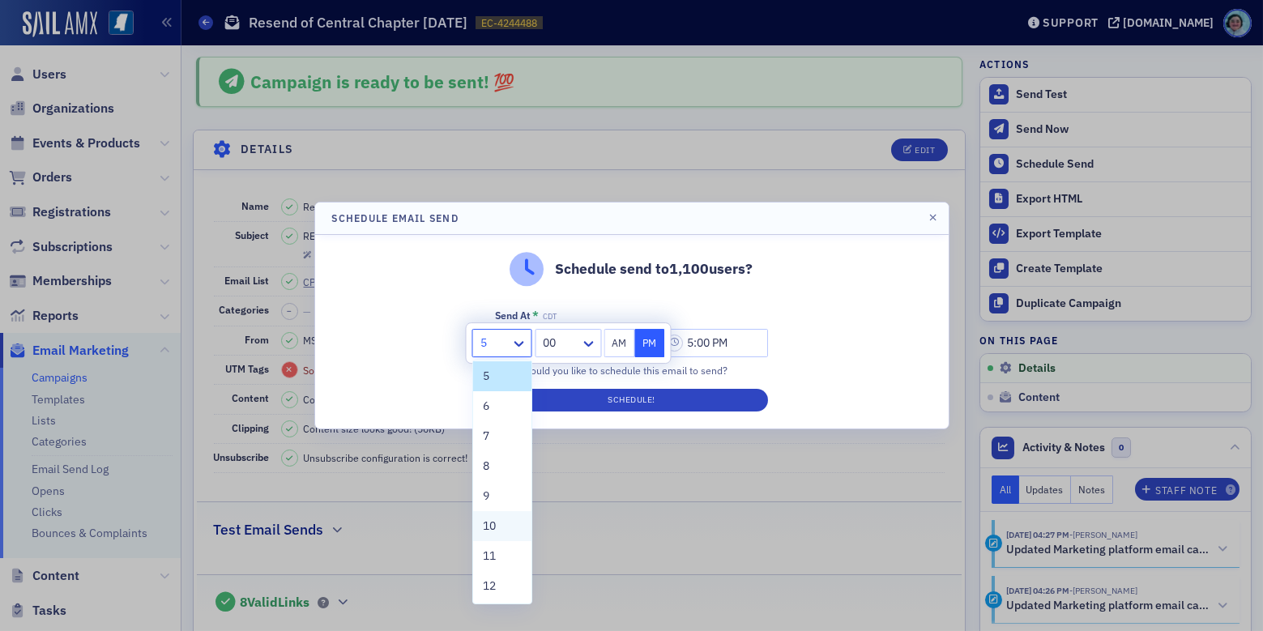
click at [502, 526] on div "10" at bounding box center [502, 526] width 39 height 17
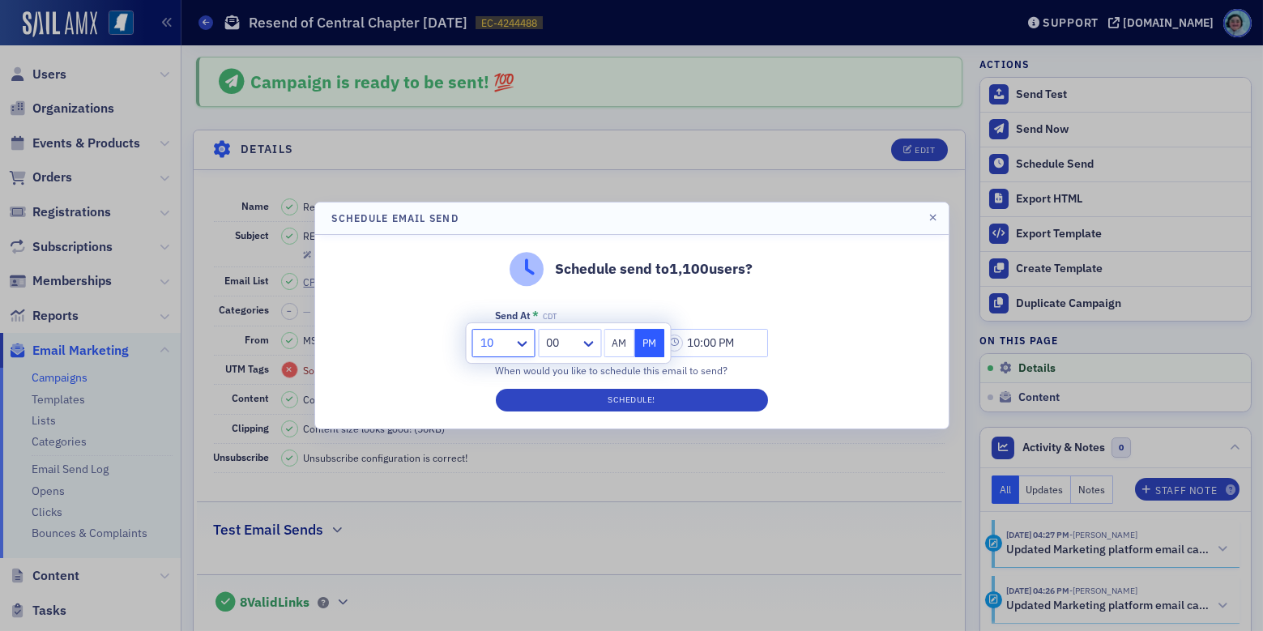
click at [619, 351] on button "AM" at bounding box center [620, 343] width 31 height 28
type input "10:00 AM"
click at [754, 314] on div "Send At * CDT" at bounding box center [632, 316] width 272 height 15
select select "7"
select select "2025"
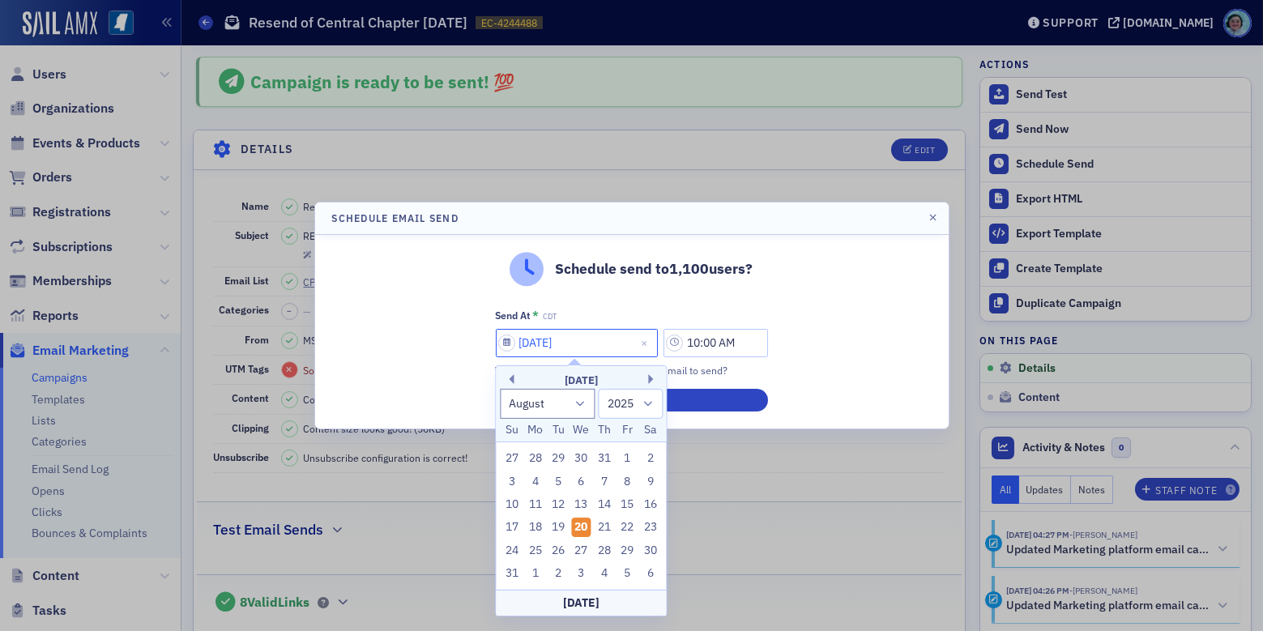
click at [592, 348] on input "08/20/2025" at bounding box center [577, 343] width 162 height 28
click at [607, 530] on div "21" at bounding box center [604, 527] width 19 height 19
type input "08/21/2025"
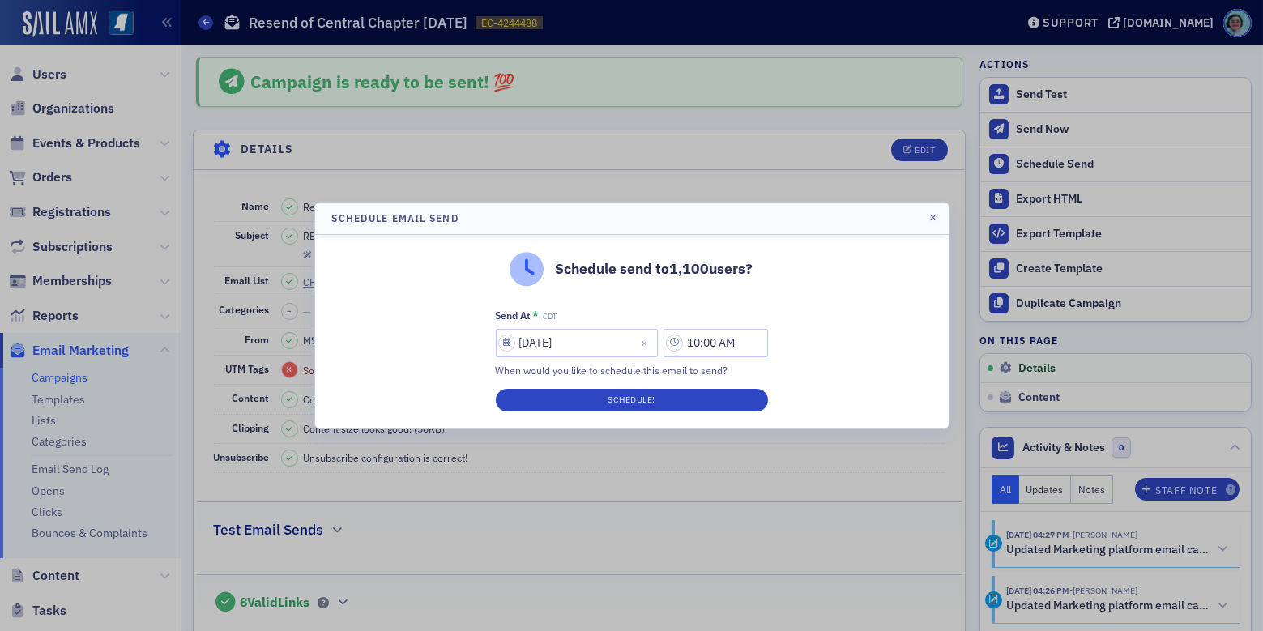
click at [836, 321] on div "Schedule send to 1,100 users? Send At * CDT 08/21/2025 10:00 AM When would you …" at bounding box center [632, 332] width 634 height 194
click at [684, 396] on button "Schedule!" at bounding box center [632, 400] width 272 height 23
